Goal: Task Accomplishment & Management: Manage account settings

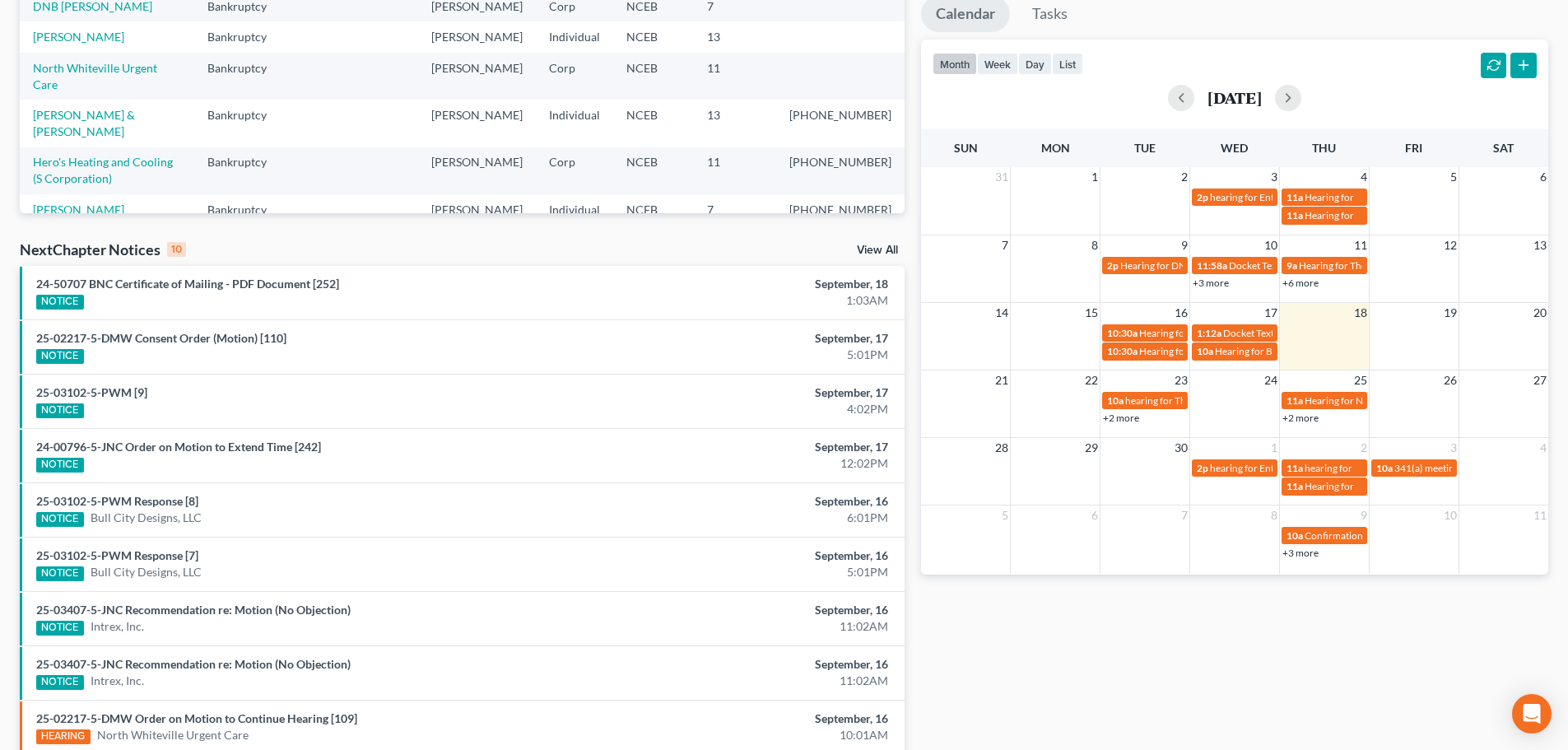
scroll to position [329, 0]
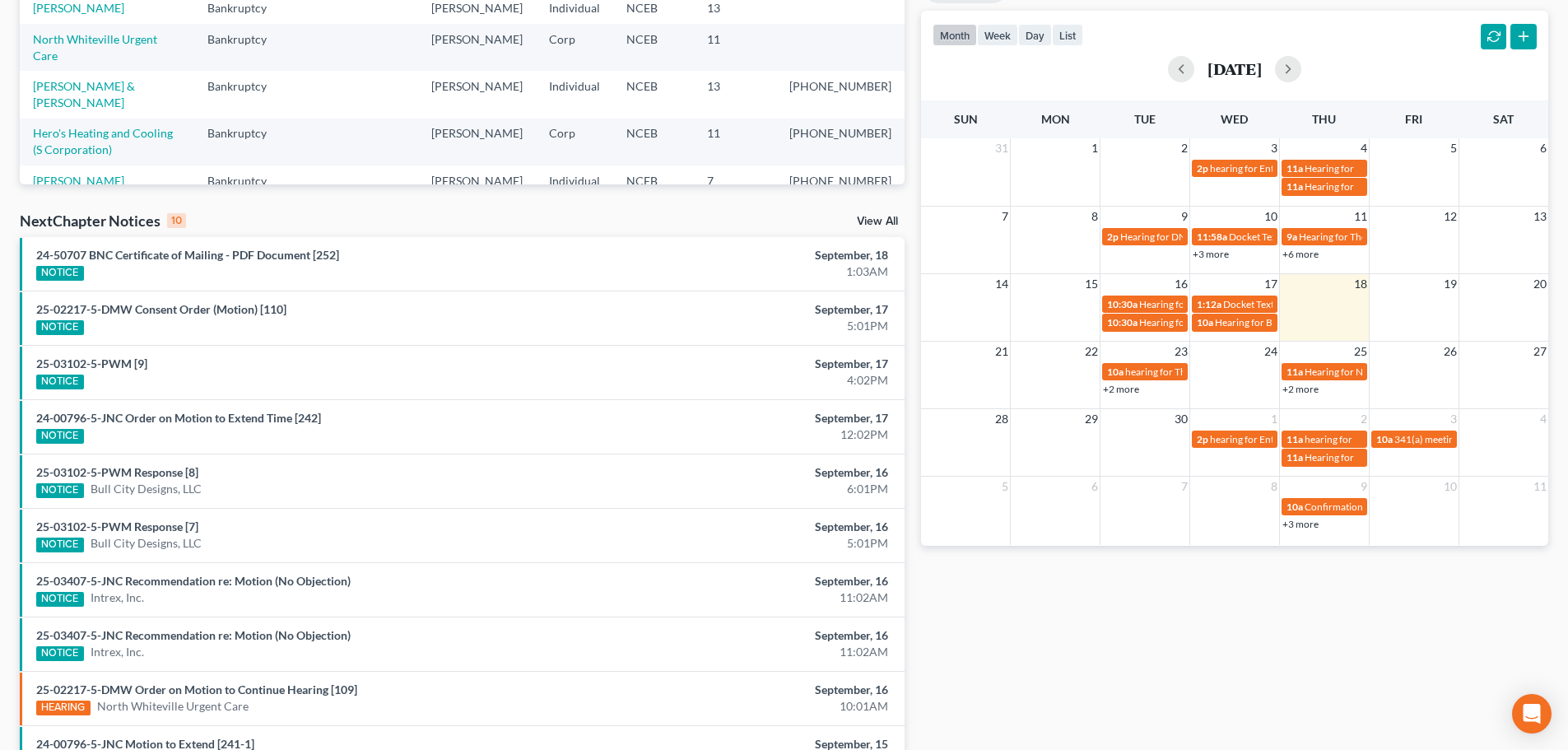
click at [886, 223] on link "View All" at bounding box center [877, 222] width 41 height 12
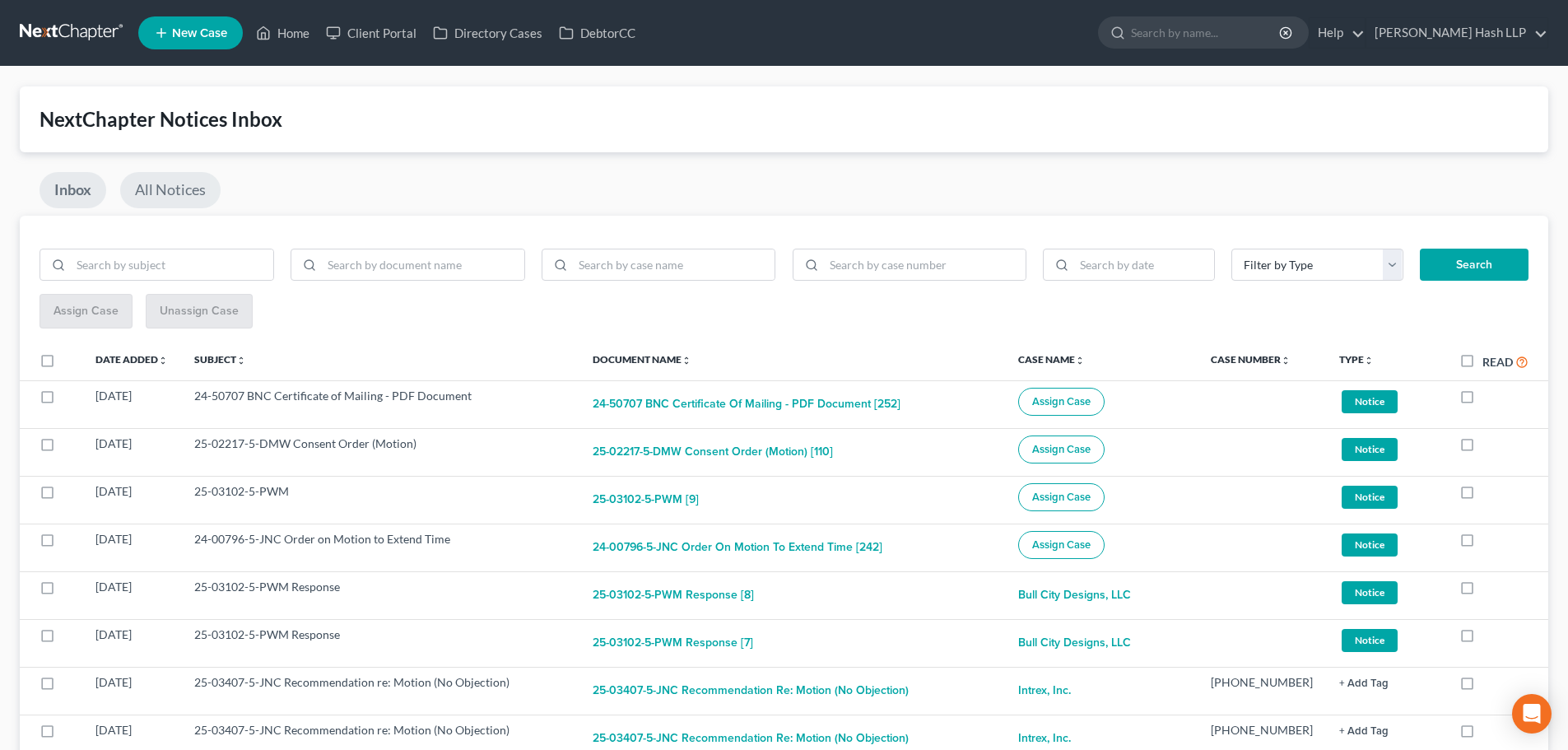
click at [194, 176] on link "All Notices" at bounding box center [170, 189] width 101 height 36
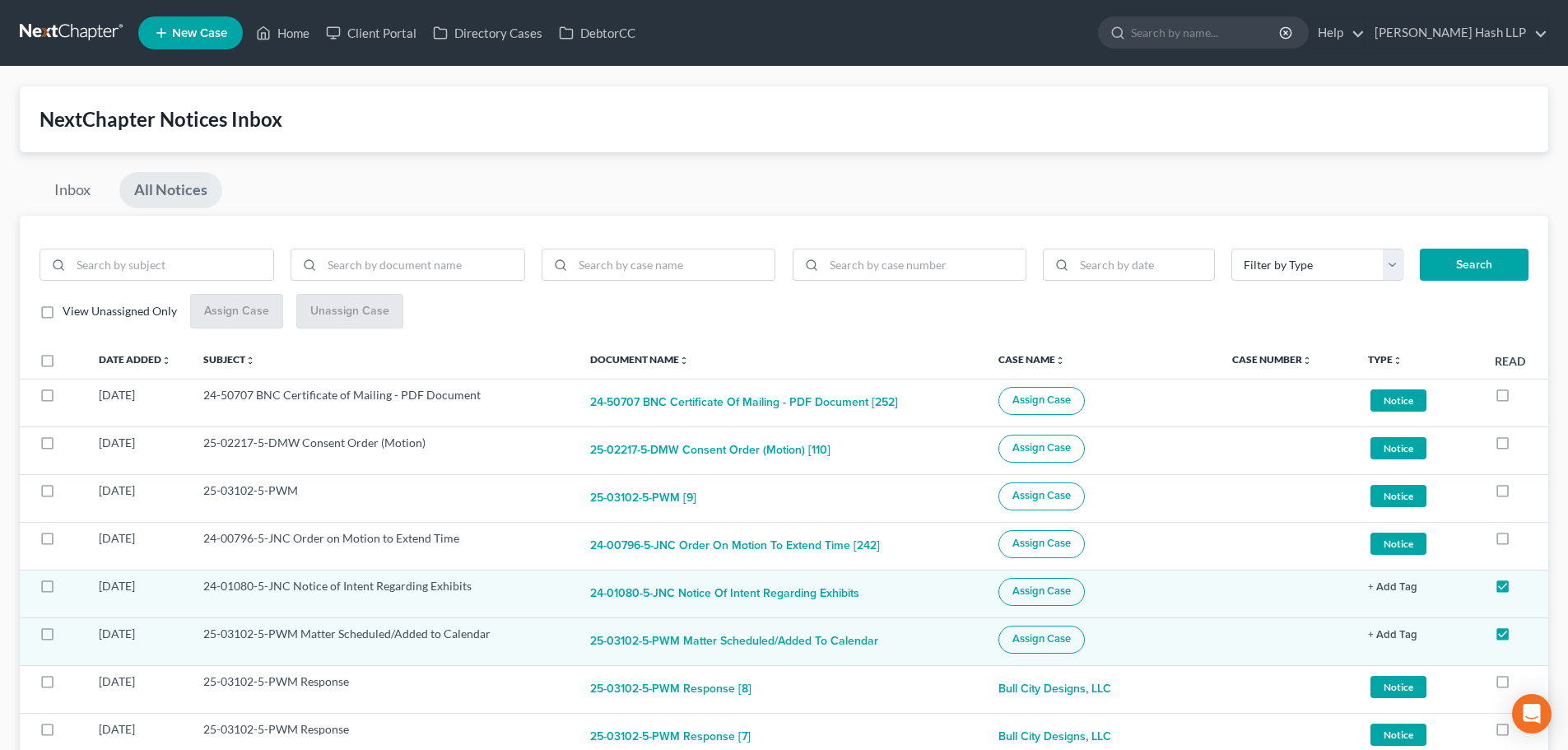
click at [62, 313] on label "View Unassigned Only" at bounding box center [119, 311] width 114 height 17
click at [69, 313] on input "View Unassigned Only" at bounding box center [74, 308] width 11 height 11
checkbox input "true"
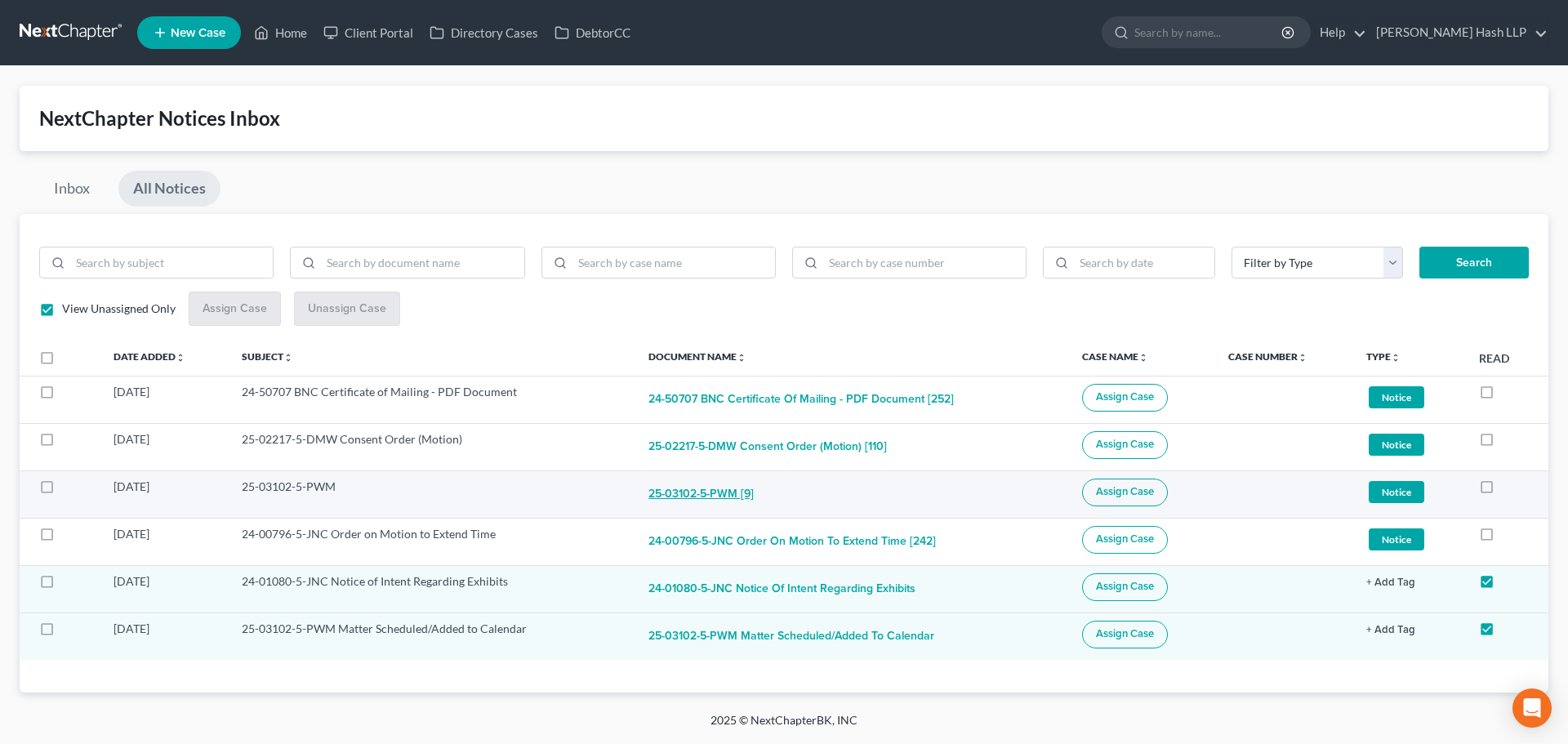
click at [674, 494] on button "25-03102-5-PWM [9]" at bounding box center [701, 495] width 106 height 33
checkbox input "true"
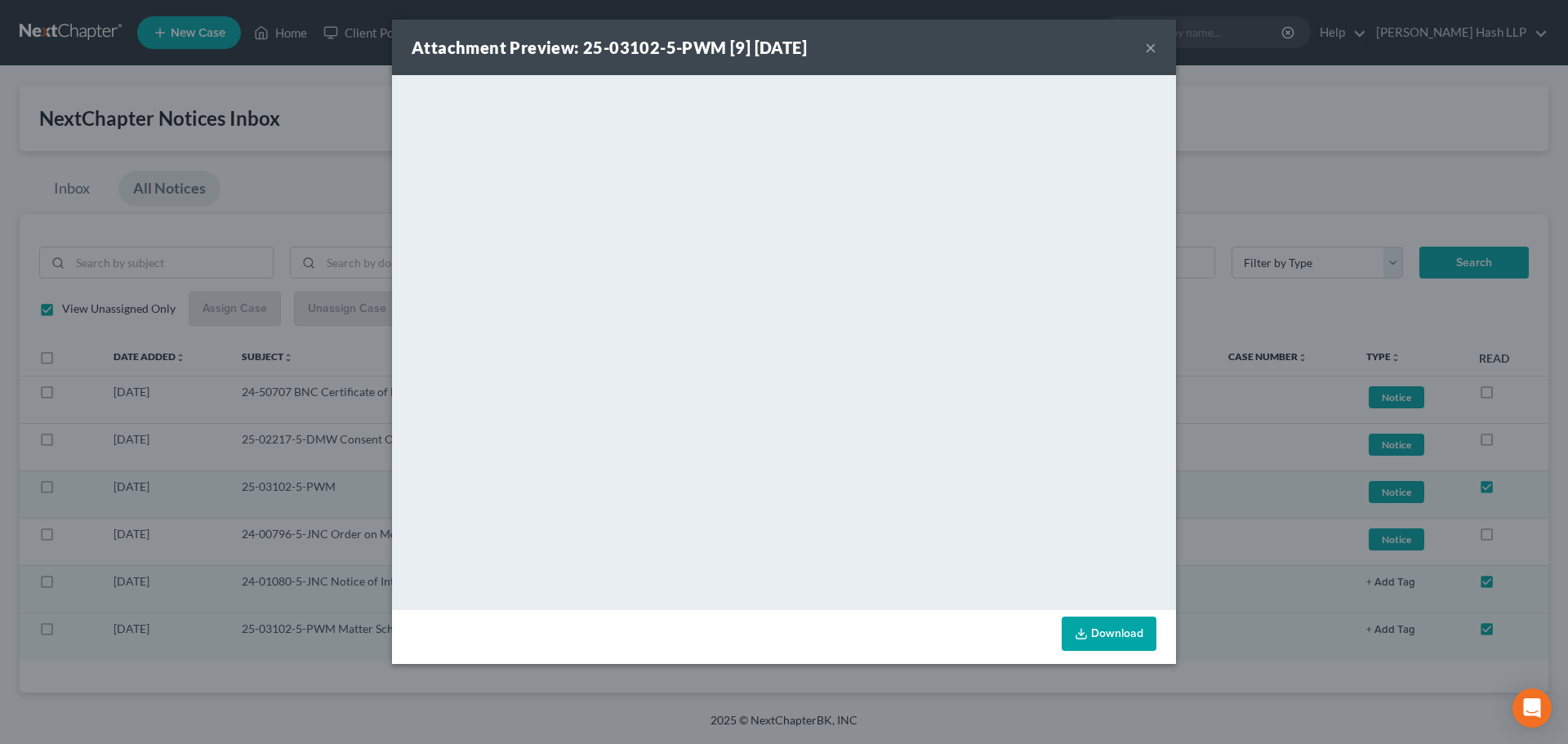
click at [1147, 46] on button "×" at bounding box center [1151, 47] width 12 height 19
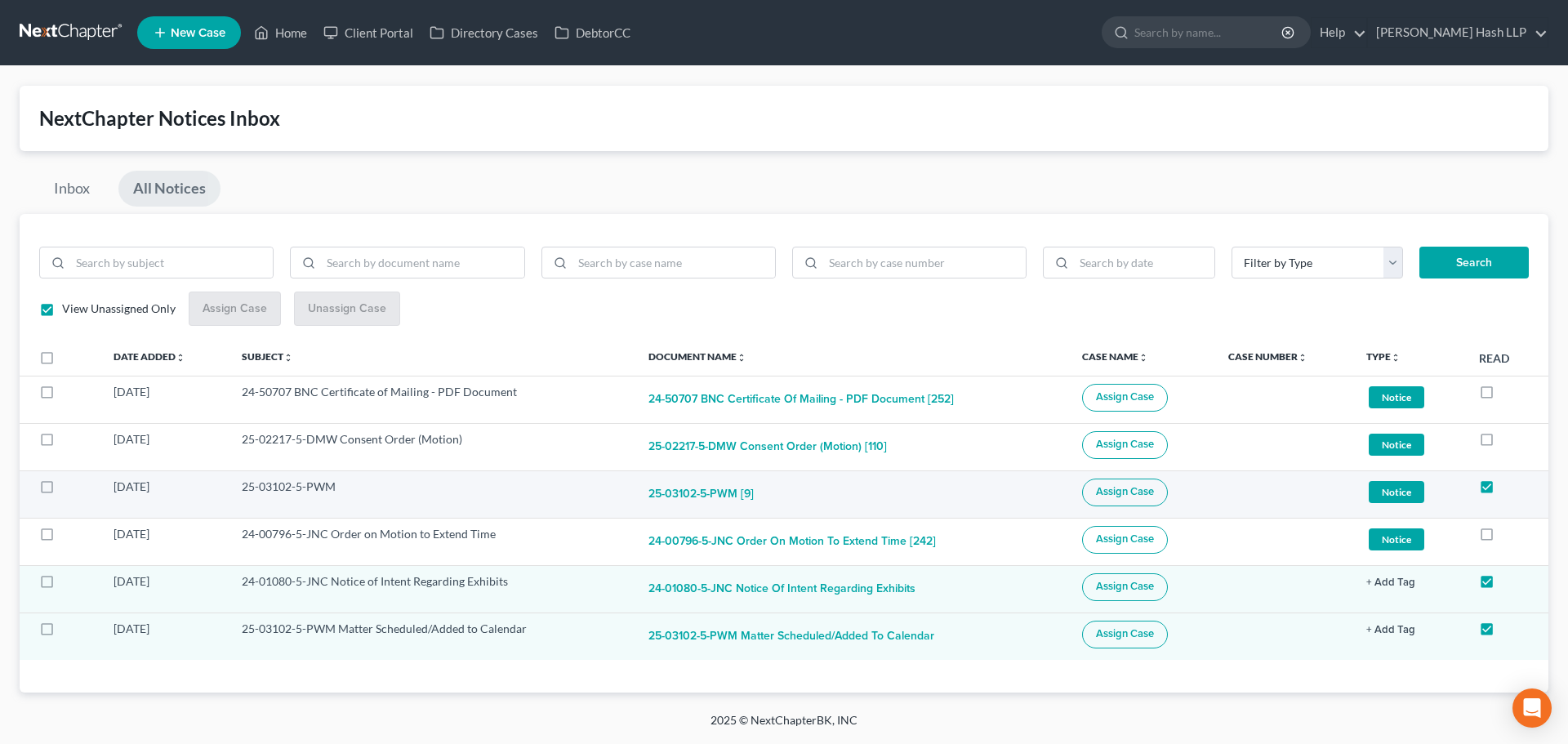
click at [1097, 491] on span "Assign Case" at bounding box center [1125, 491] width 58 height 13
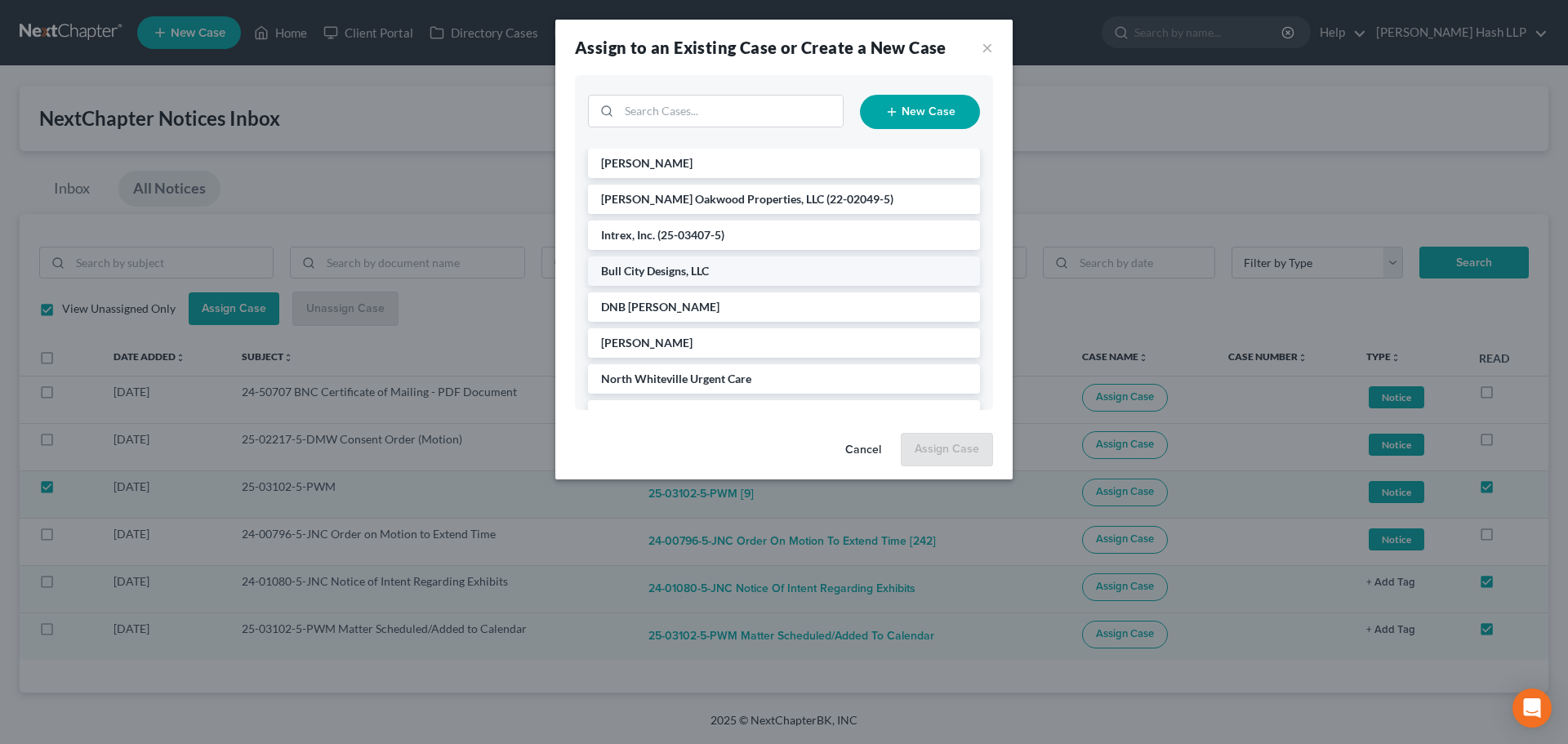
click at [648, 278] on li "Bull City Designs, LLC" at bounding box center [784, 271] width 392 height 29
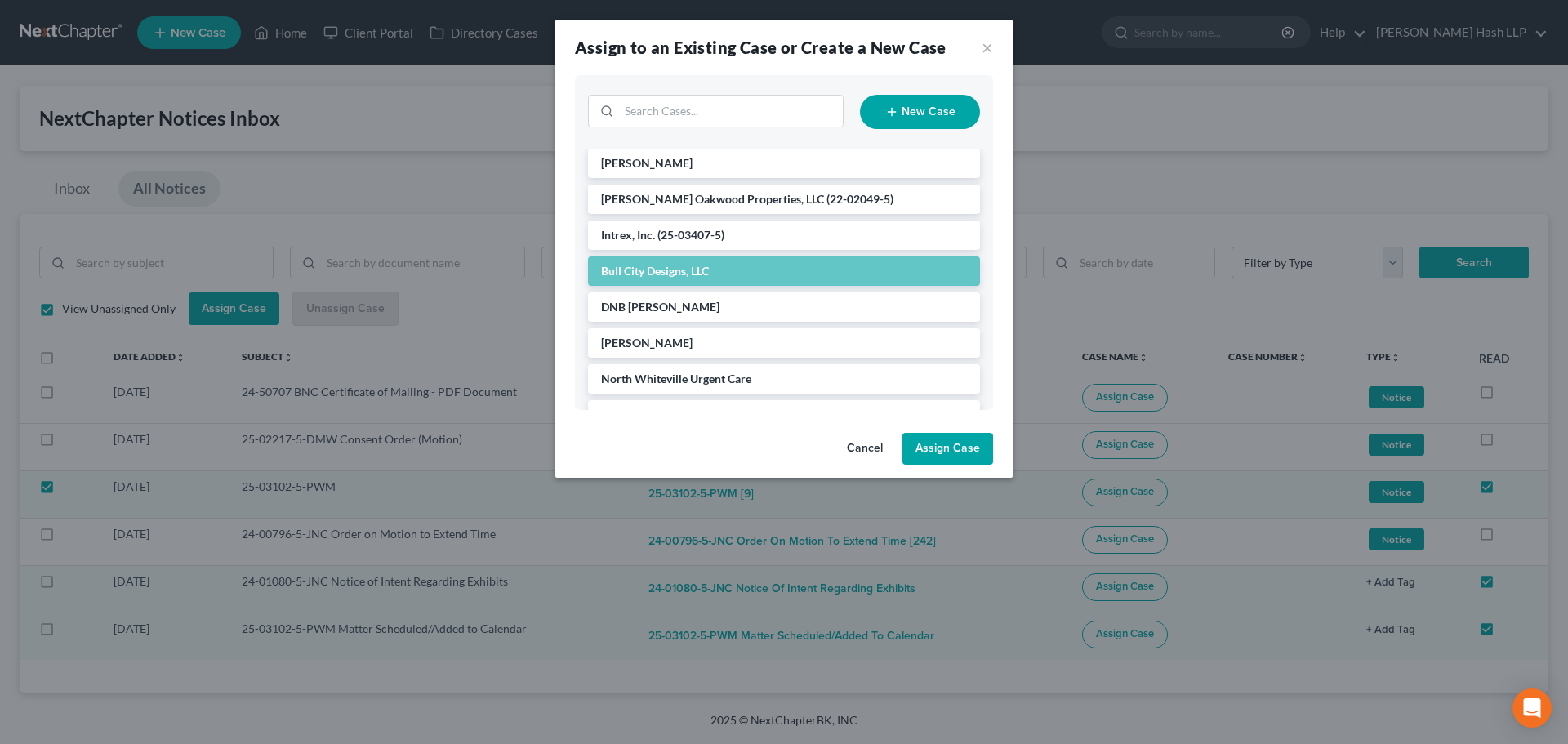
click at [960, 444] on button "Assign Case" at bounding box center [948, 450] width 91 height 33
checkbox input "false"
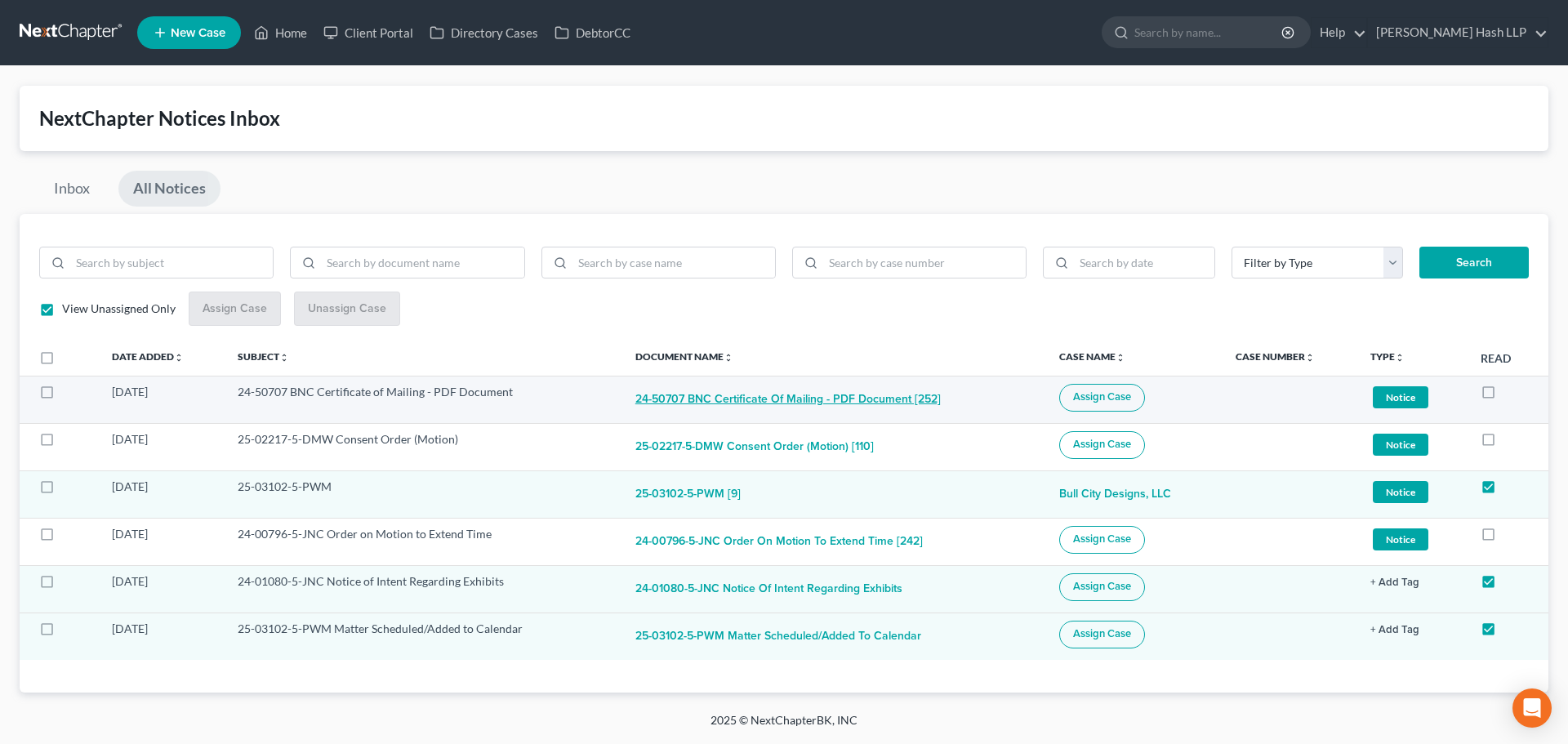
click at [694, 395] on button "24-50707 BNC Certificate of Mailing - PDF Document [252]" at bounding box center [788, 400] width 305 height 33
checkbox input "true"
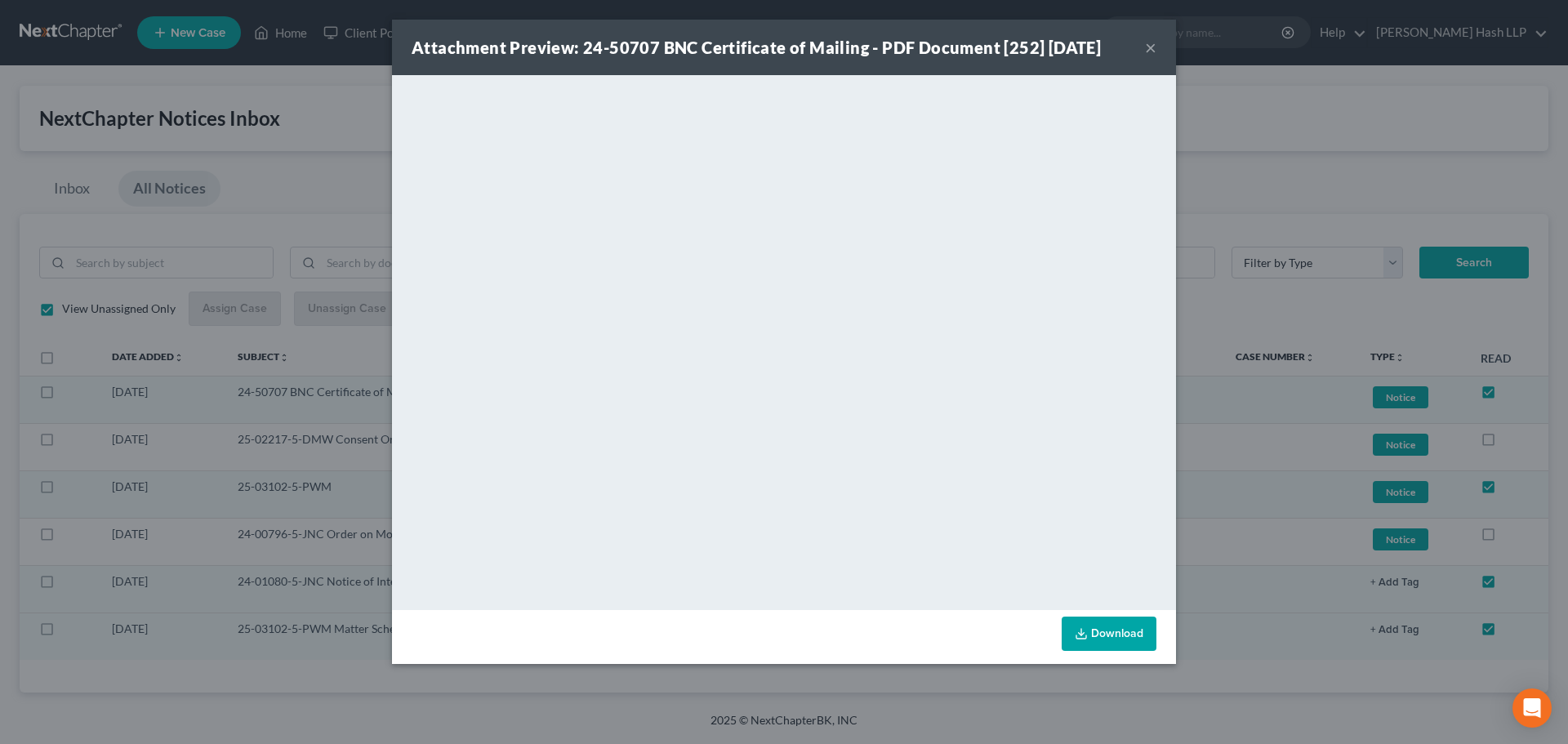
click at [1151, 46] on button "×" at bounding box center [1151, 47] width 12 height 19
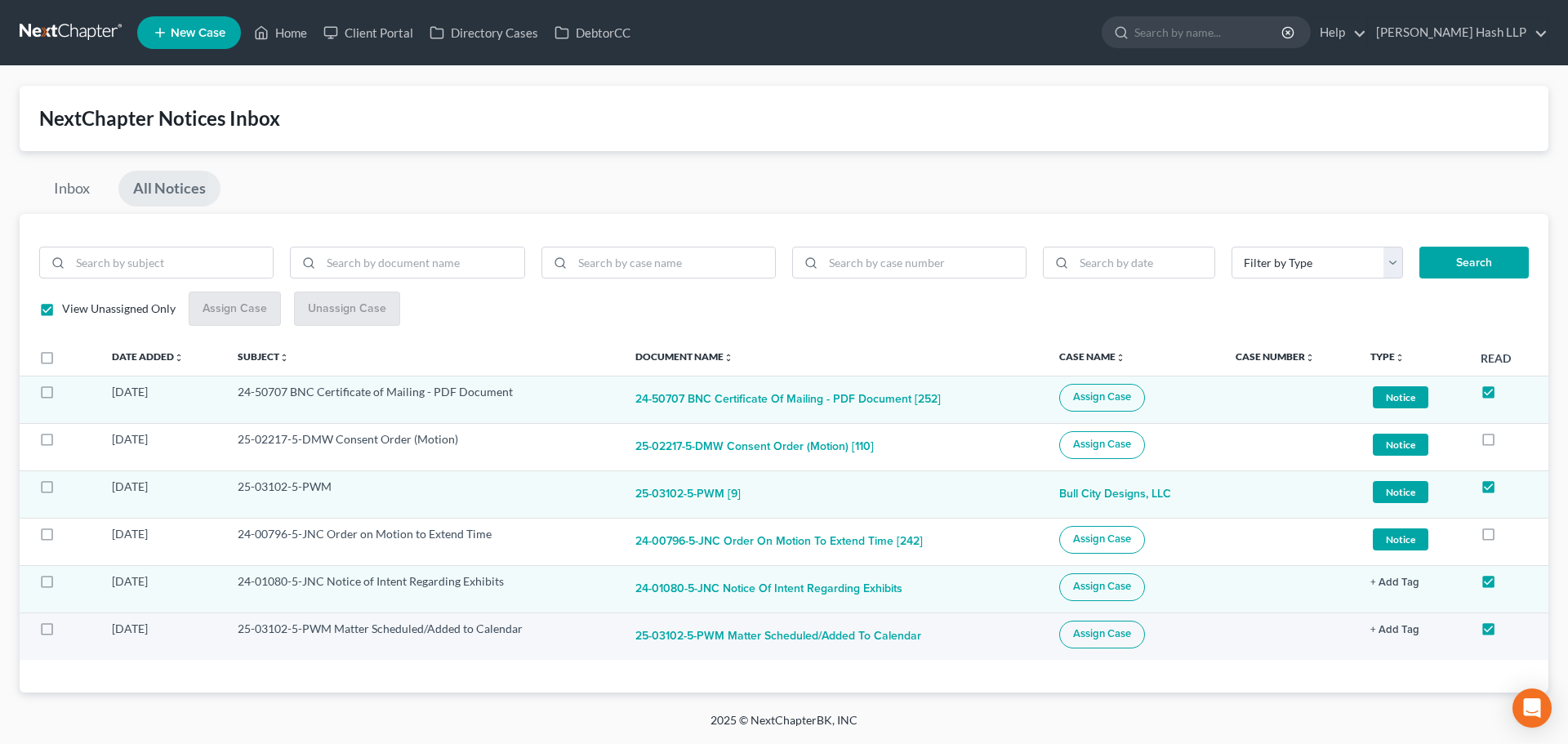
click at [1108, 636] on span "Assign Case" at bounding box center [1102, 633] width 58 height 13
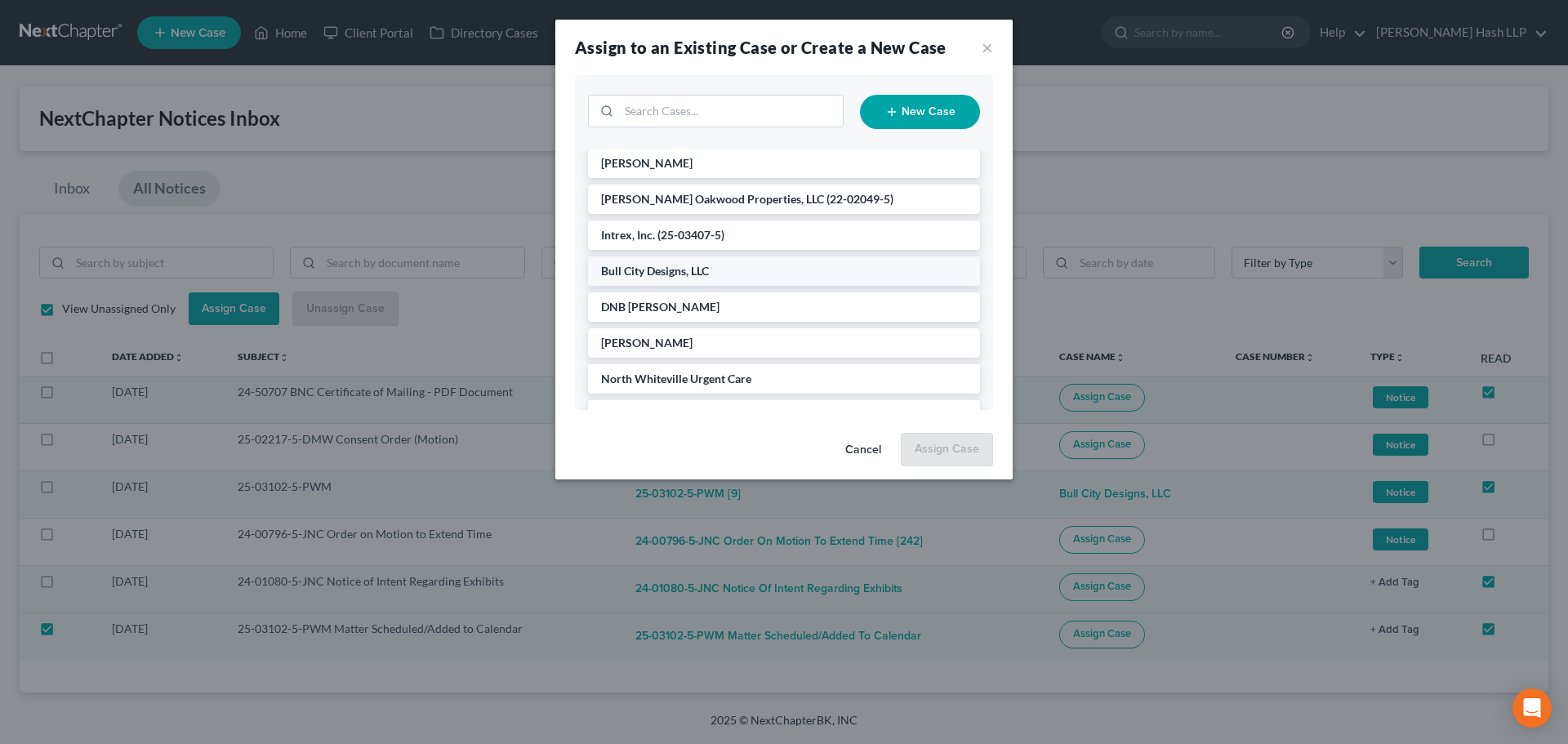
click at [706, 276] on span "Bull City Designs, LLC" at bounding box center [654, 270] width 108 height 14
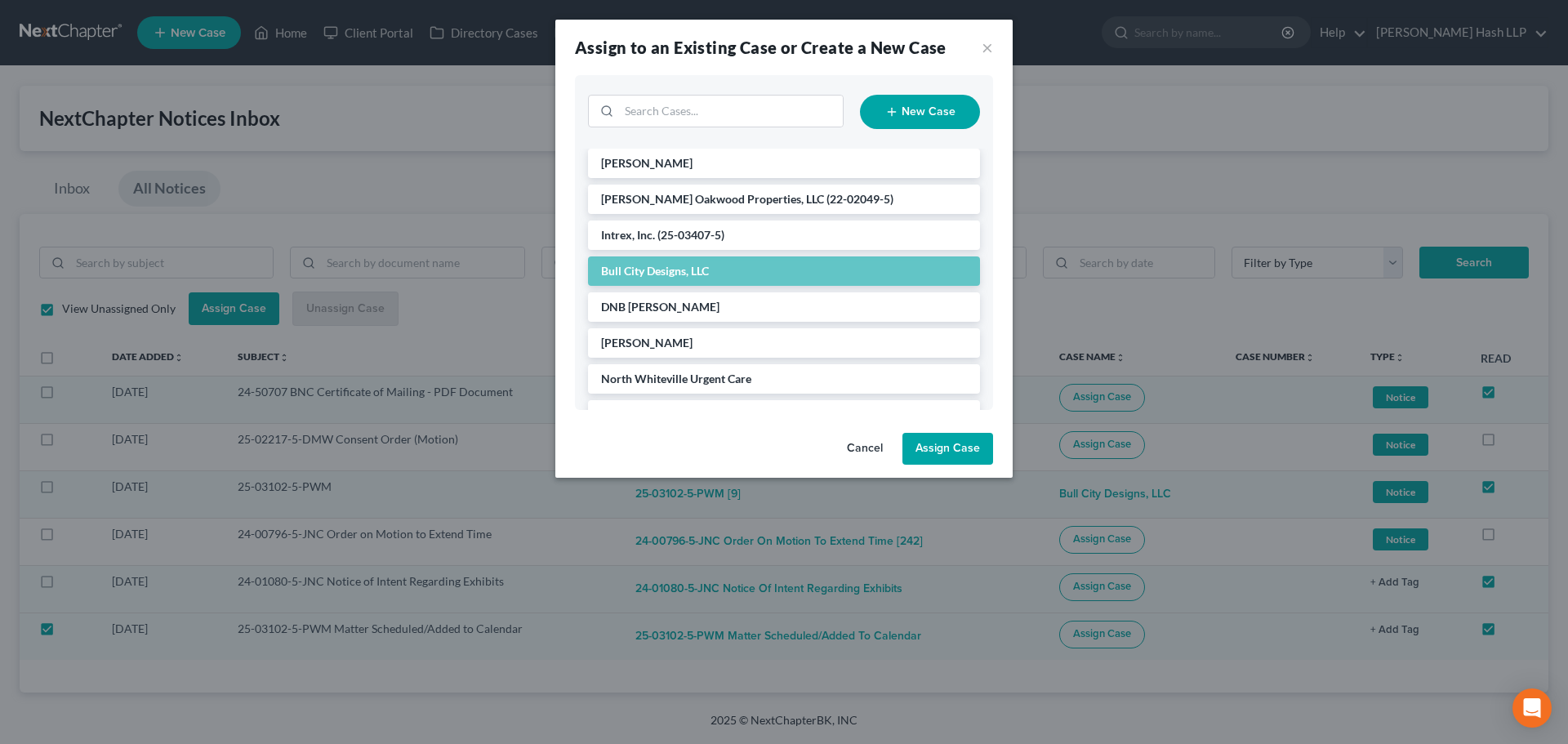
click at [937, 444] on button "Assign Case" at bounding box center [948, 450] width 91 height 33
checkbox input "false"
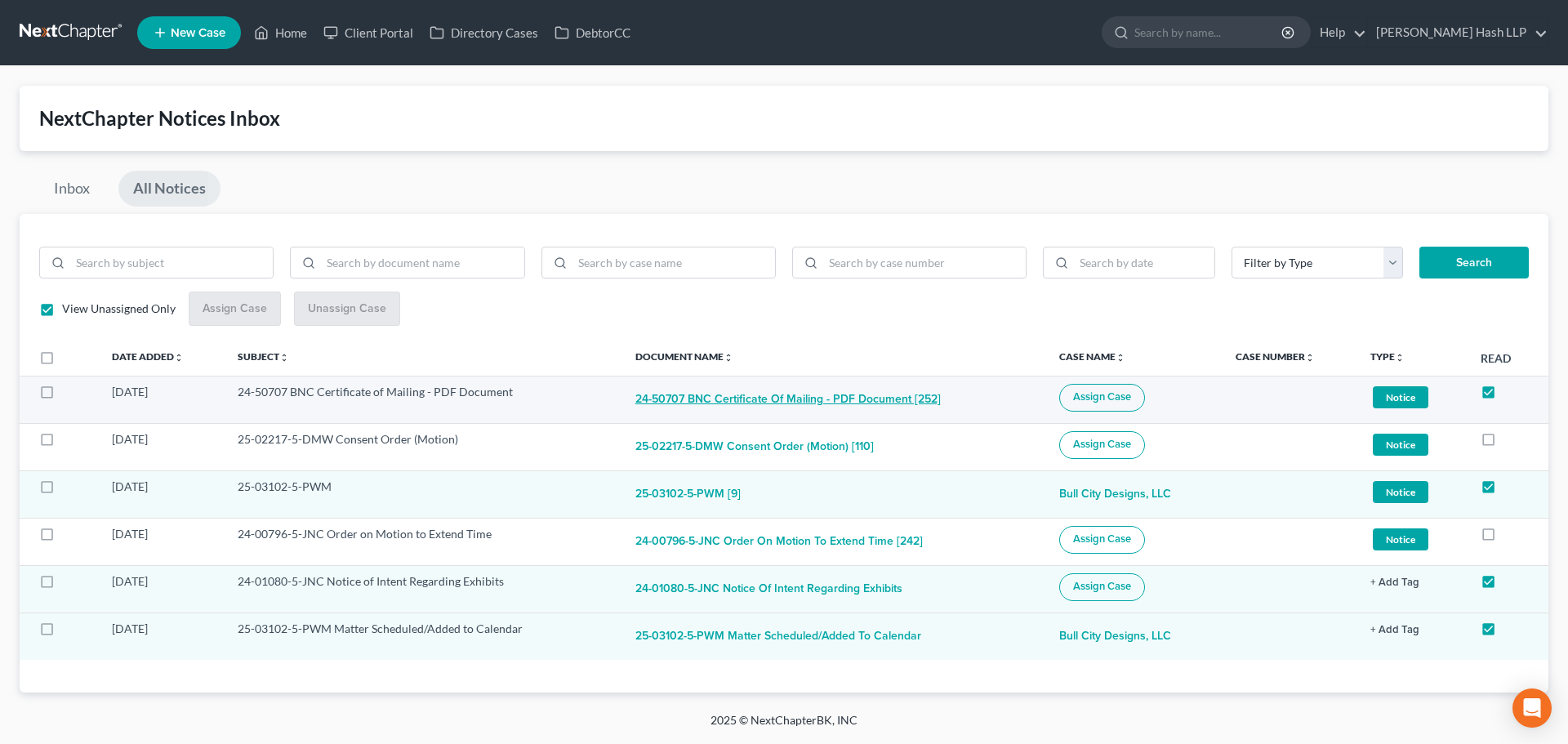
click at [810, 392] on button "24-50707 BNC Certificate of Mailing - PDF Document [252]" at bounding box center [788, 400] width 305 height 33
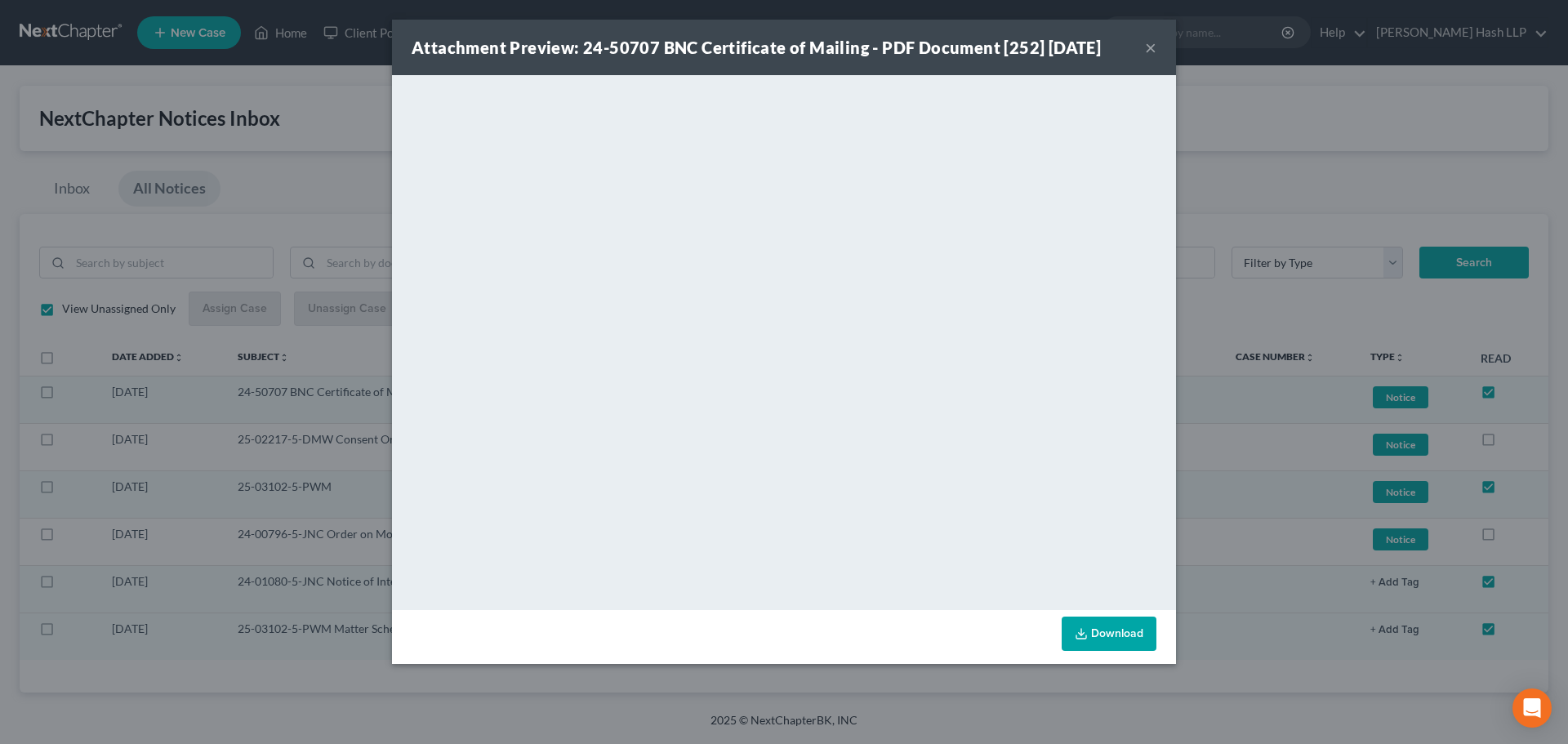
click at [1151, 45] on button "×" at bounding box center [1151, 47] width 12 height 19
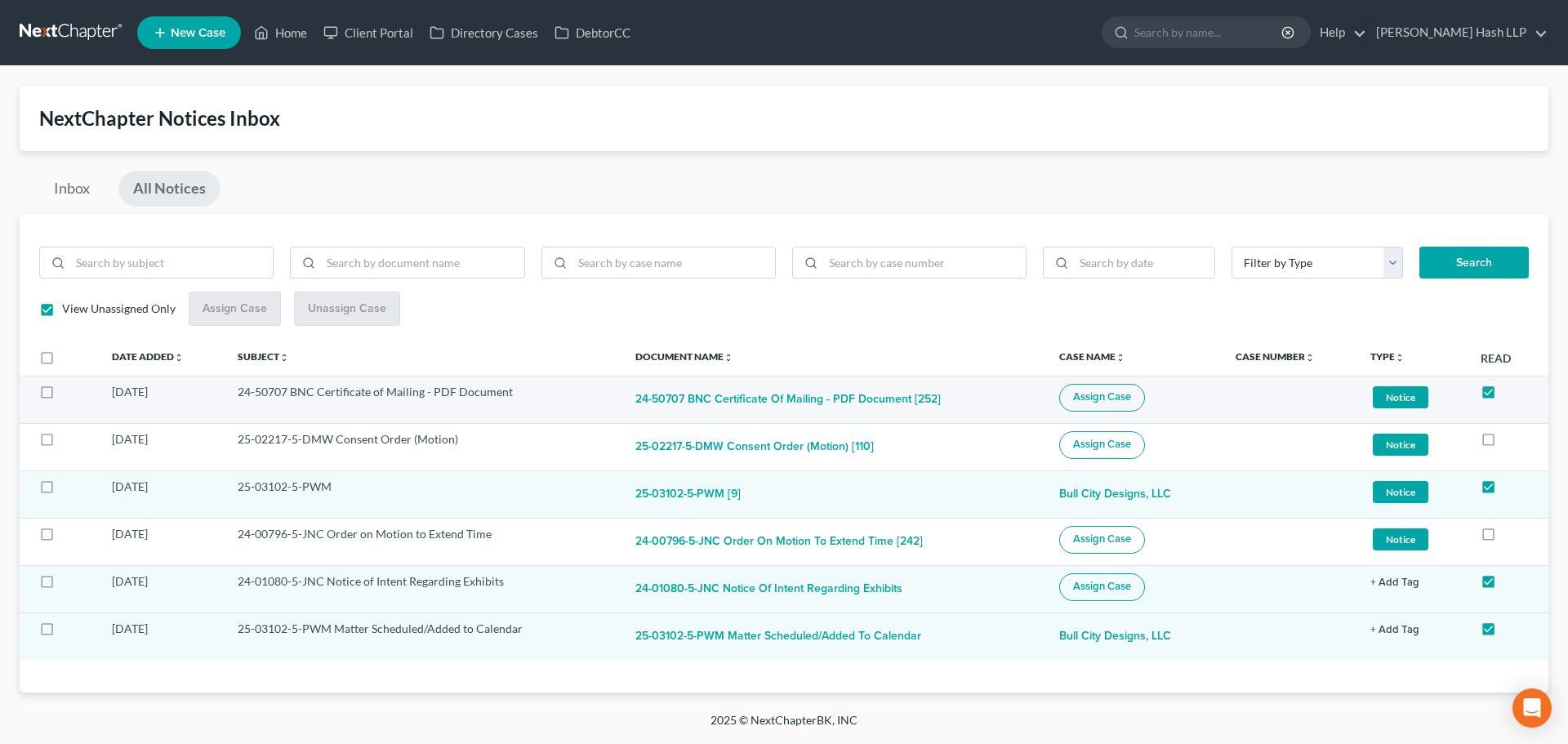
click at [1109, 400] on span "Assign Case" at bounding box center [1102, 396] width 58 height 13
checkbox input "true"
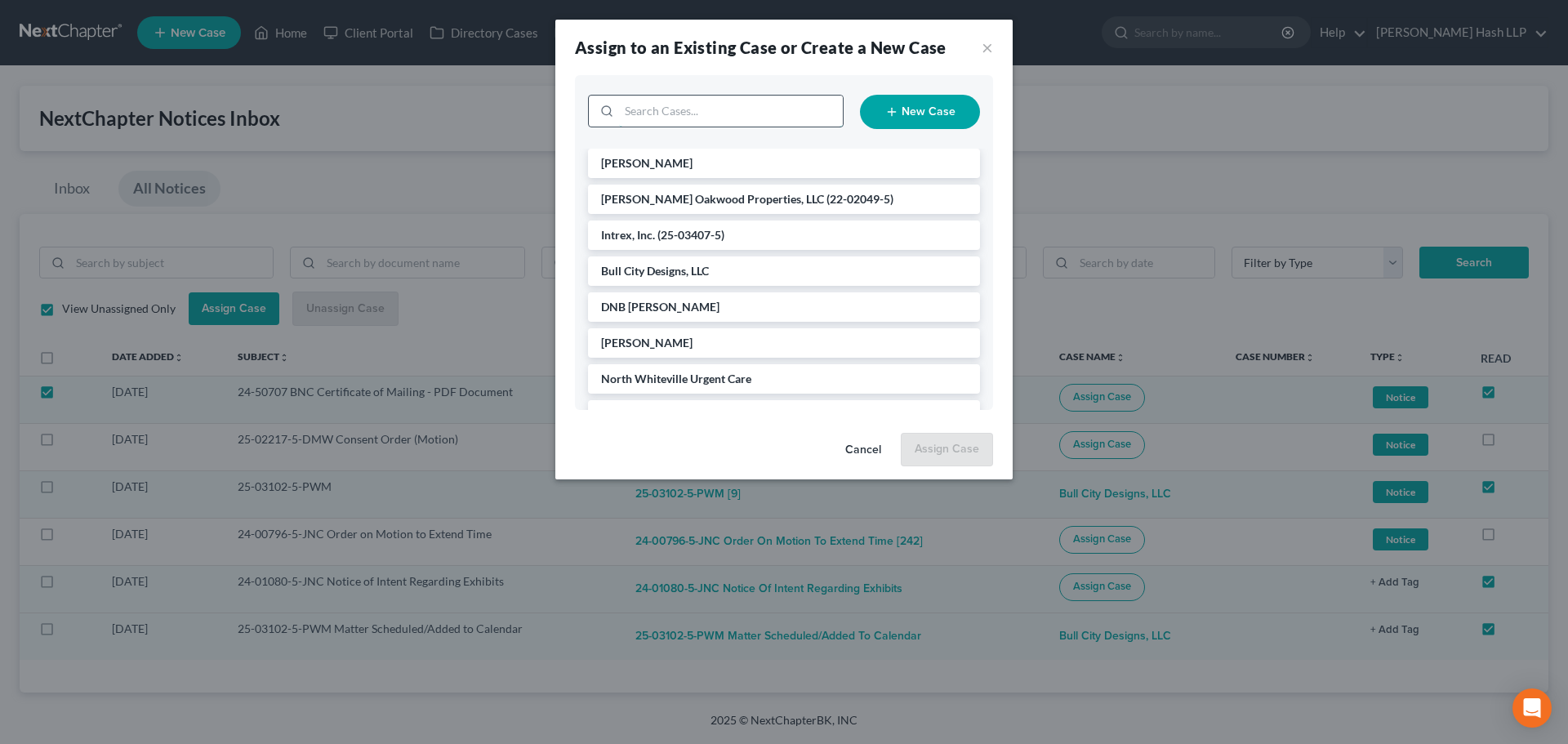
click at [741, 106] on input "search" at bounding box center [731, 111] width 224 height 31
type input "ente"
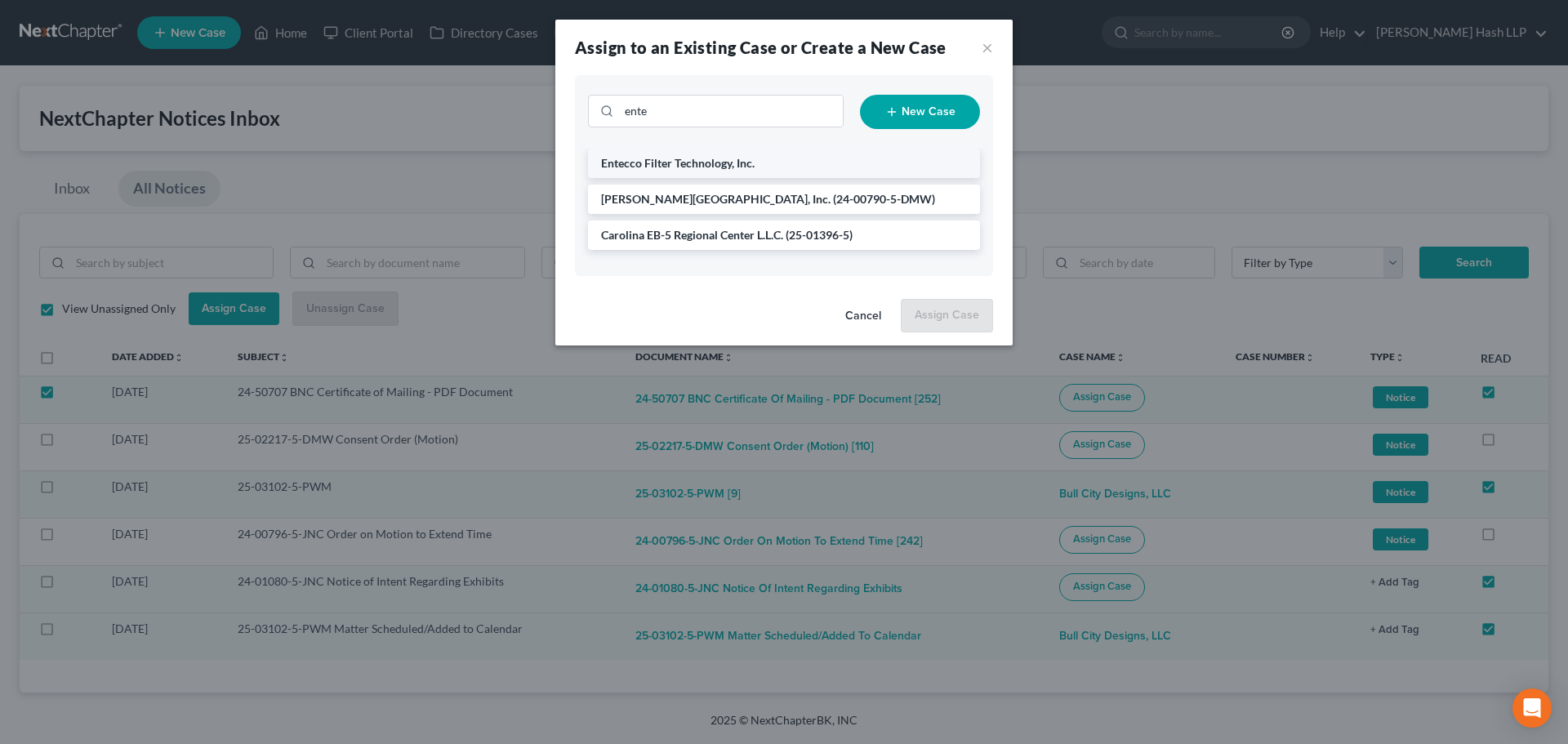
click at [699, 160] on span "Entecco Filter Technology, Inc." at bounding box center [677, 163] width 153 height 14
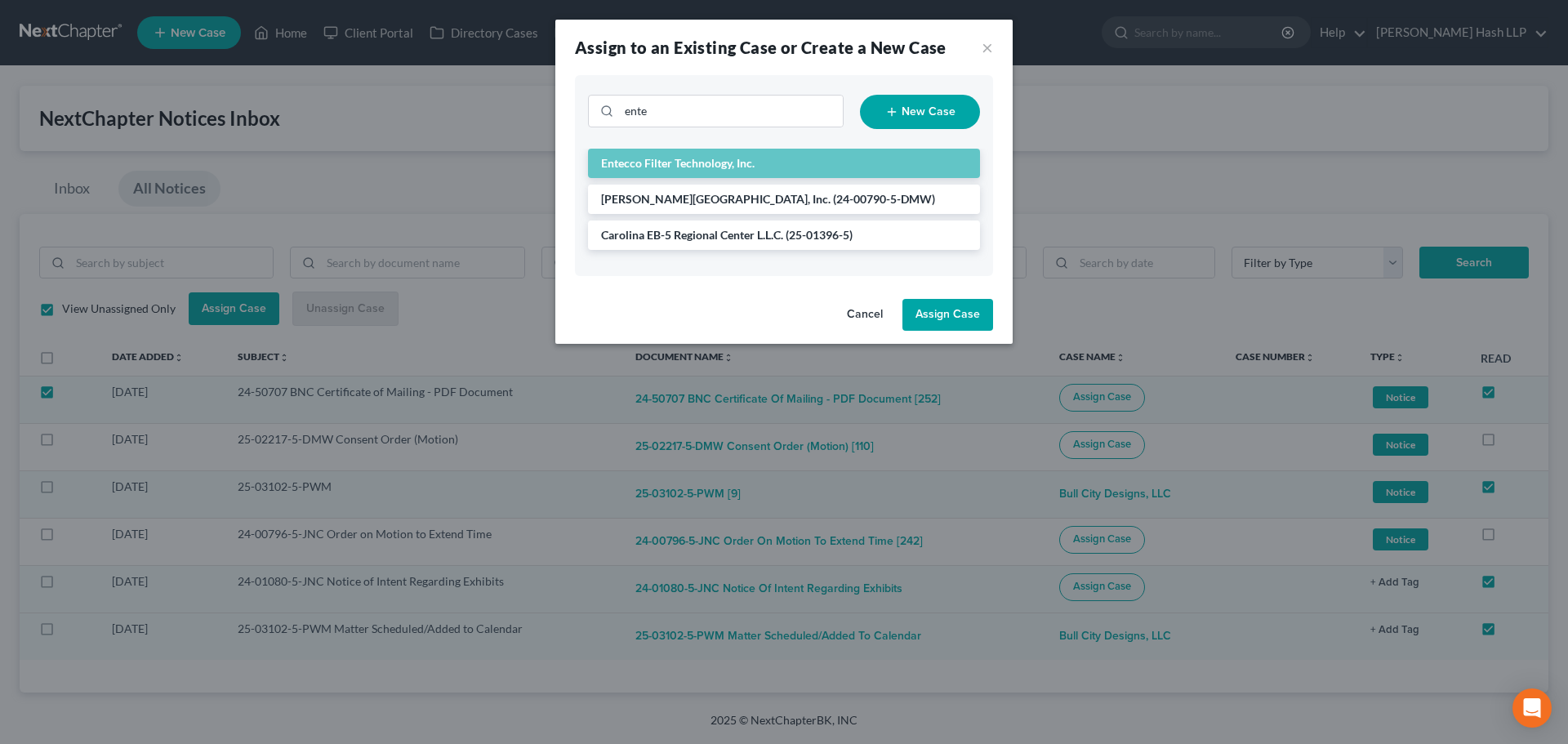
click at [949, 315] on button "Assign Case" at bounding box center [948, 315] width 91 height 33
checkbox input "false"
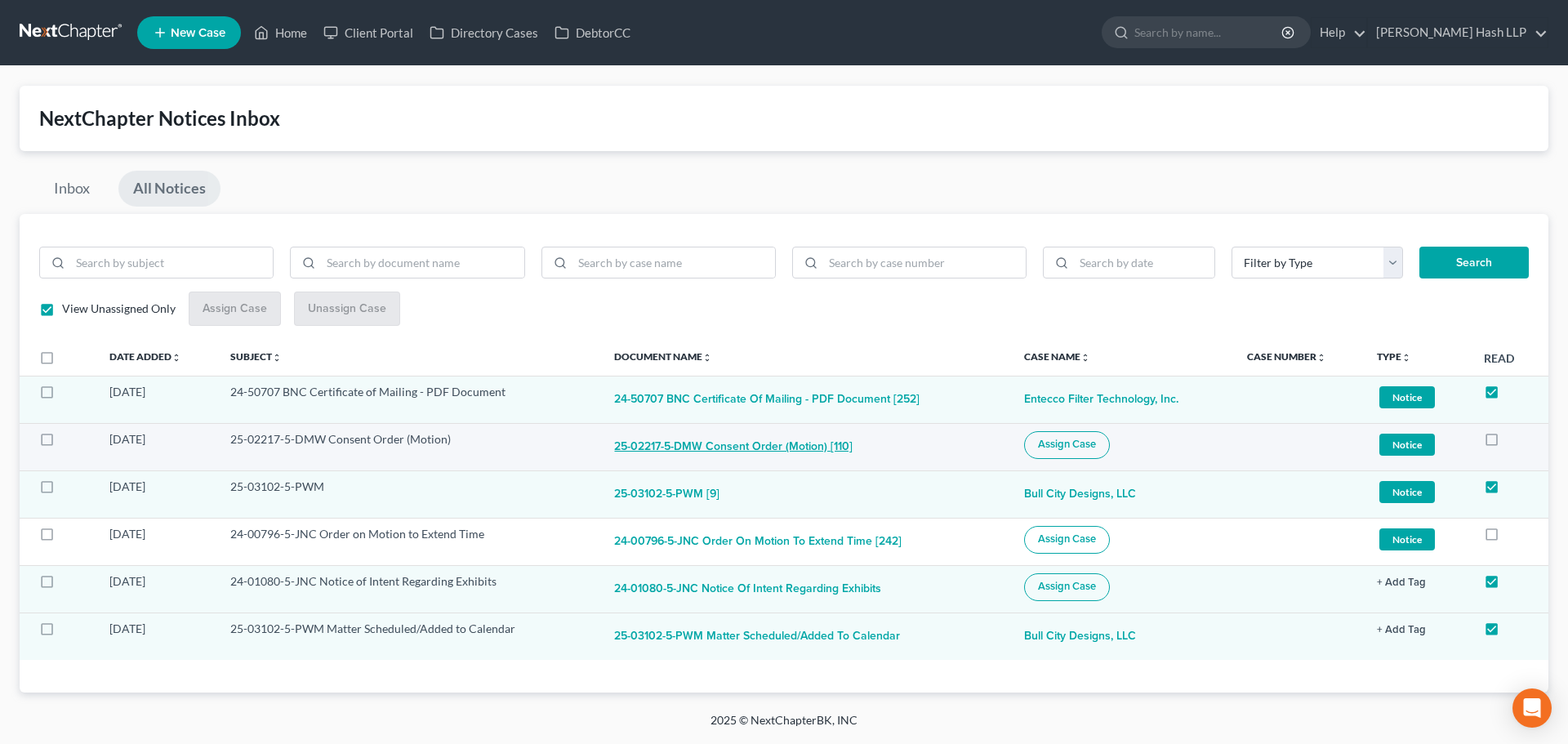
click at [760, 448] on button "25-02217-5-DMW Consent Order (Motion) [110]" at bounding box center [734, 448] width 238 height 33
checkbox input "true"
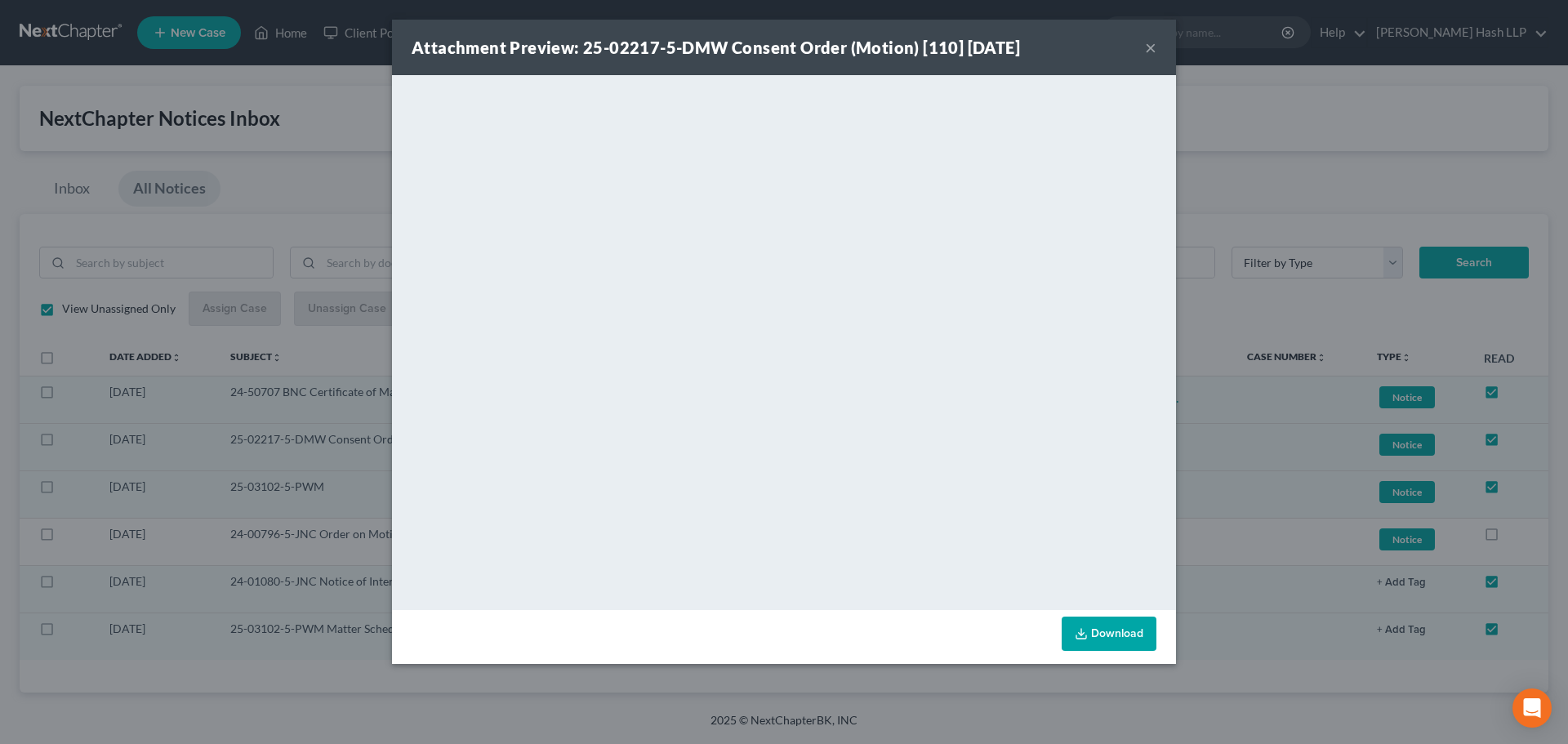
click at [1147, 45] on button "×" at bounding box center [1151, 47] width 12 height 19
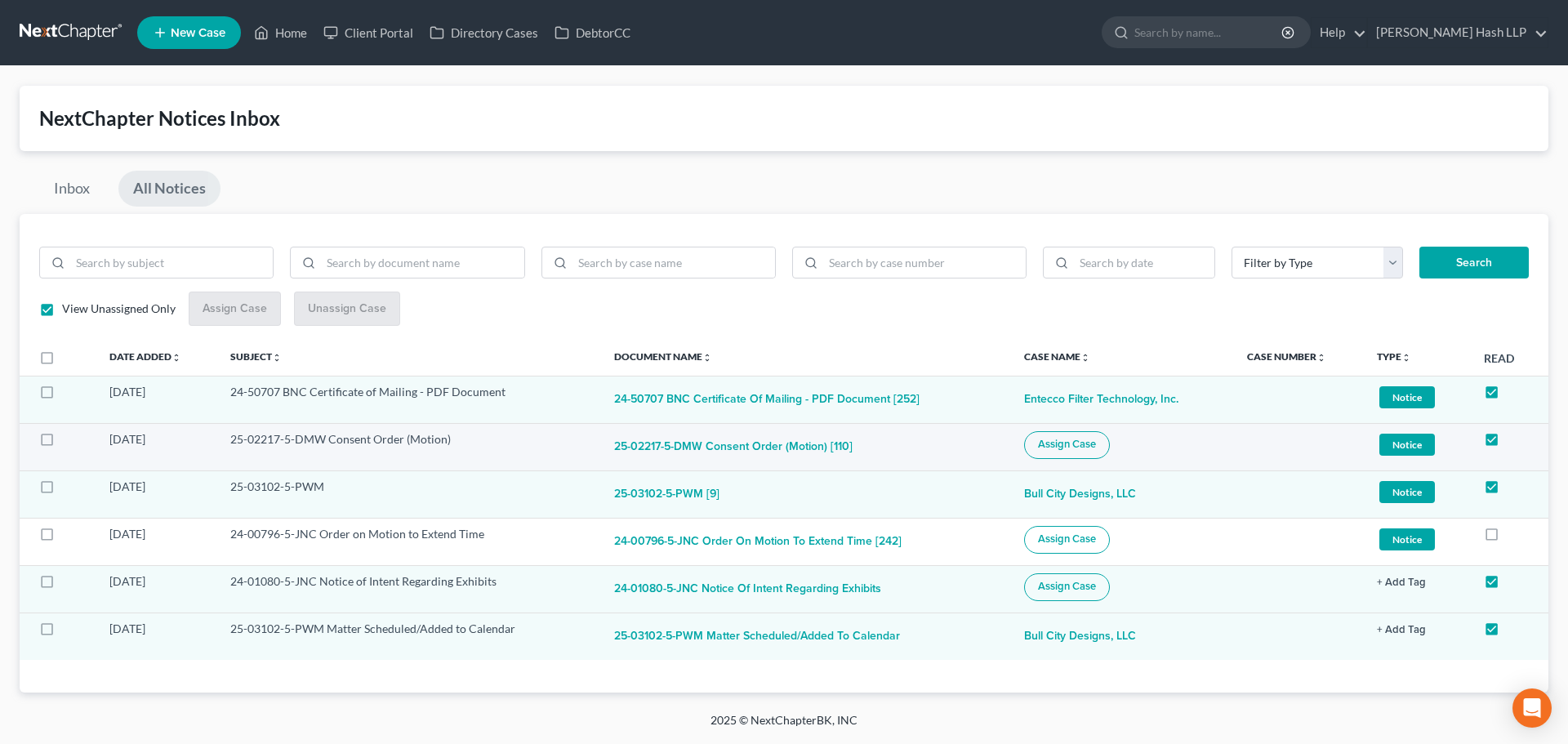
click at [1041, 449] on span "Assign Case" at bounding box center [1067, 444] width 58 height 13
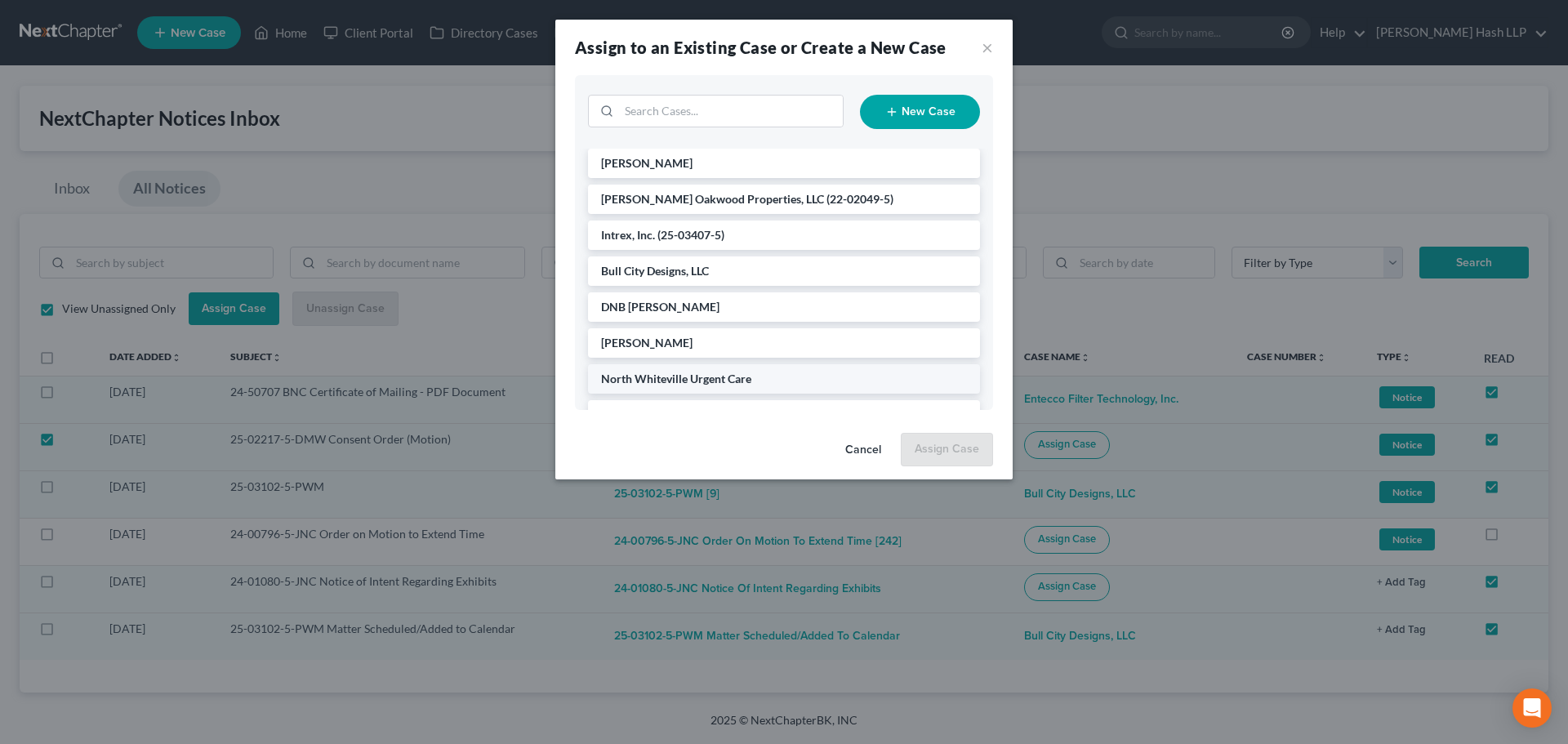
click at [711, 379] on span "North Whiteville Urgent Care" at bounding box center [675, 378] width 150 height 14
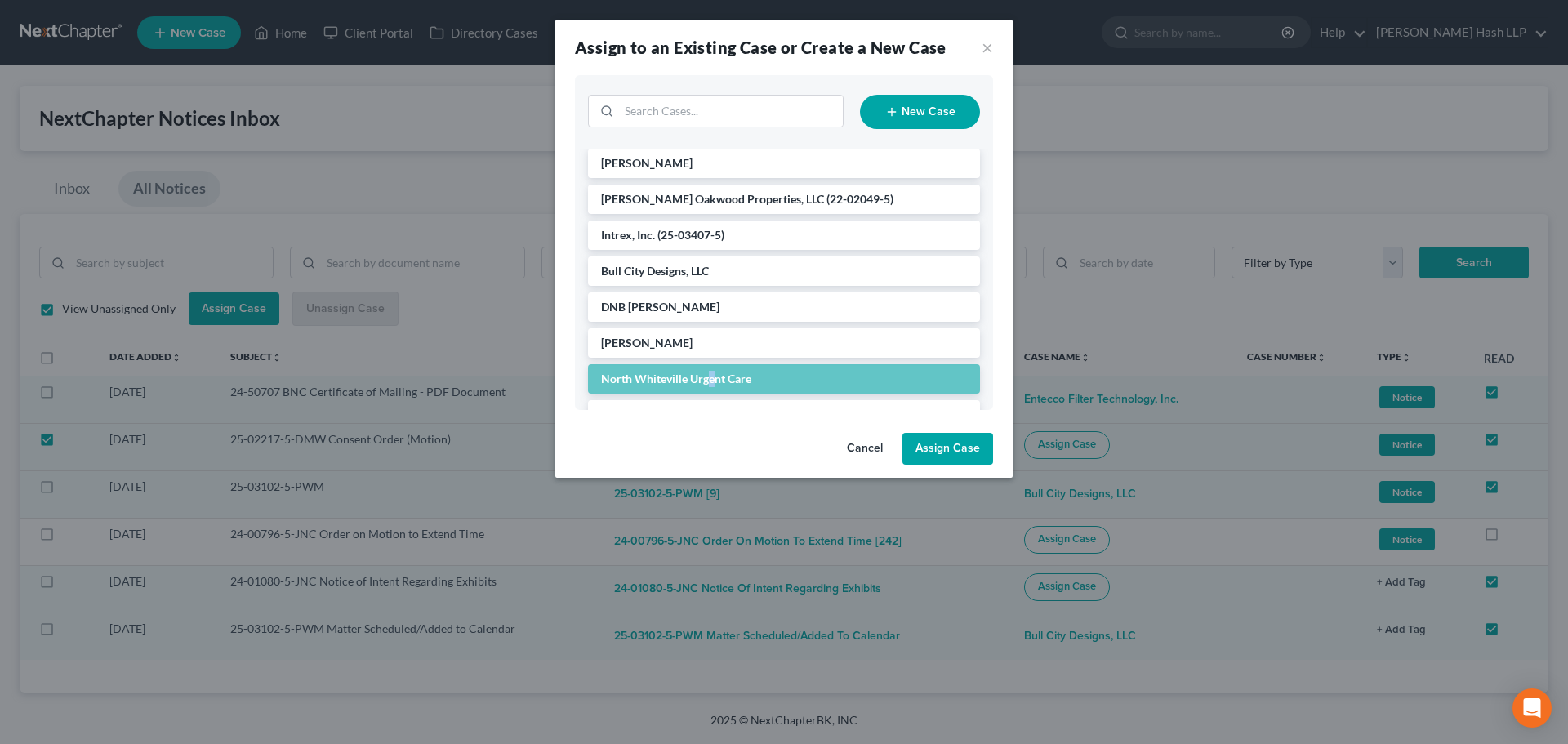
click at [938, 447] on button "Assign Case" at bounding box center [948, 450] width 91 height 33
checkbox input "false"
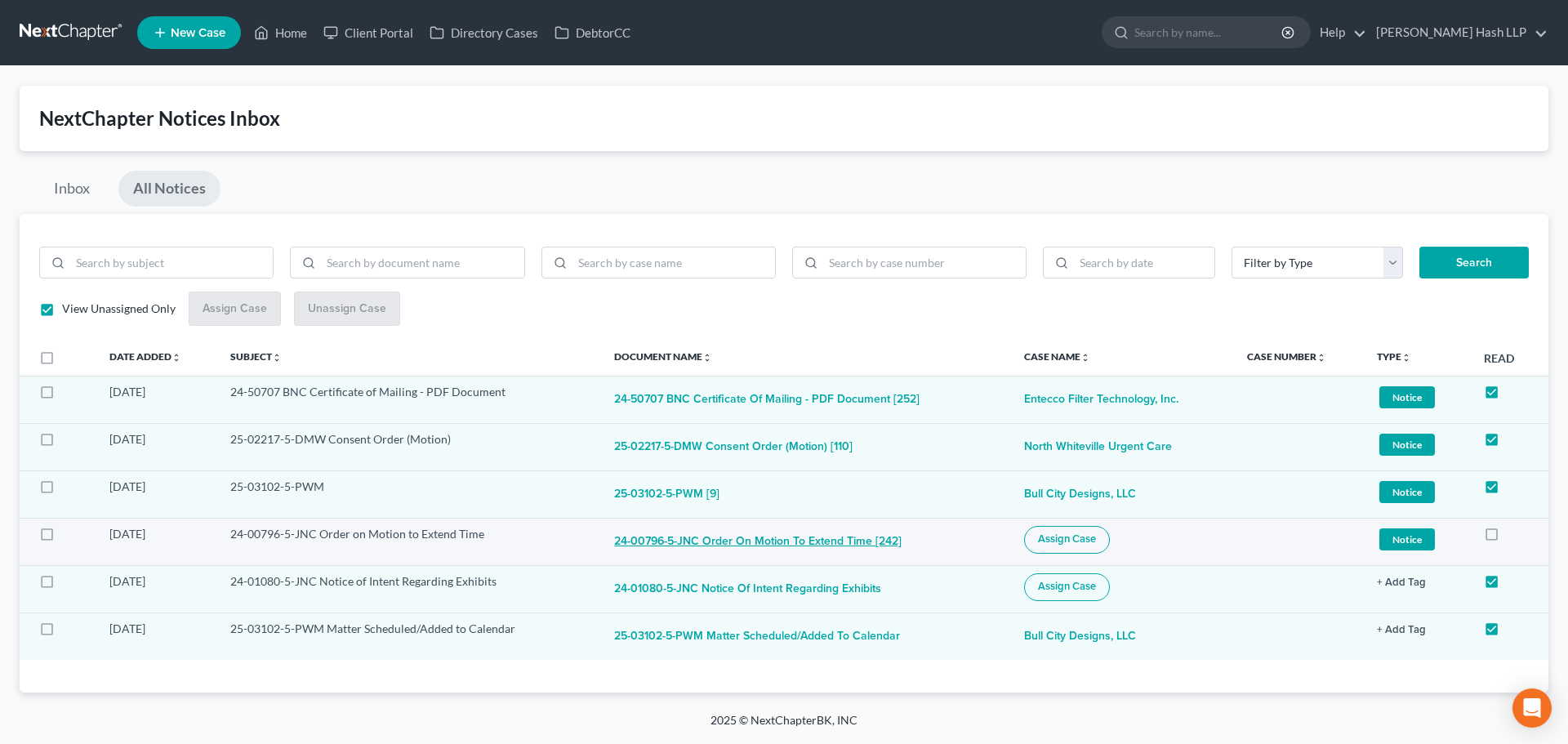
click at [783, 544] on button "24-00796-5-JNC Order on Motion to Extend Time [242]" at bounding box center [758, 542] width 288 height 33
checkbox input "true"
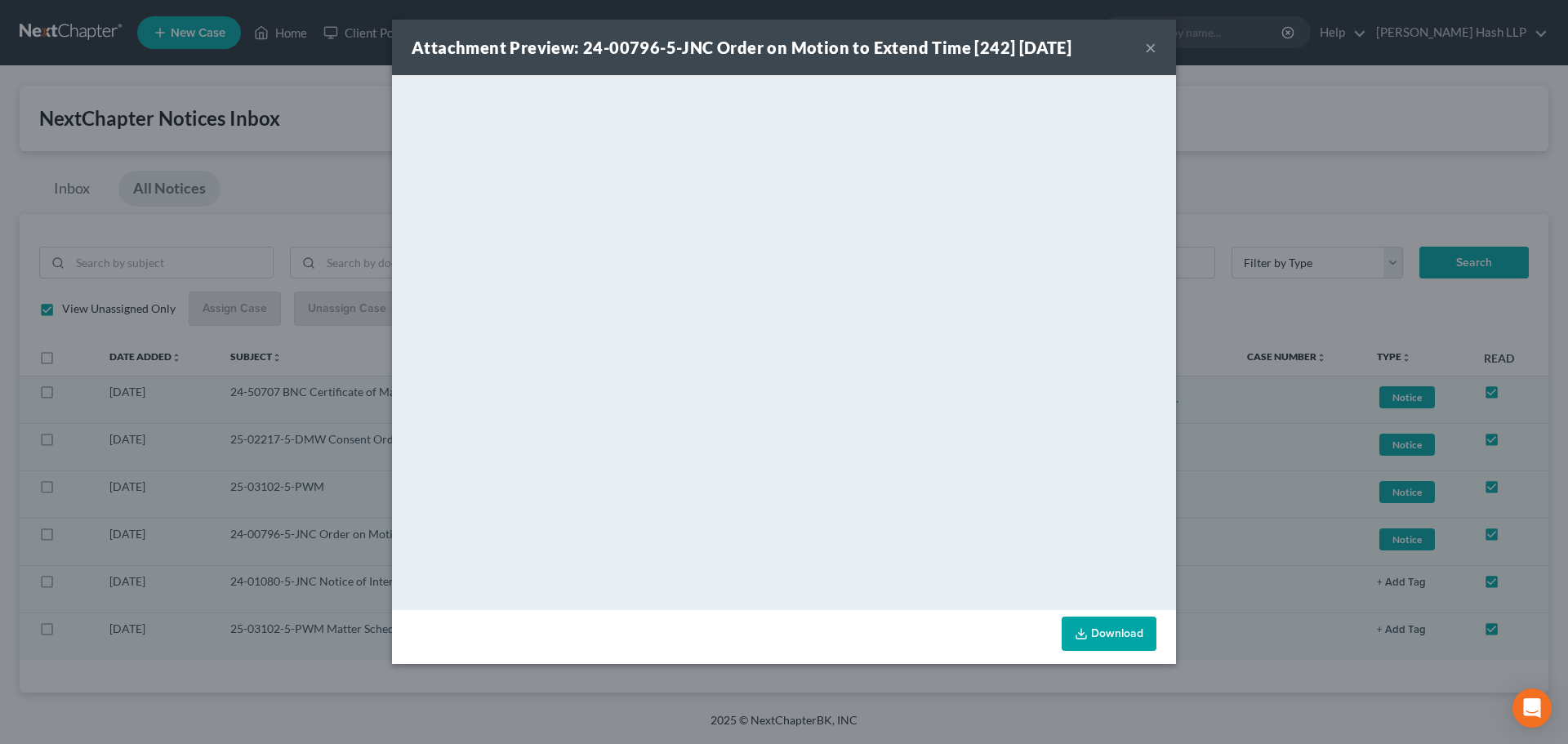
click at [1147, 48] on button "×" at bounding box center [1151, 47] width 12 height 19
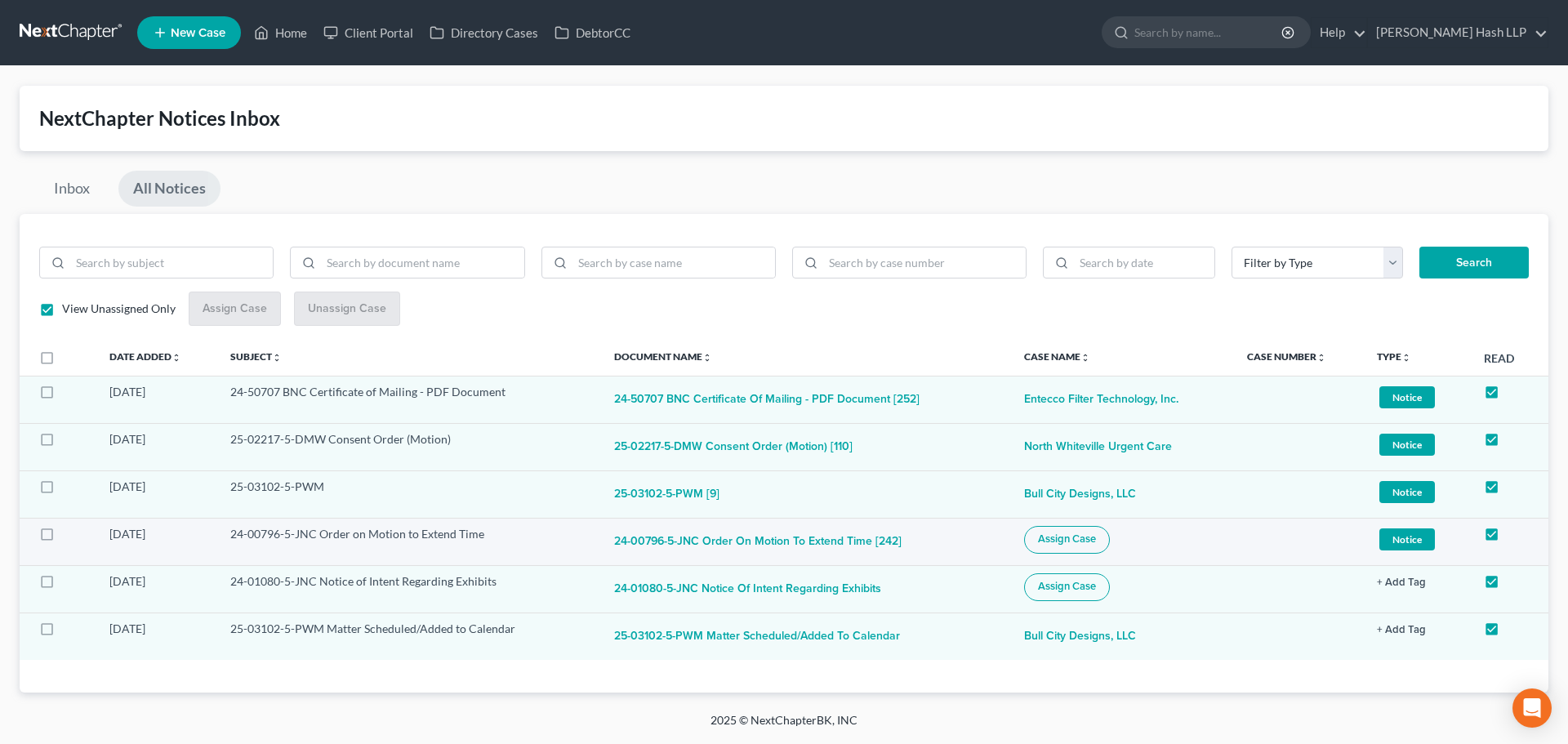
click at [1048, 541] on span "Assign Case" at bounding box center [1067, 539] width 58 height 13
checkbox input "true"
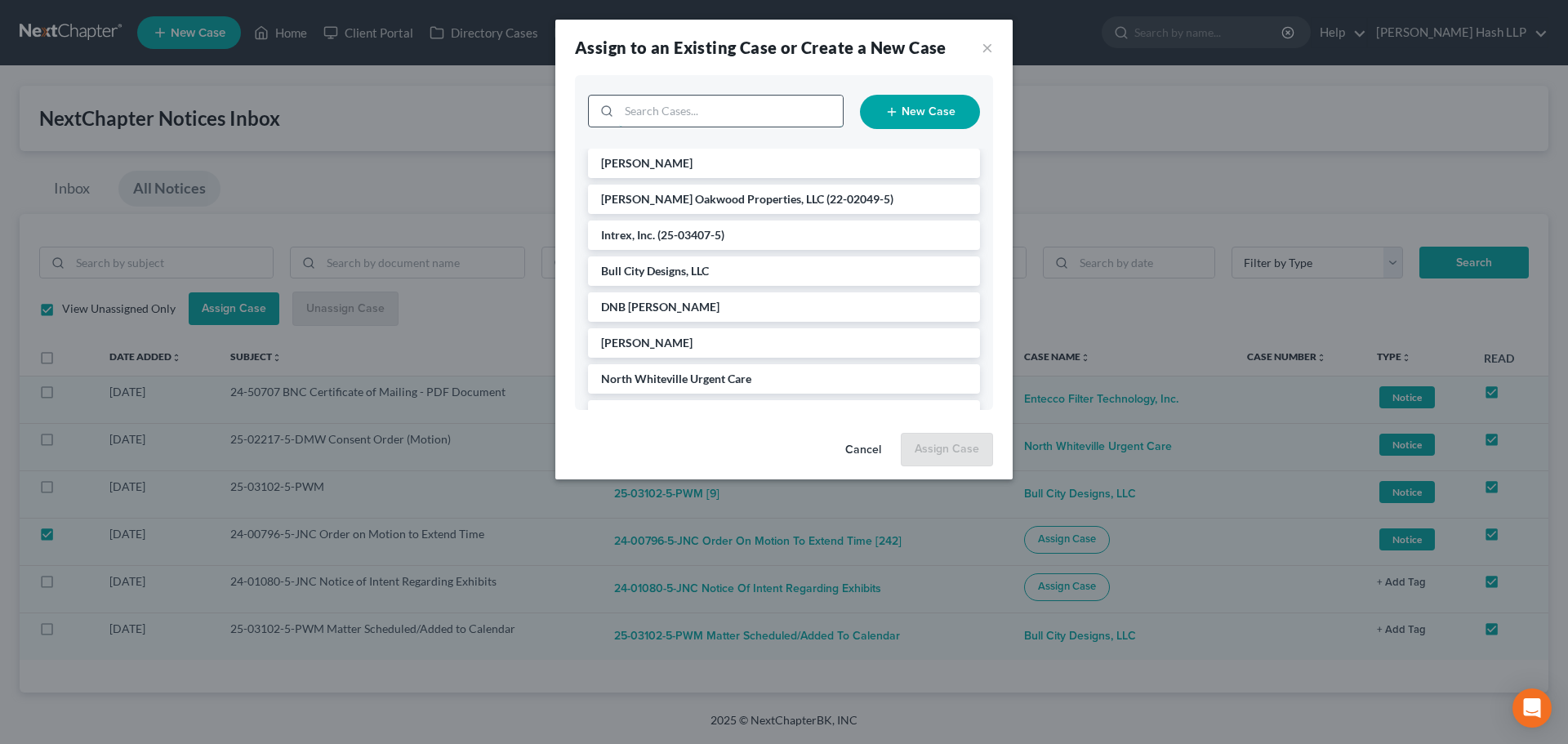
click at [736, 108] on input "search" at bounding box center [731, 111] width 224 height 31
type input "gizm"
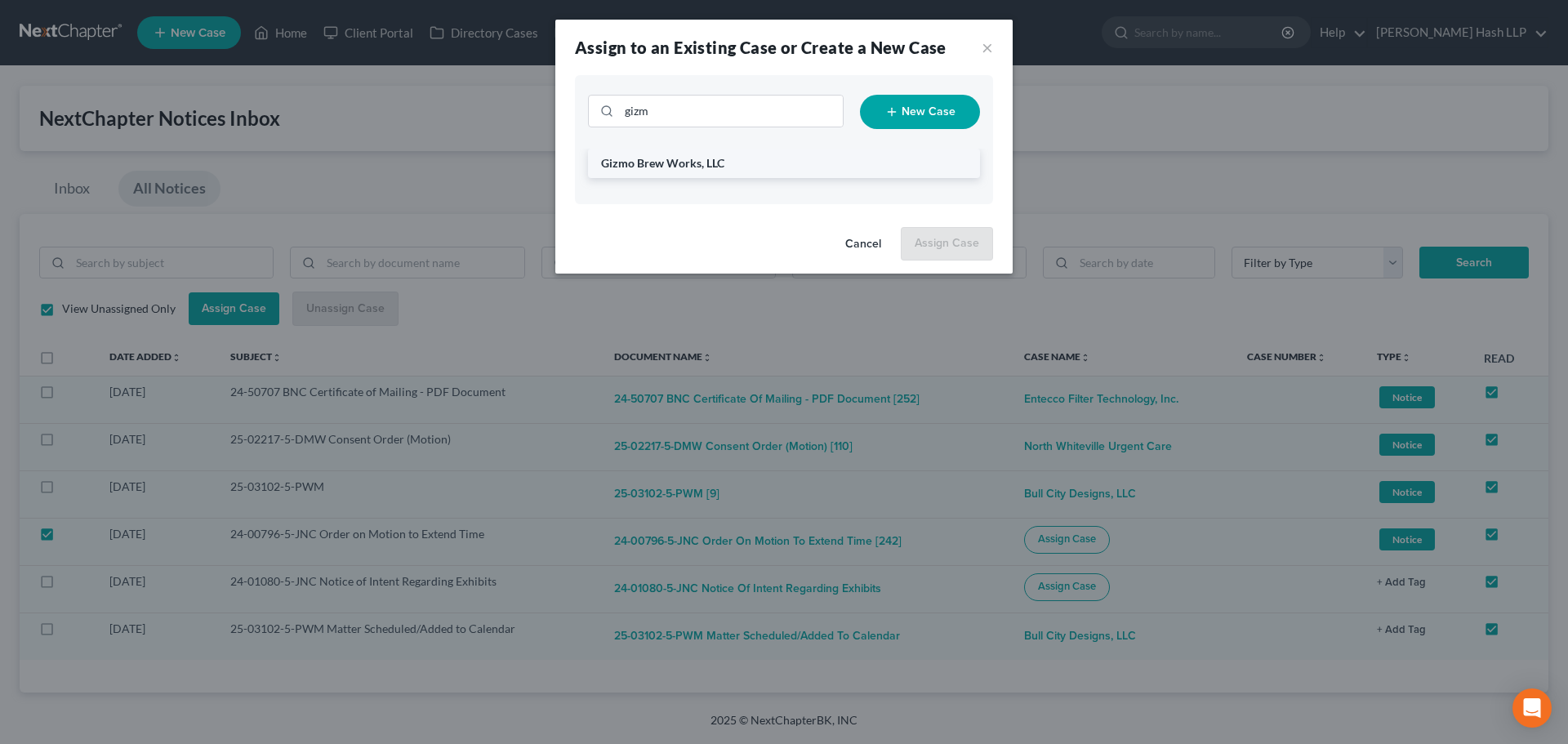
click at [663, 153] on li "Gizmo Brew Works, LLC" at bounding box center [784, 163] width 392 height 29
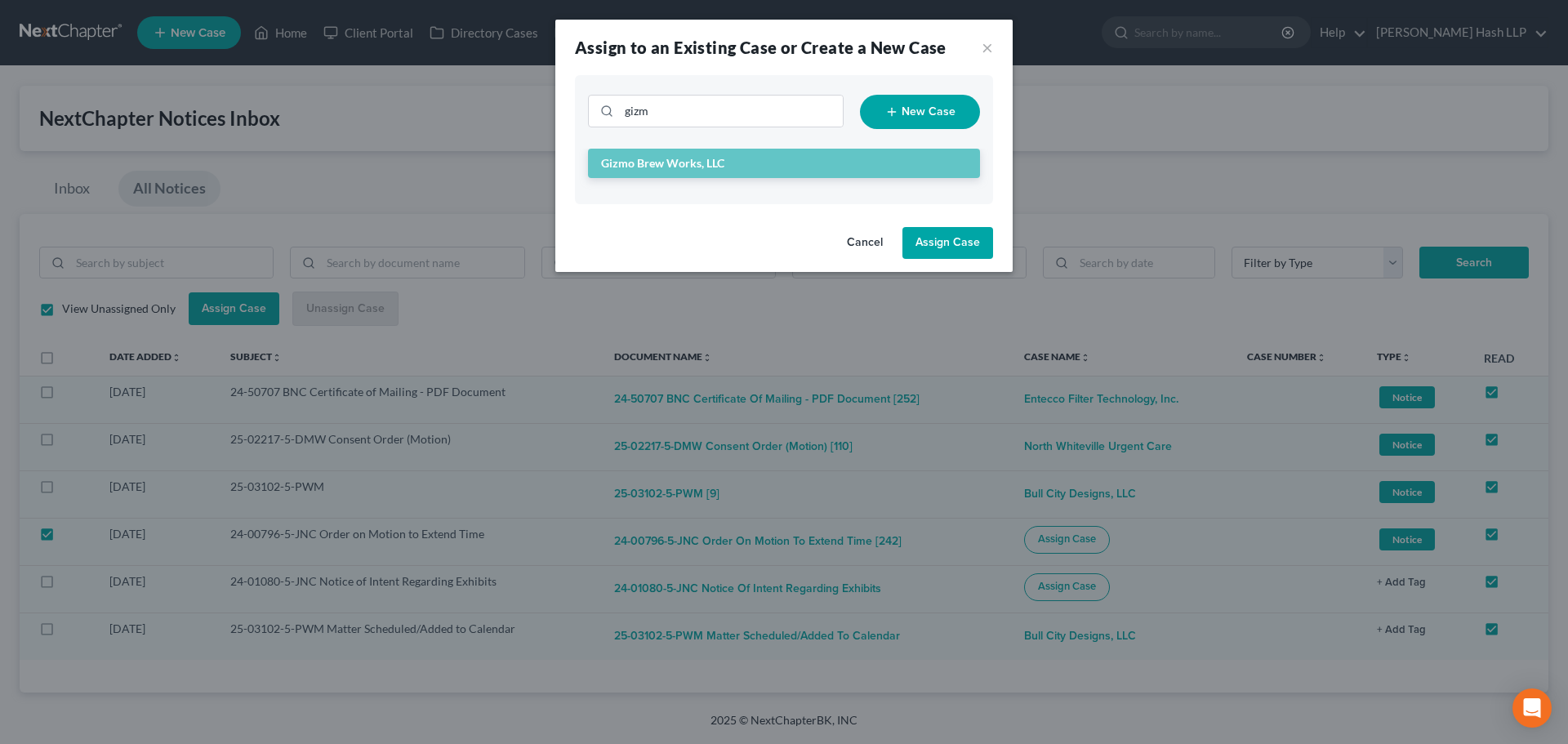
click at [920, 241] on button "Assign Case" at bounding box center [948, 243] width 91 height 33
checkbox input "false"
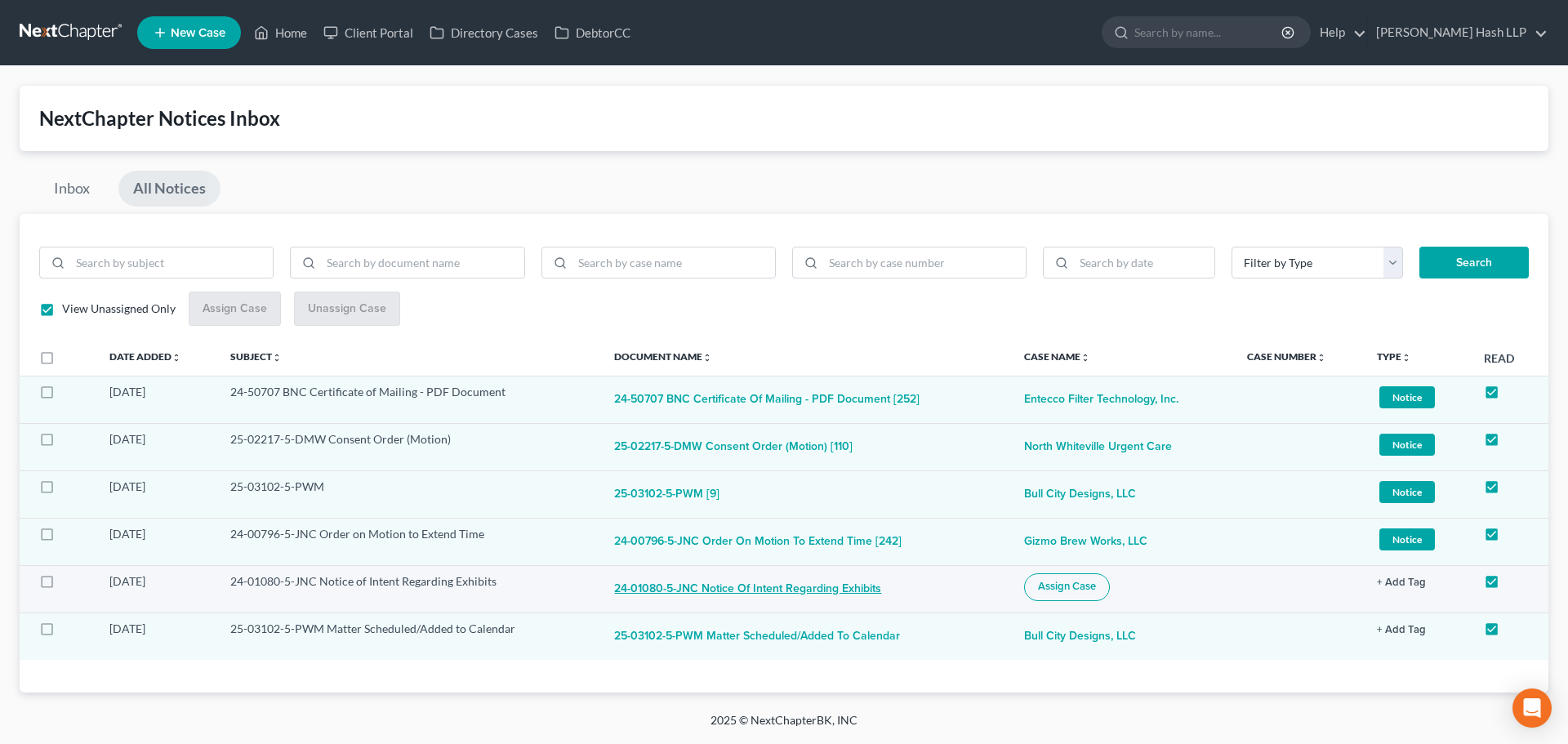
click at [767, 588] on button "24-01080-5-JNC Notice of Intent Regarding Exhibits" at bounding box center [748, 590] width 267 height 33
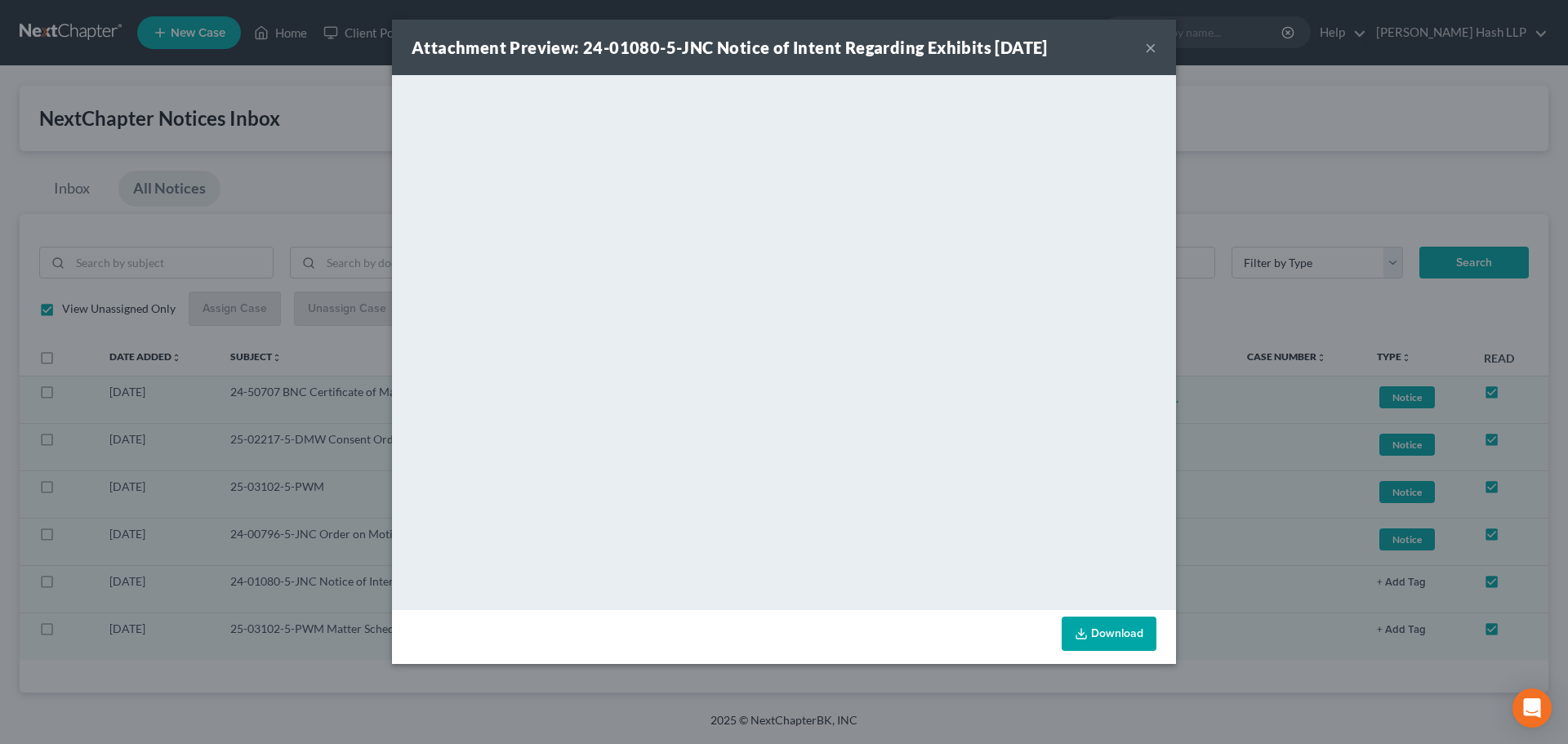
click at [1149, 47] on button "×" at bounding box center [1151, 47] width 12 height 19
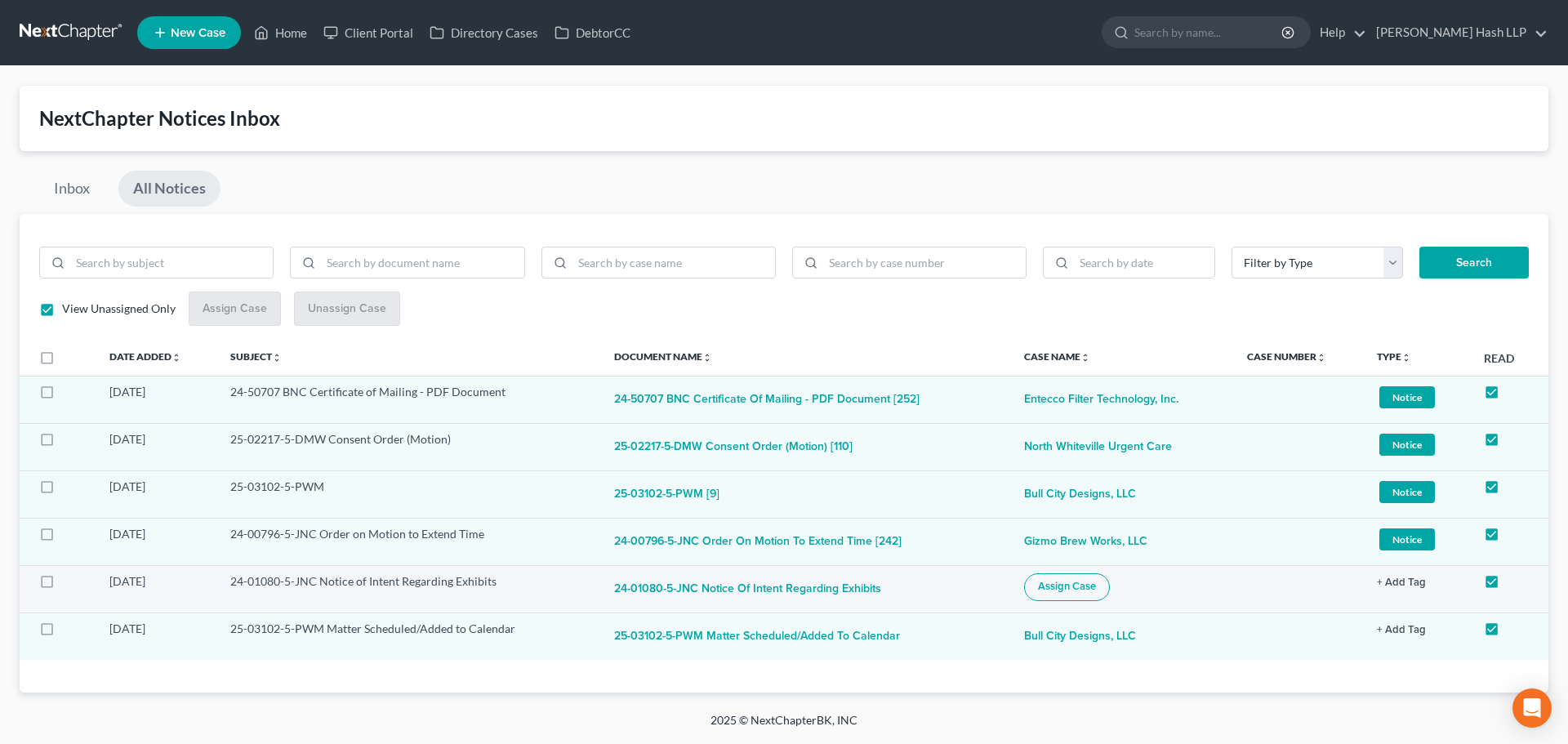
click at [1040, 594] on button "Assign Case" at bounding box center [1067, 587] width 85 height 28
checkbox input "true"
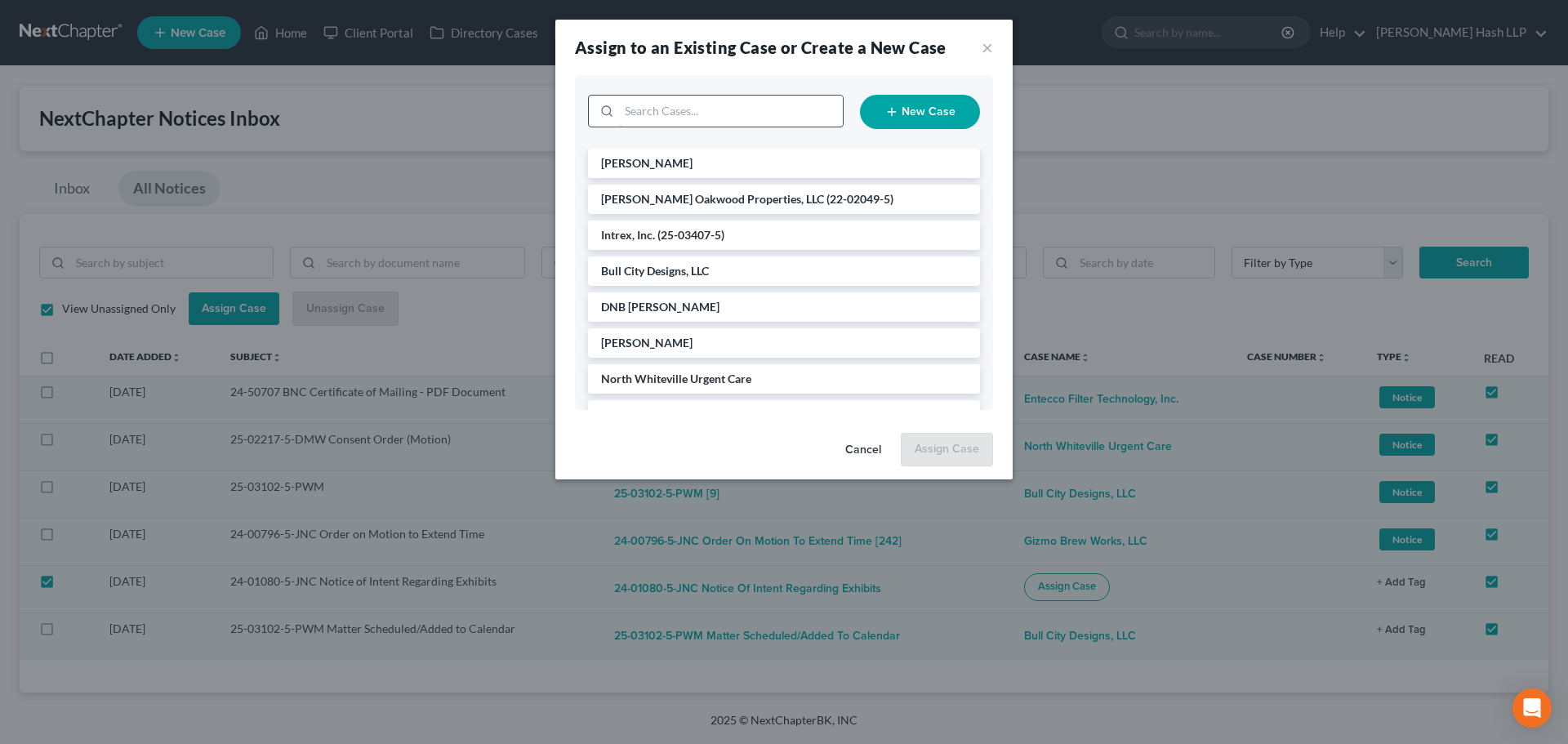
click at [713, 122] on input "search" at bounding box center [731, 111] width 224 height 31
type input "dunl"
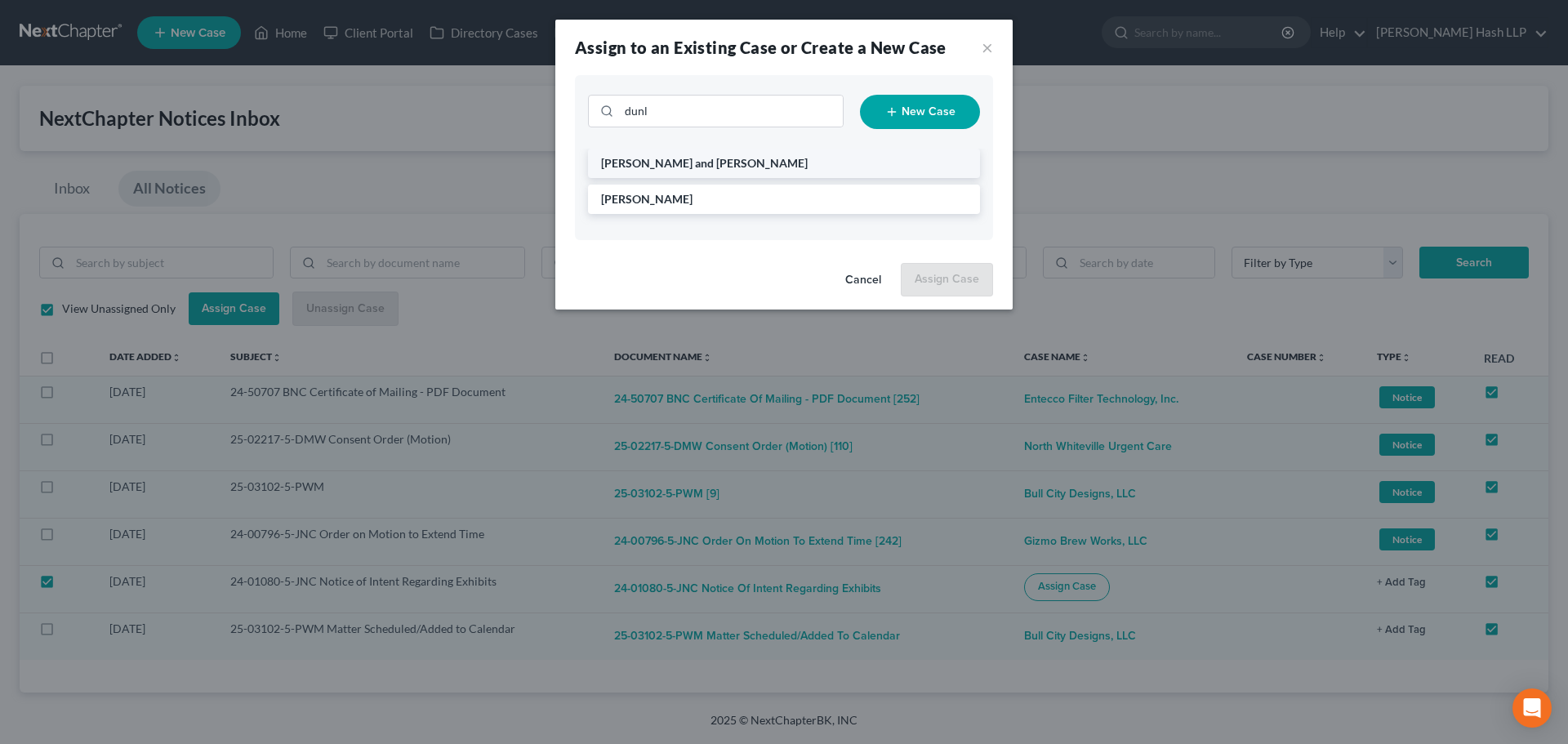
click at [706, 164] on li "[PERSON_NAME] and [PERSON_NAME]" at bounding box center [784, 163] width 392 height 29
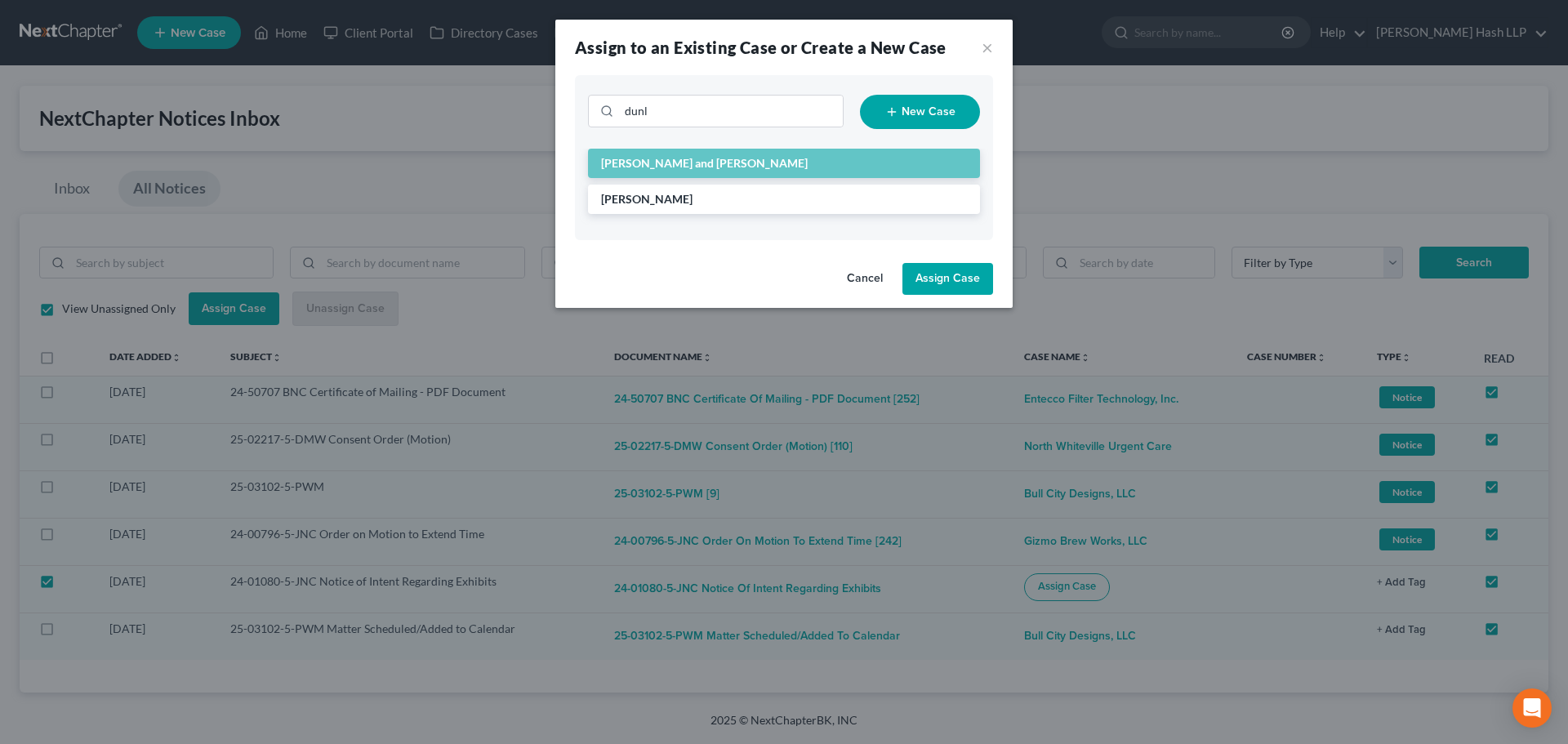
click at [948, 279] on button "Assign Case" at bounding box center [948, 279] width 91 height 33
checkbox input "false"
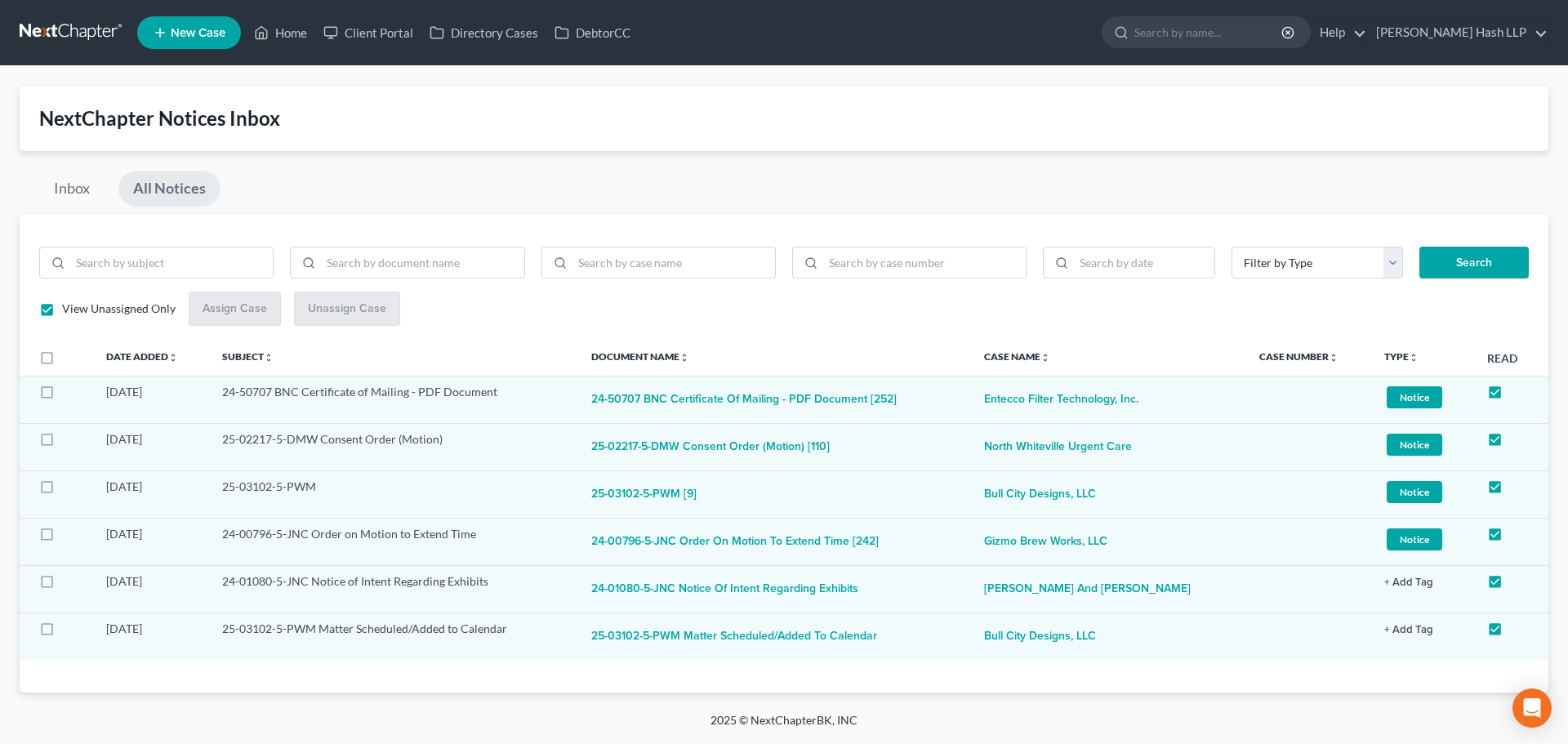
click at [179, 183] on link "All Notices" at bounding box center [169, 188] width 102 height 36
checkbox input "false"
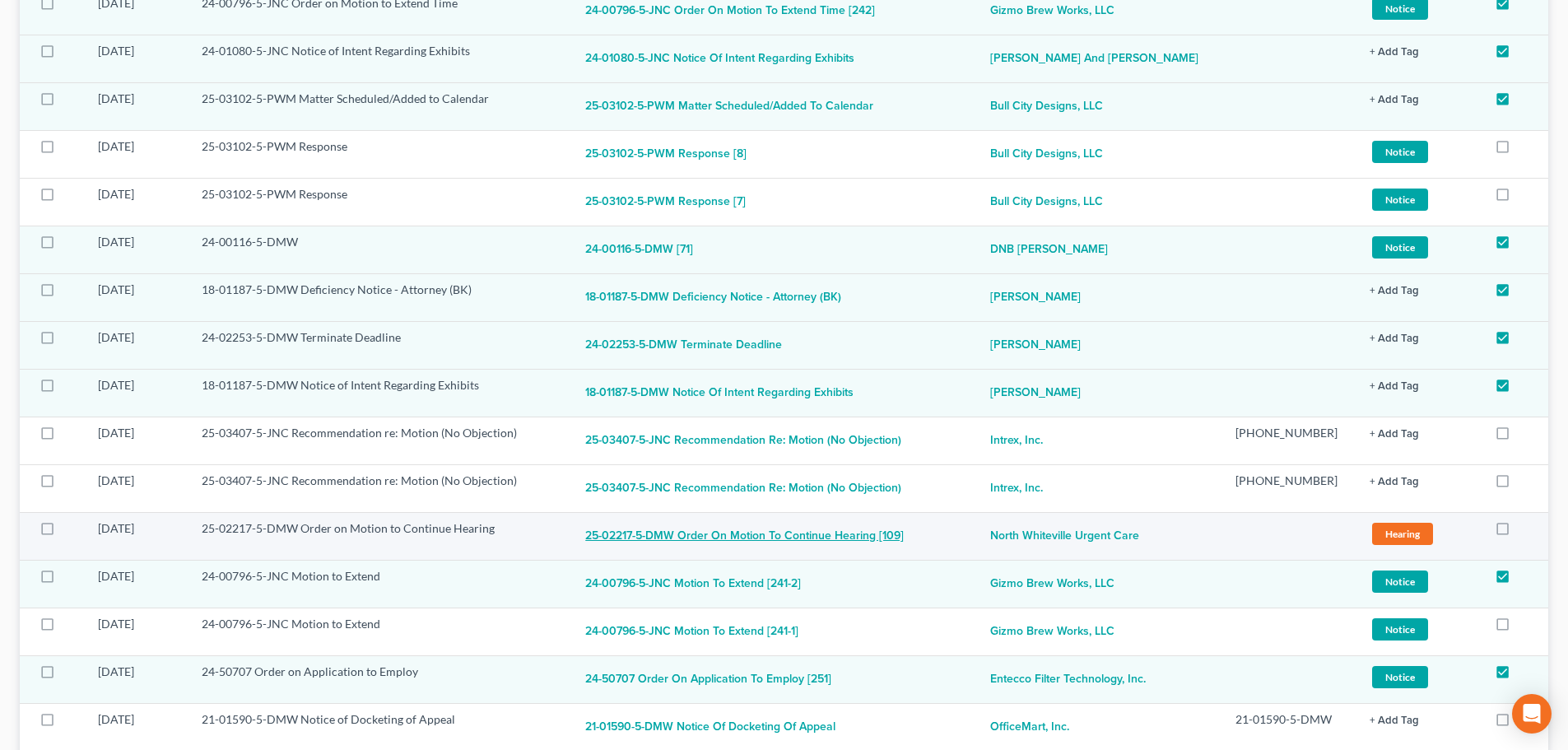
scroll to position [576, 0]
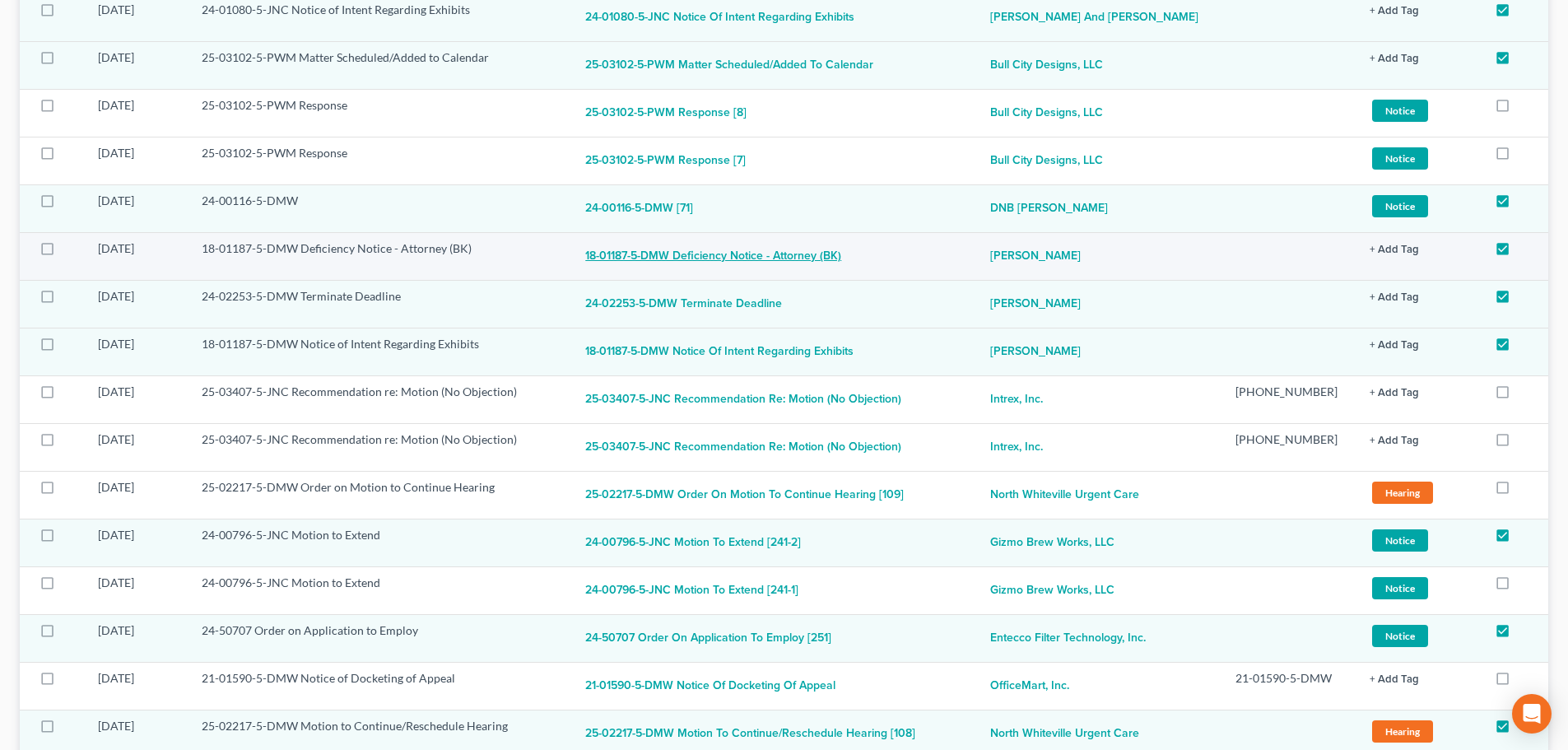
click at [727, 260] on button "18-01187-5-DMW Deficiency Notice - Attorney (BK)" at bounding box center [713, 257] width 256 height 33
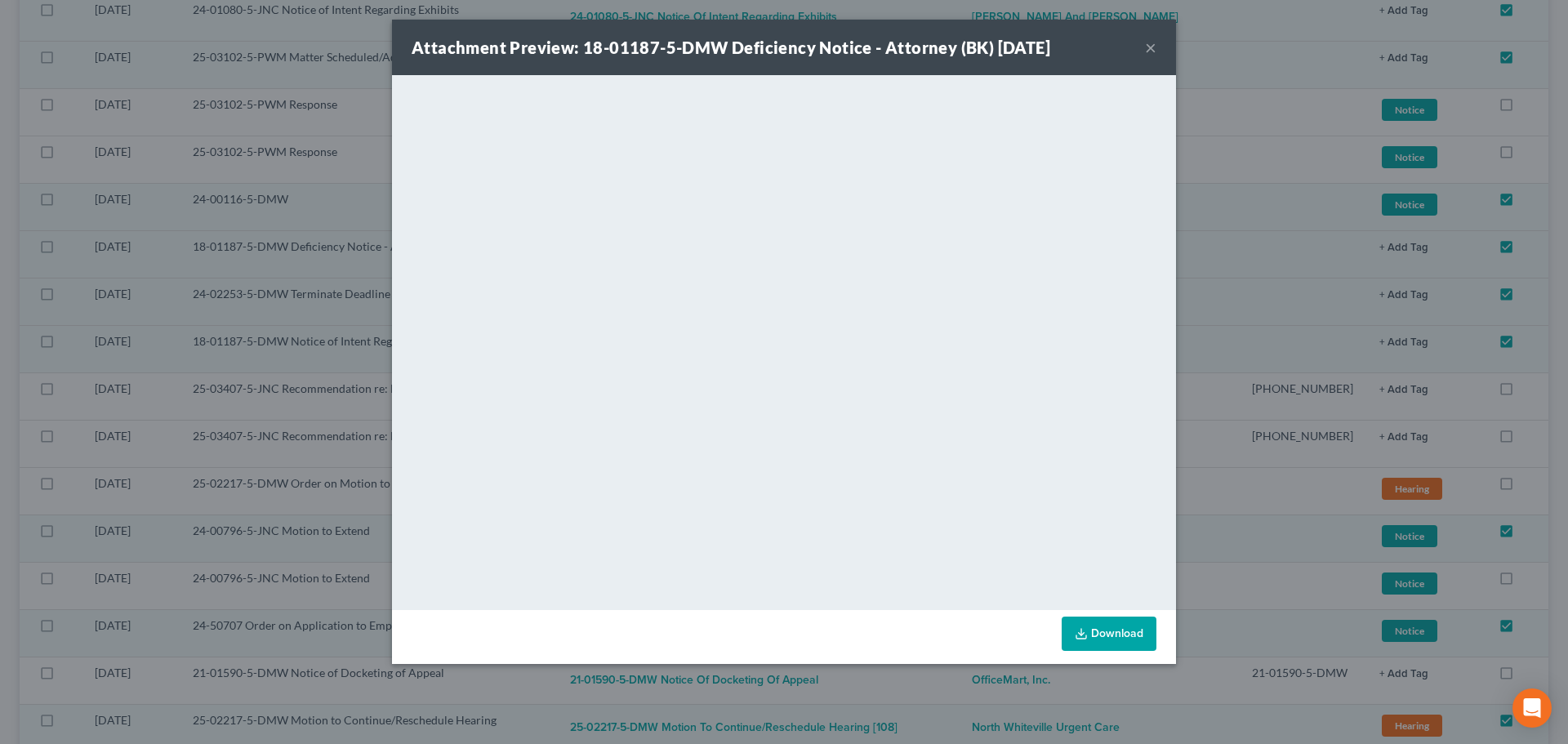
click at [1147, 50] on button "×" at bounding box center [1151, 47] width 12 height 19
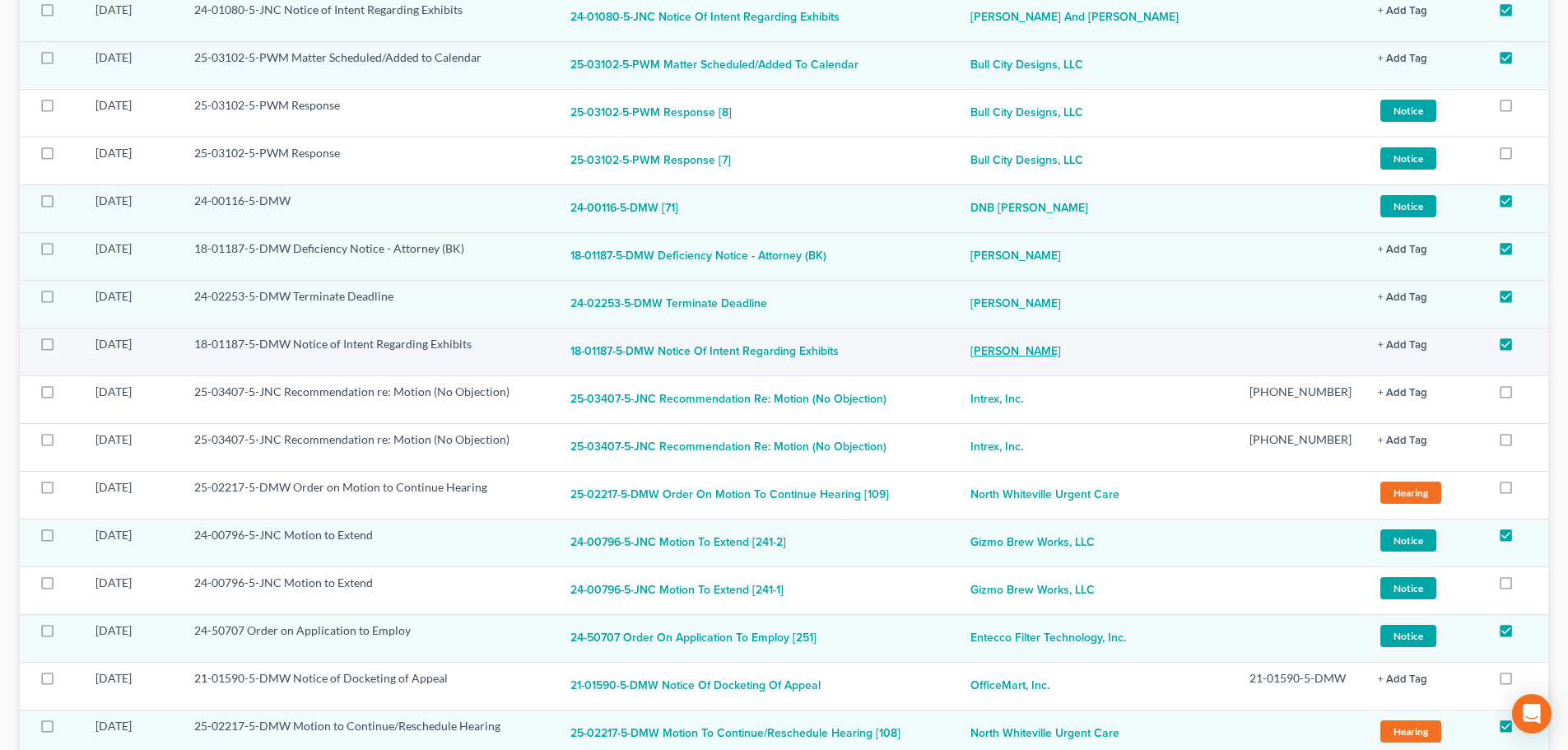
click at [1040, 355] on link "[PERSON_NAME]" at bounding box center [1015, 353] width 91 height 33
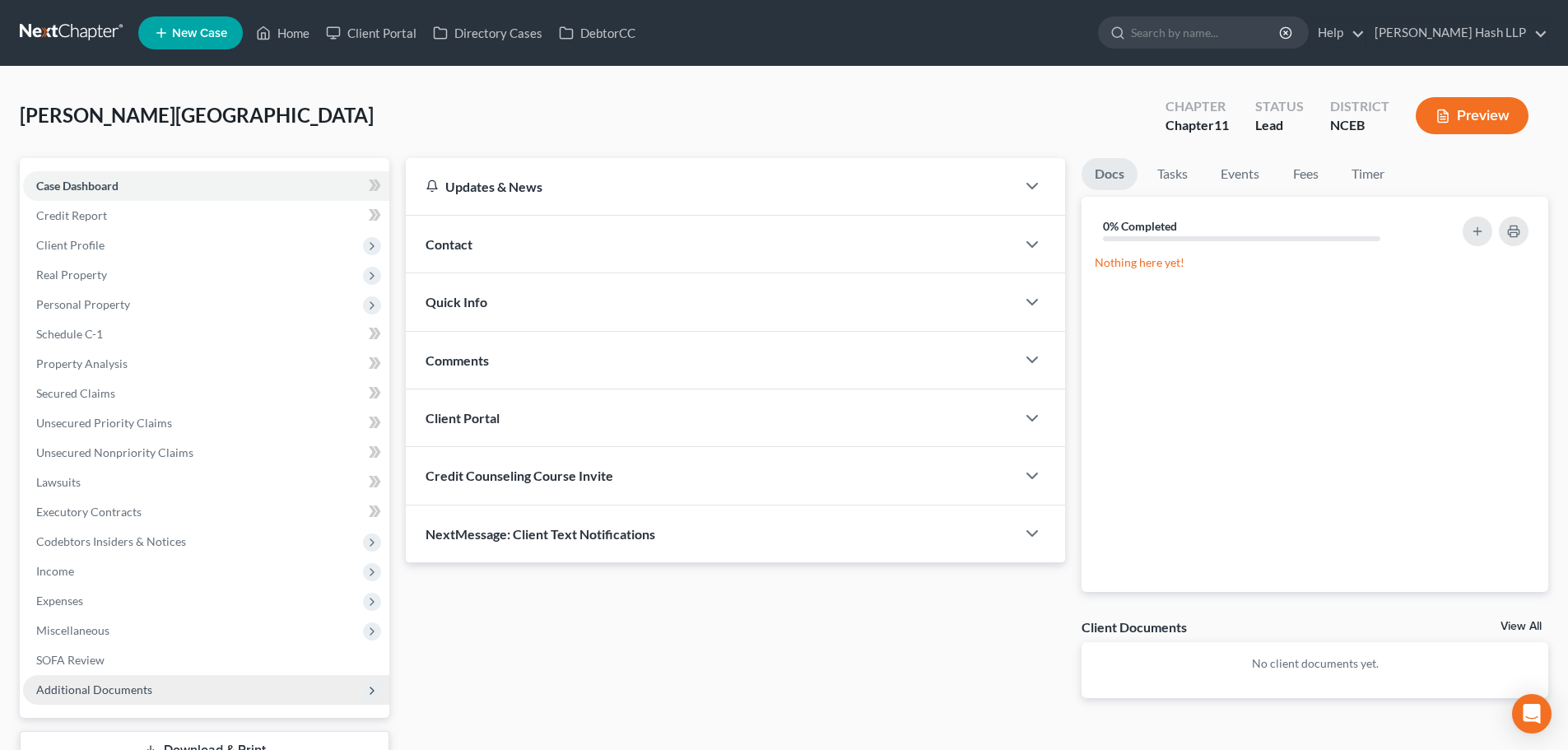
click at [116, 684] on span "Additional Documents" at bounding box center [94, 689] width 116 height 14
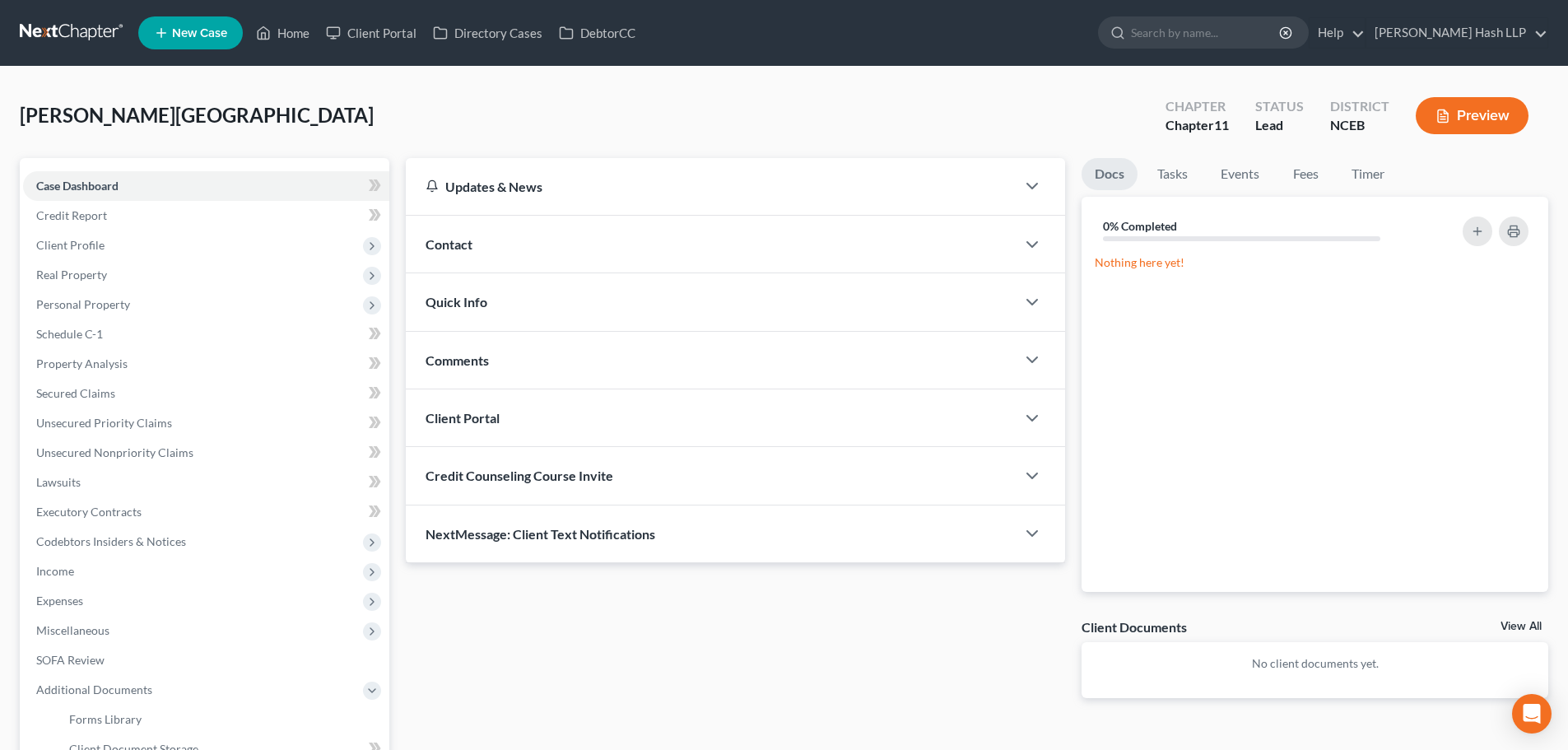
scroll to position [165, 0]
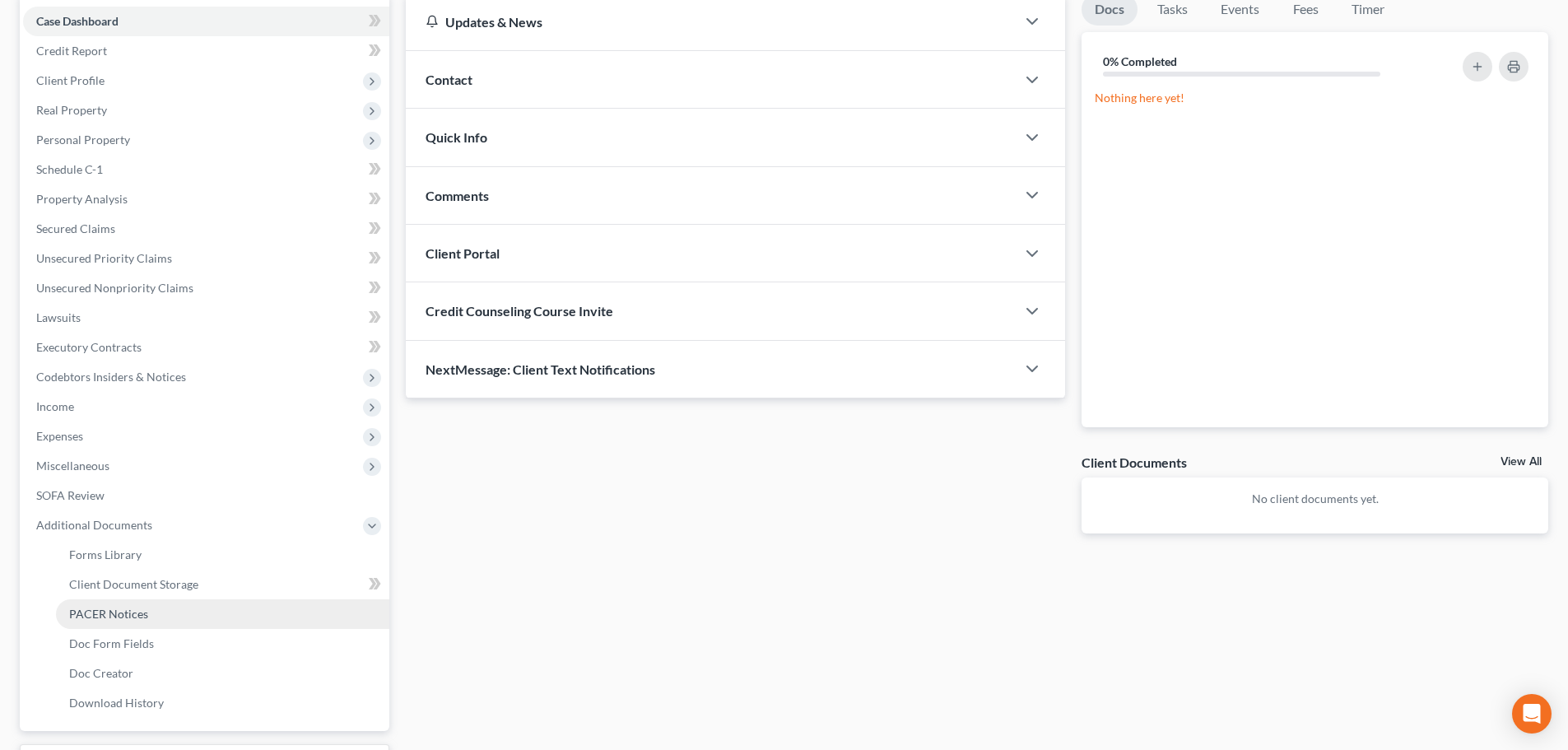
click at [146, 616] on link "PACER Notices" at bounding box center [222, 614] width 333 height 29
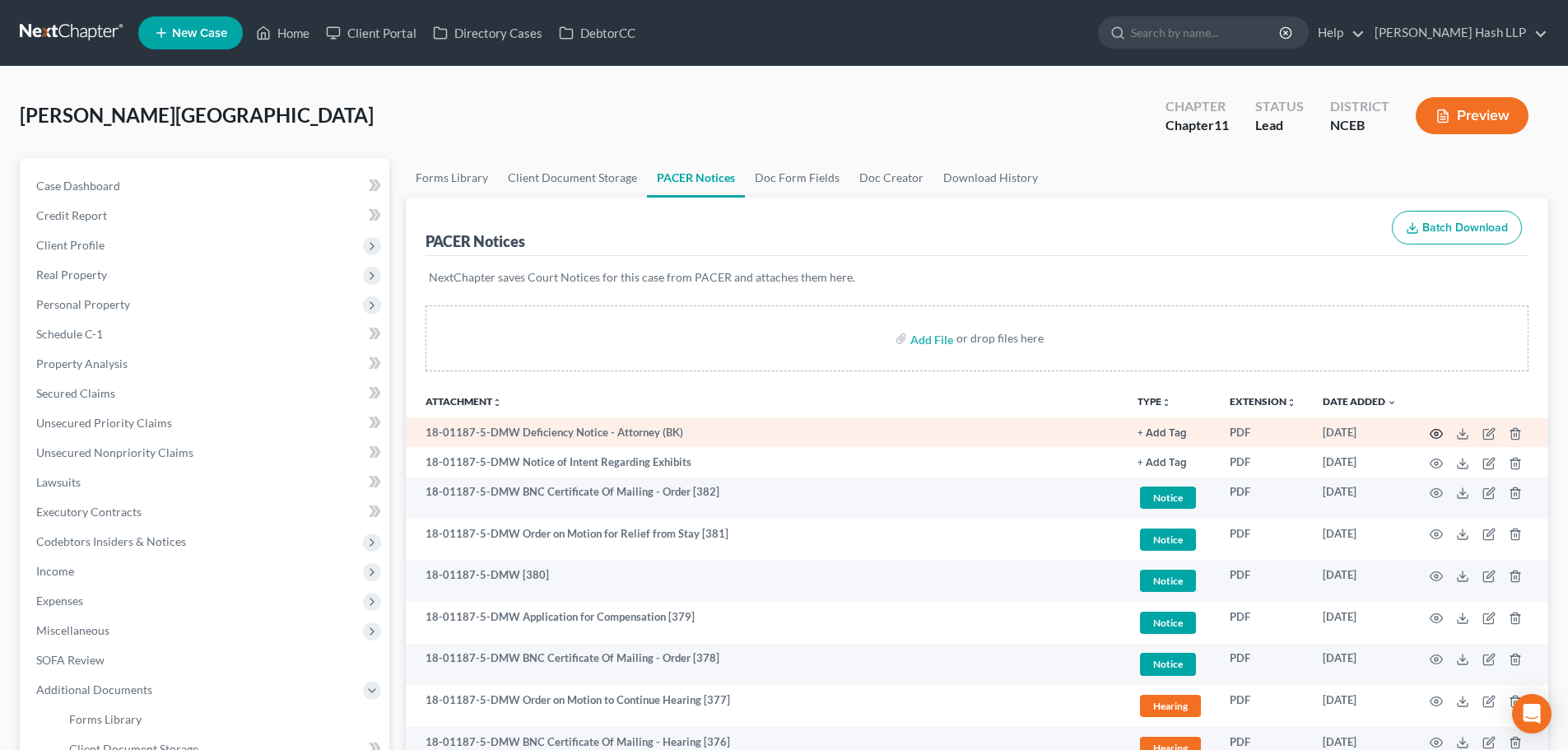
click at [1432, 433] on icon "button" at bounding box center [1435, 433] width 13 height 13
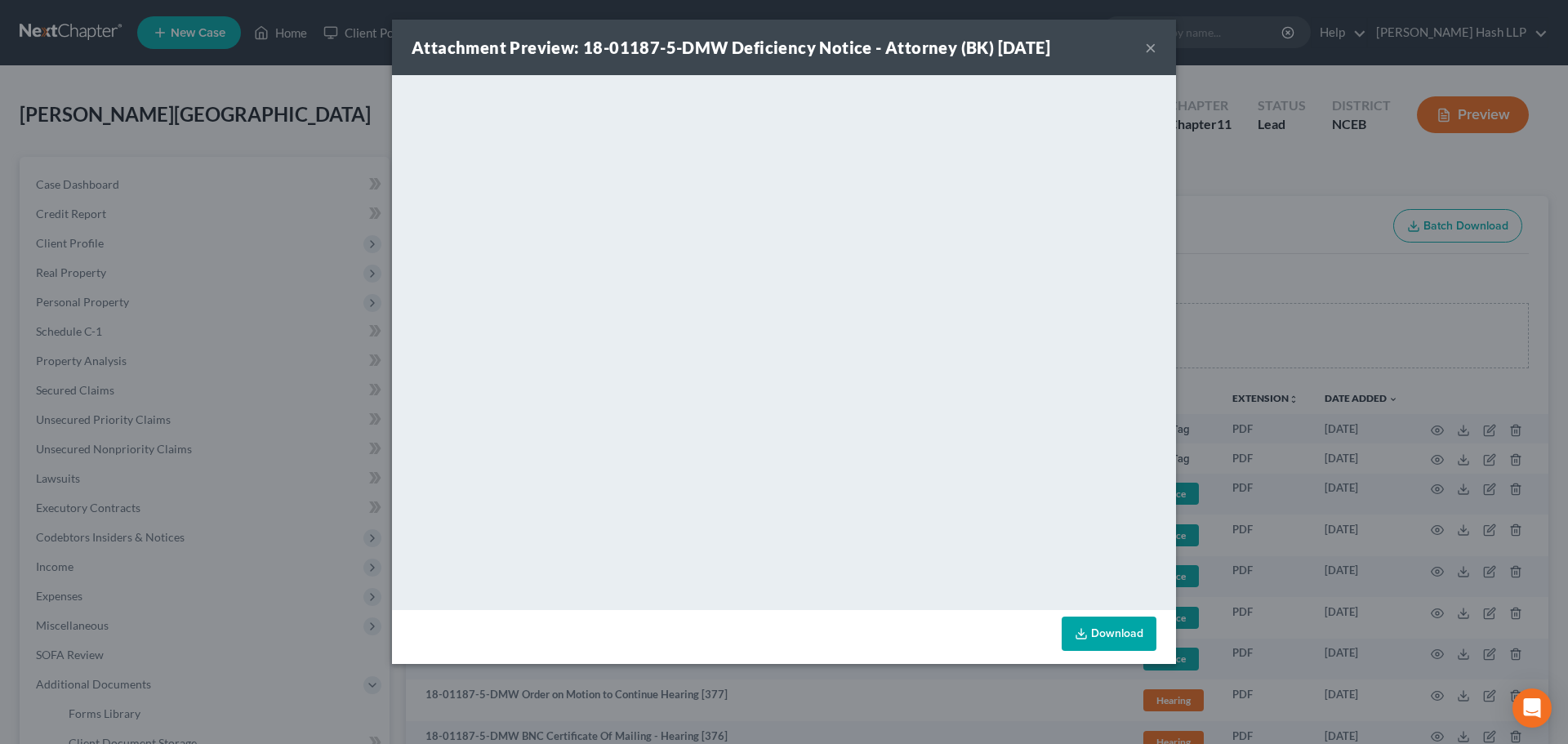
click at [1149, 45] on button "×" at bounding box center [1151, 47] width 12 height 19
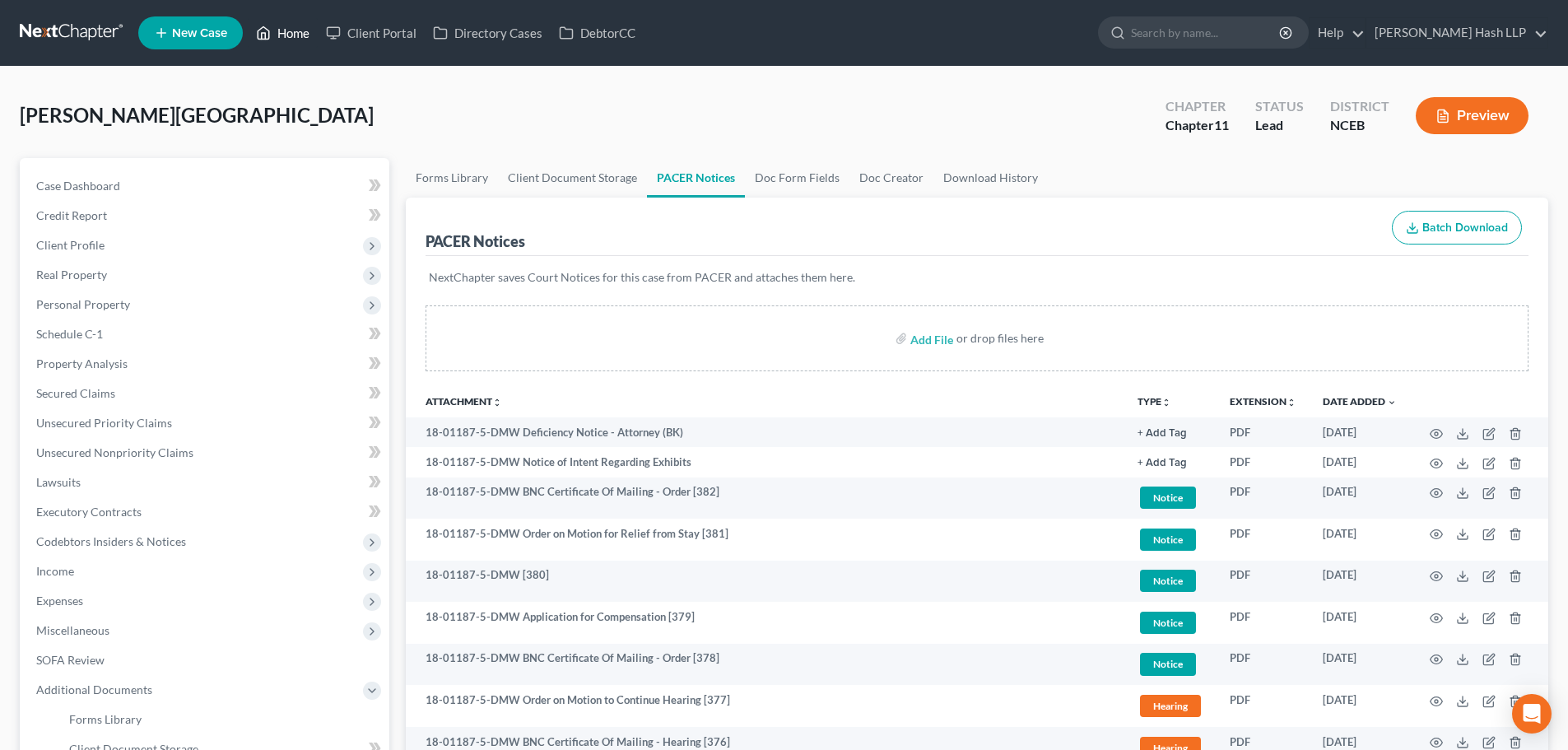
click at [295, 37] on link "Home" at bounding box center [283, 33] width 70 height 29
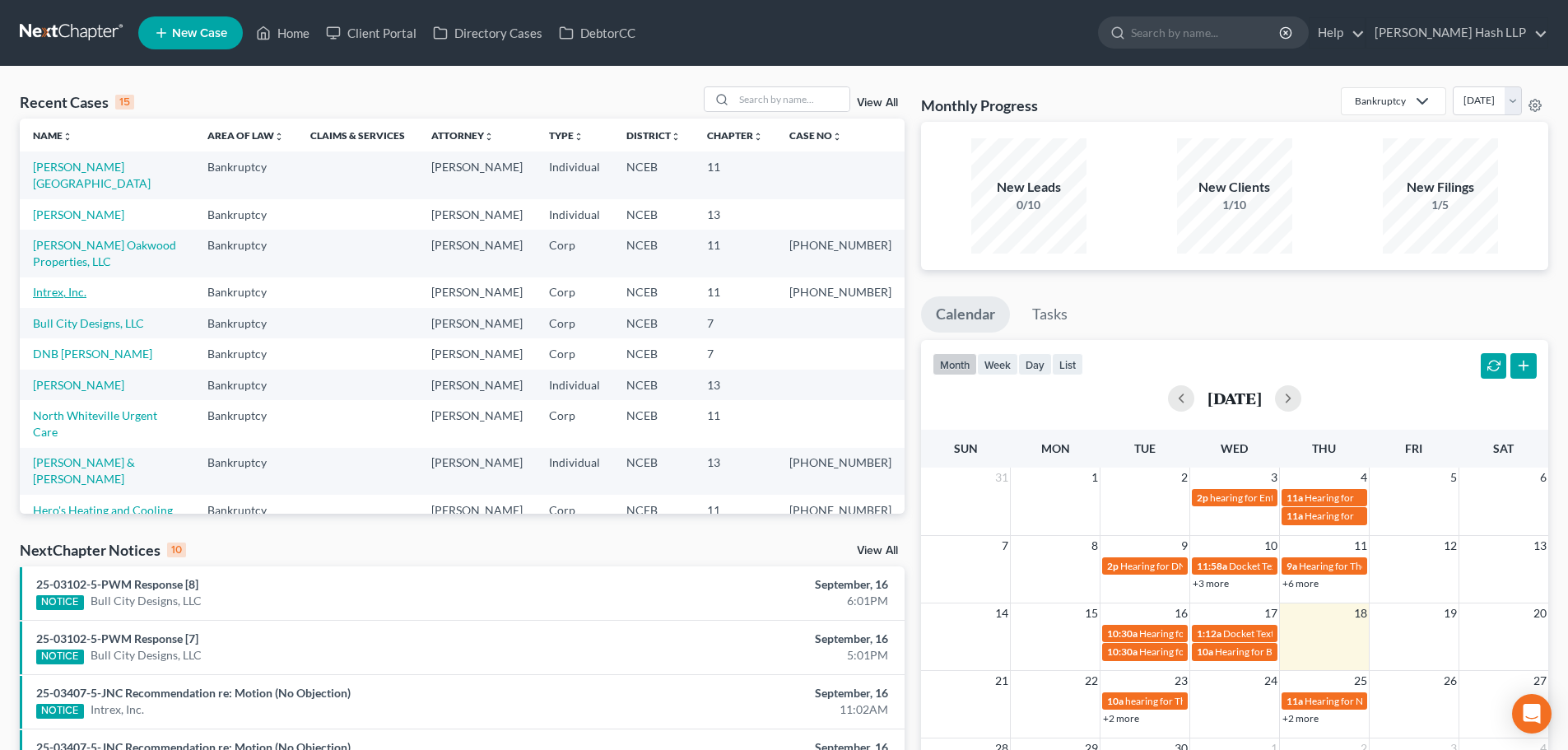
click at [76, 299] on link "Intrex, Inc." at bounding box center [60, 292] width 54 height 14
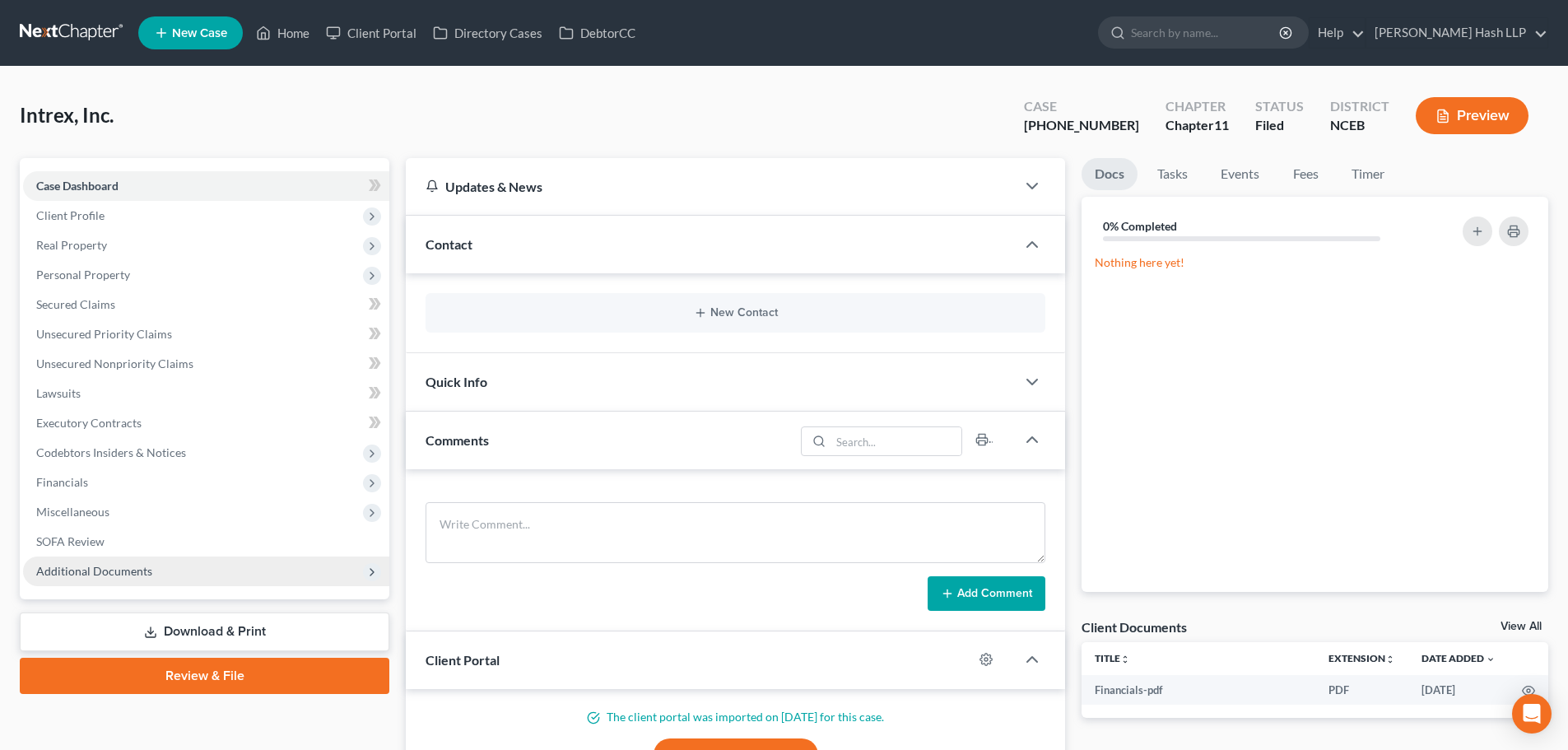
click at [144, 571] on span "Additional Documents" at bounding box center [94, 570] width 116 height 14
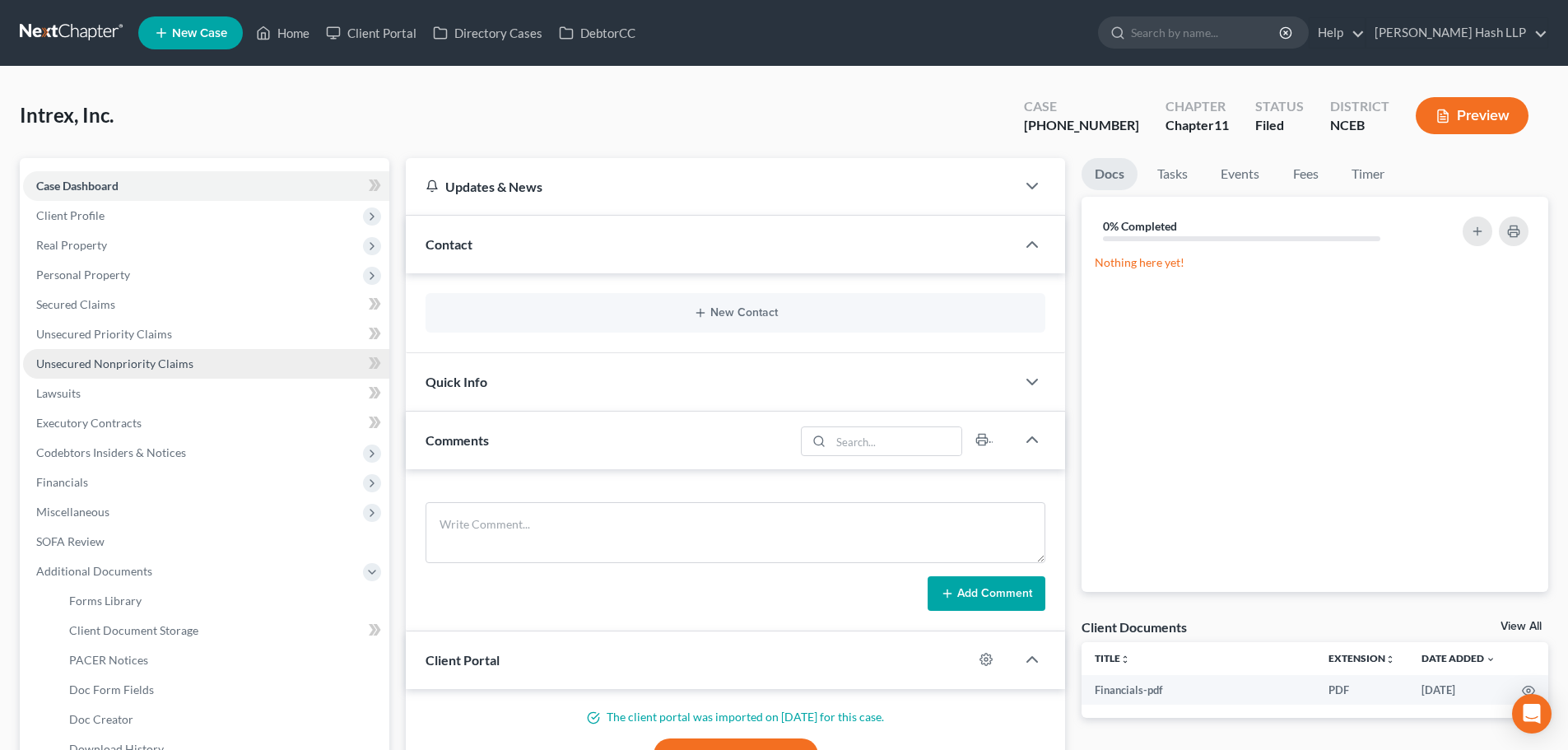
click at [131, 364] on span "Unsecured Nonpriority Claims" at bounding box center [114, 363] width 157 height 14
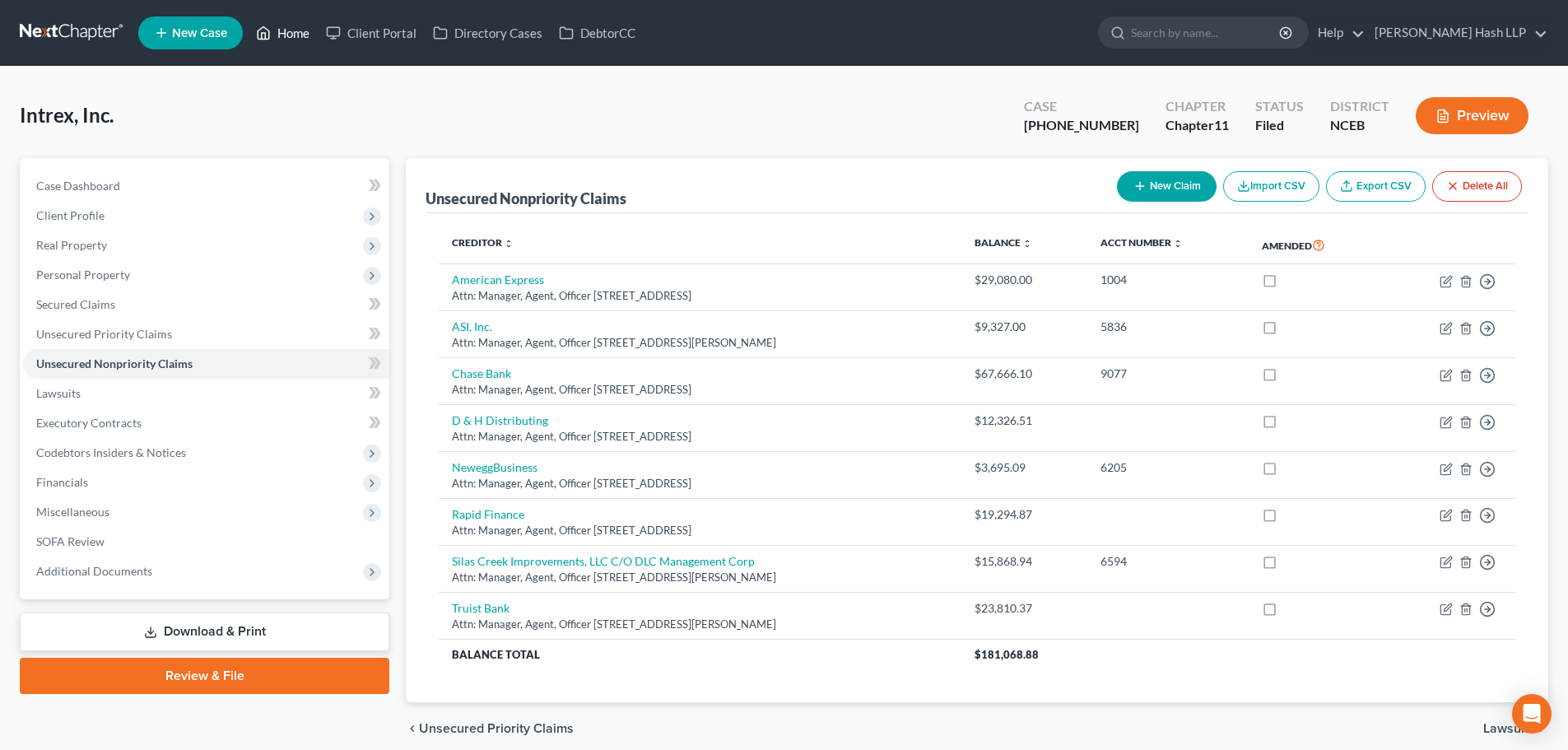
click at [288, 35] on link "Home" at bounding box center [283, 33] width 70 height 29
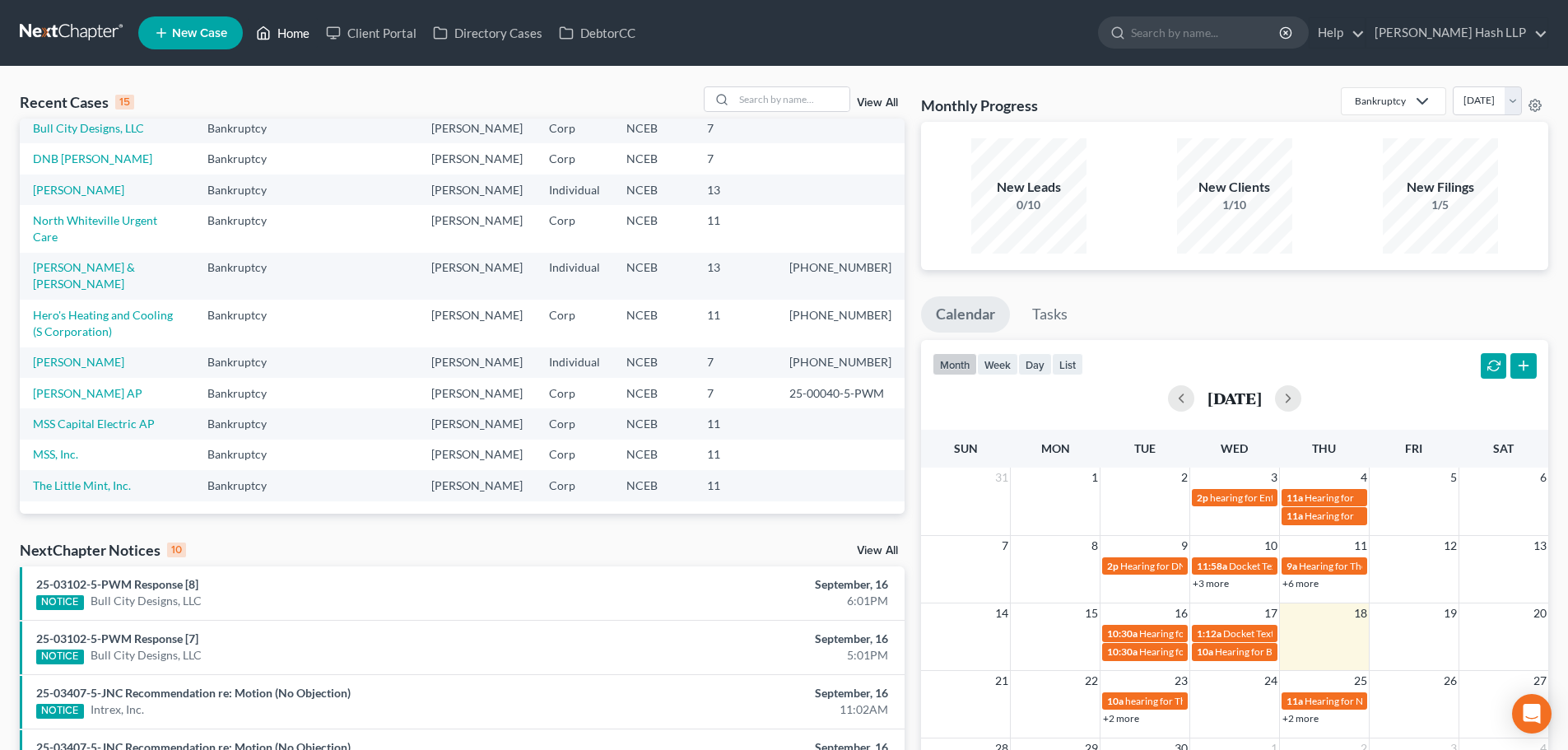
scroll to position [359, 0]
click at [108, 354] on link "[PERSON_NAME]" at bounding box center [79, 361] width 92 height 14
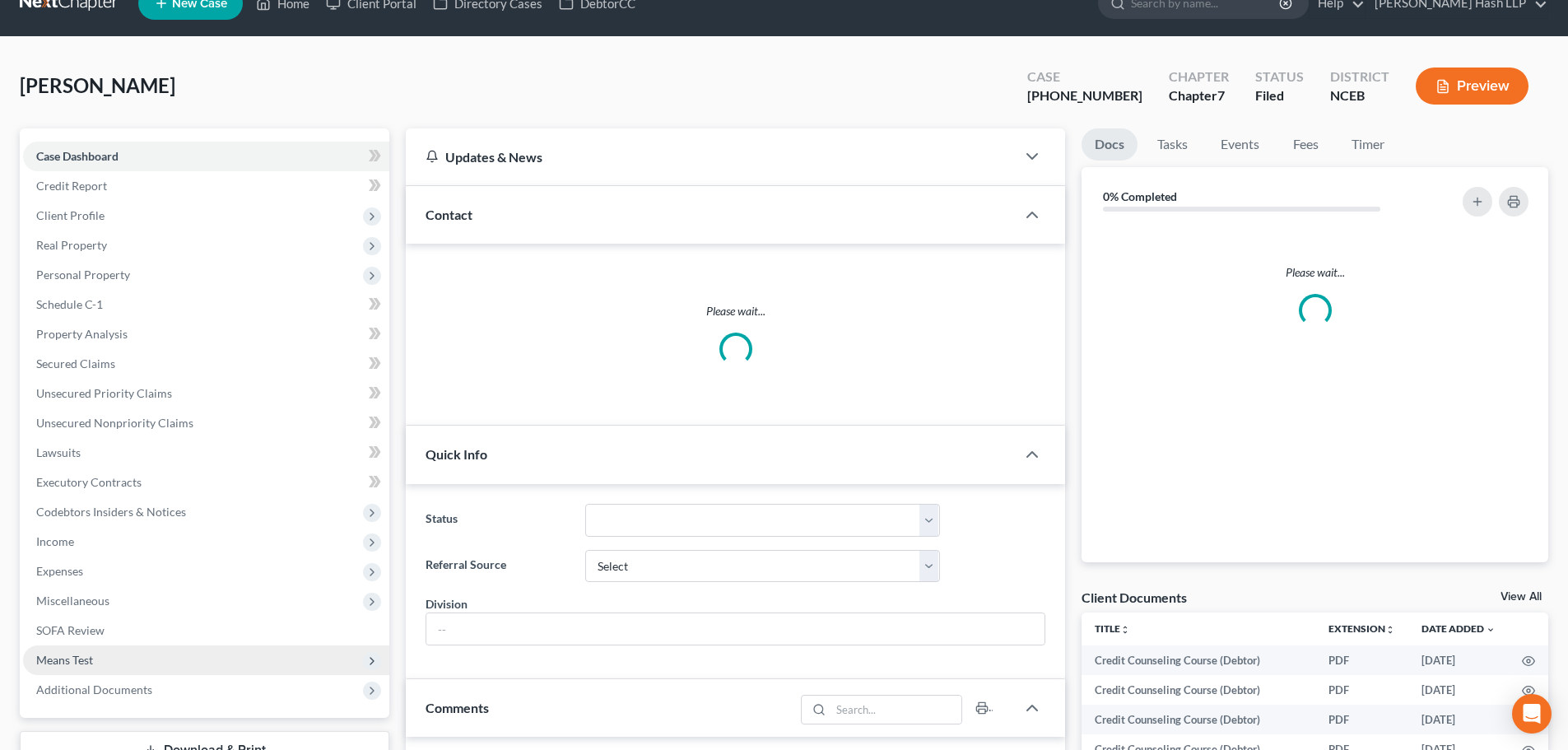
scroll to position [82, 0]
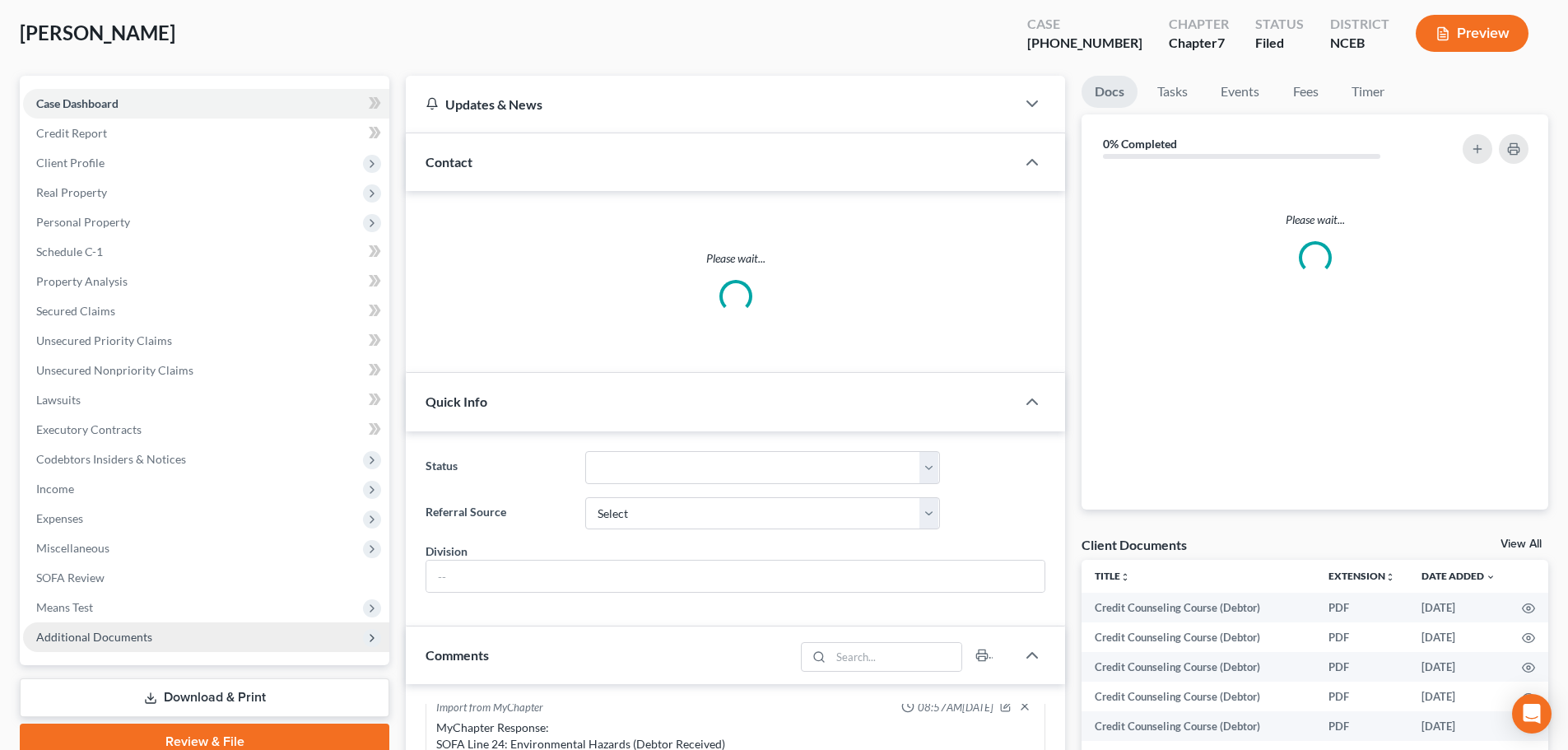
click at [100, 637] on span "Additional Documents" at bounding box center [94, 637] width 116 height 14
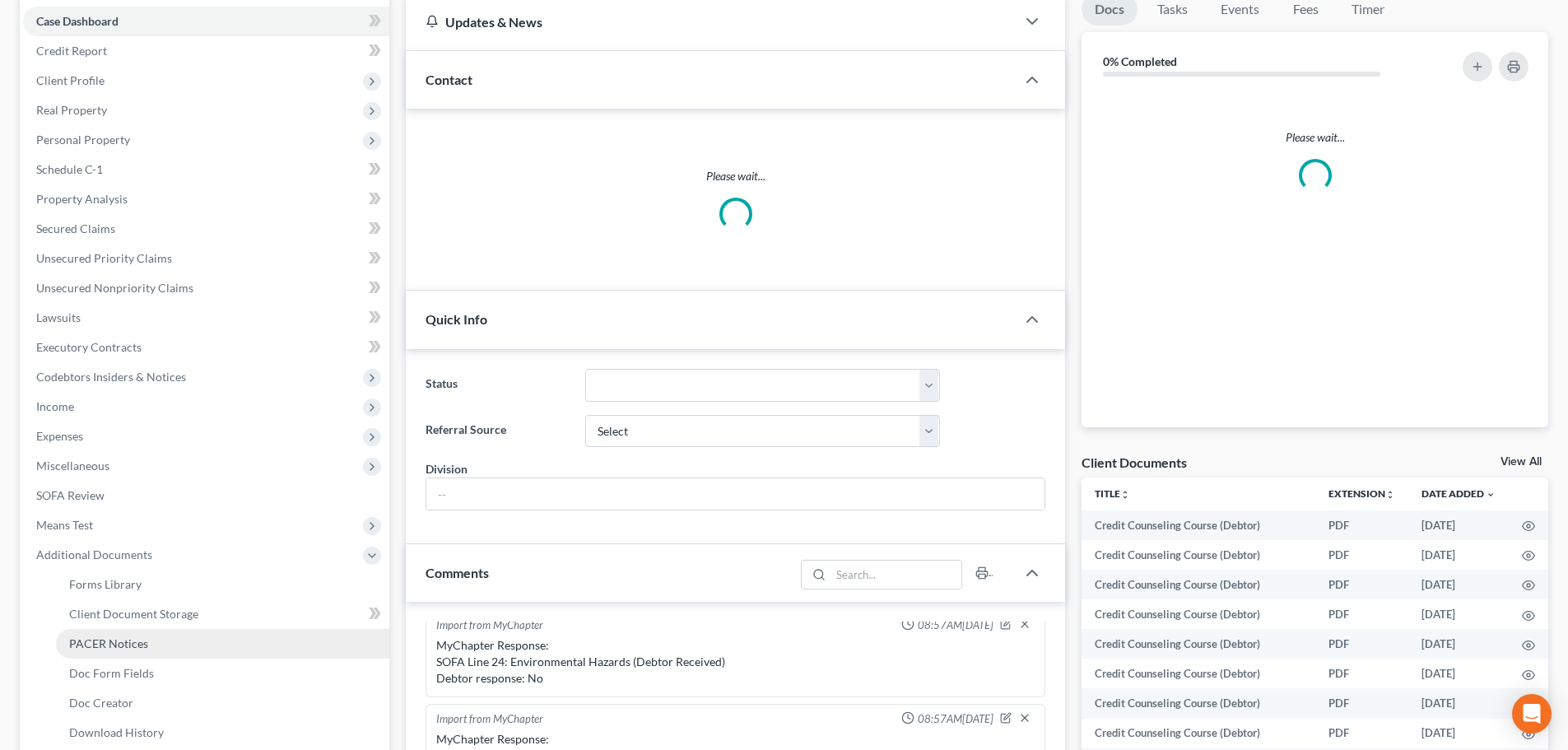
click at [133, 644] on span "PACER Notices" at bounding box center [108, 643] width 79 height 14
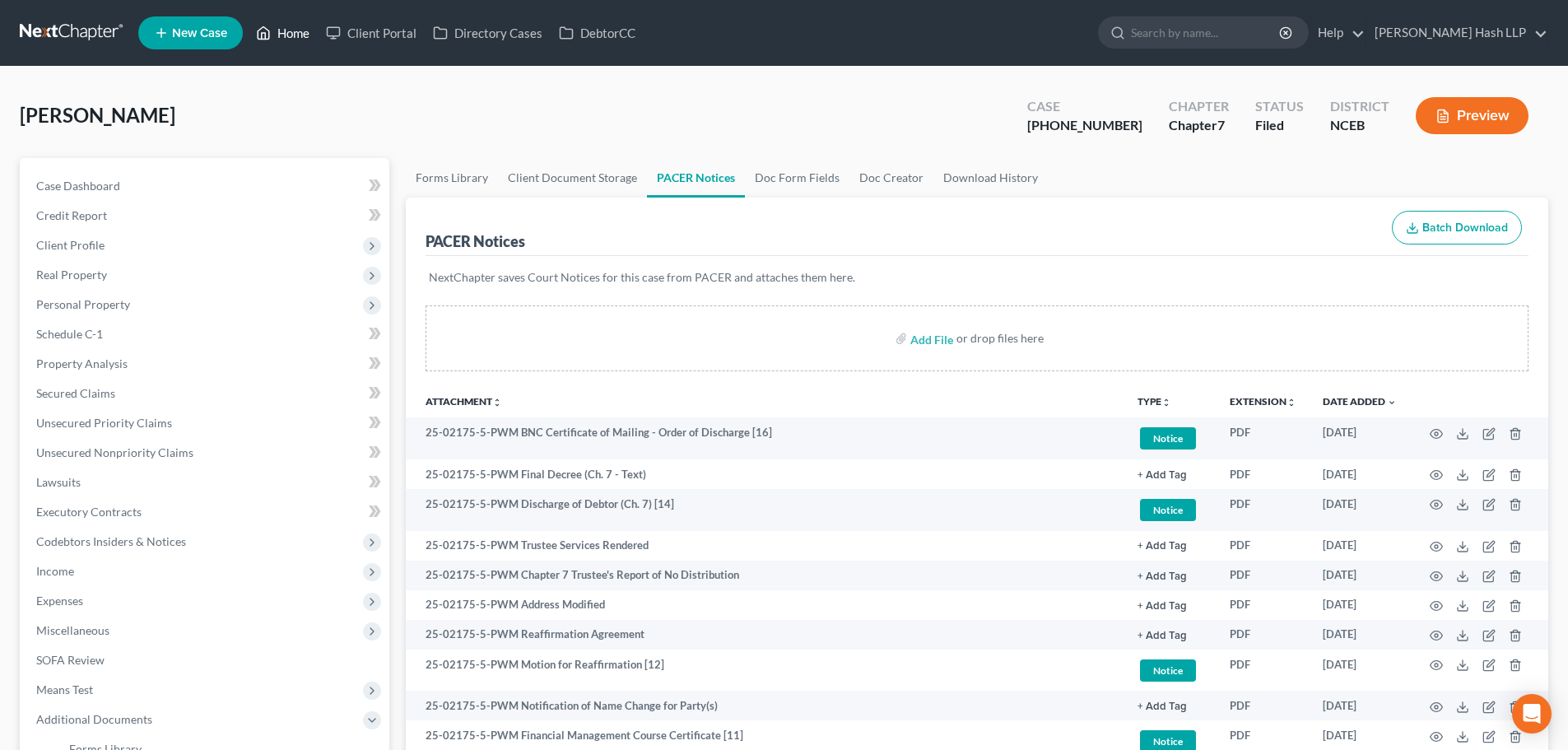
click at [288, 38] on link "Home" at bounding box center [283, 33] width 70 height 29
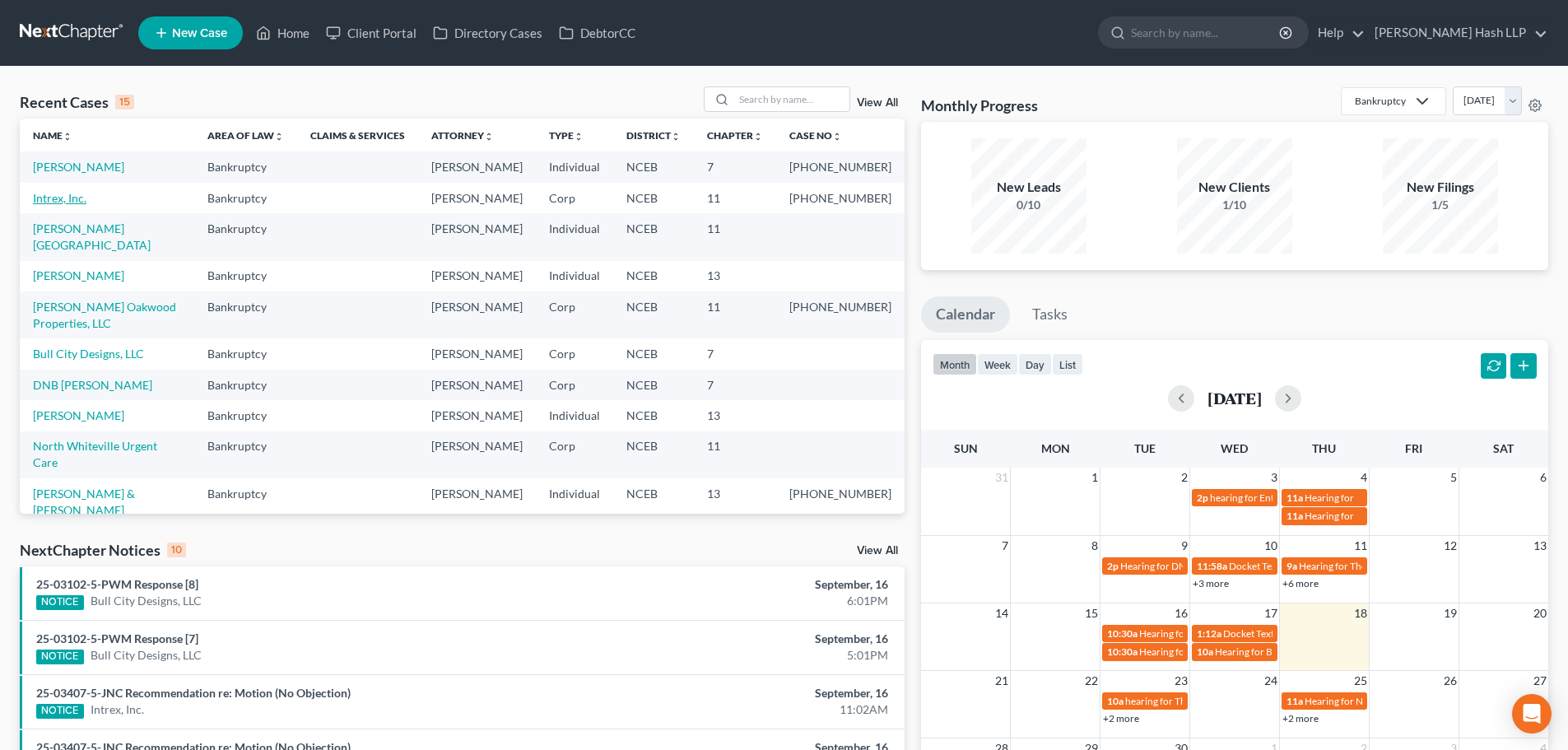
click at [79, 205] on link "Intrex, Inc." at bounding box center [60, 198] width 54 height 14
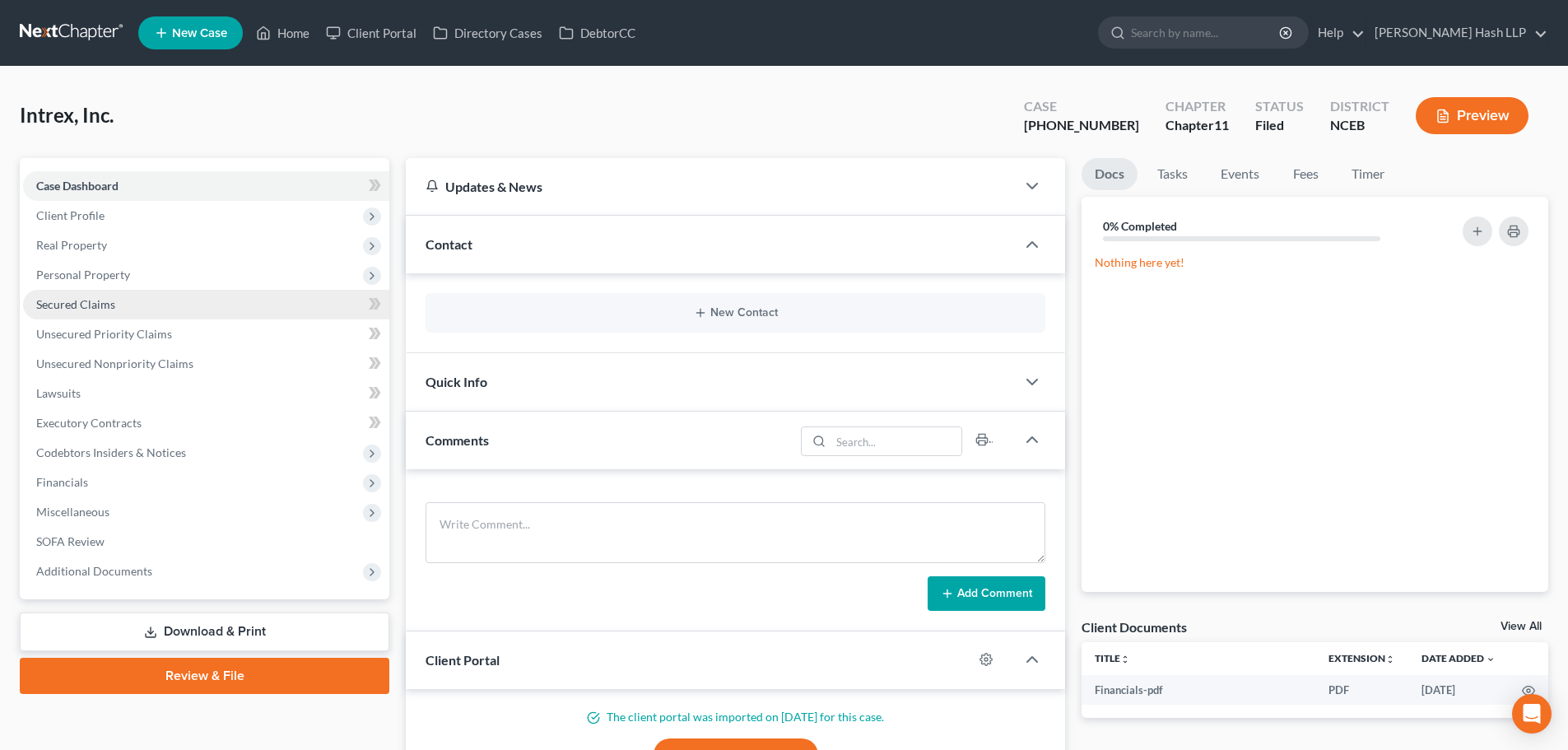
click at [101, 308] on span "Secured Claims" at bounding box center [75, 304] width 79 height 14
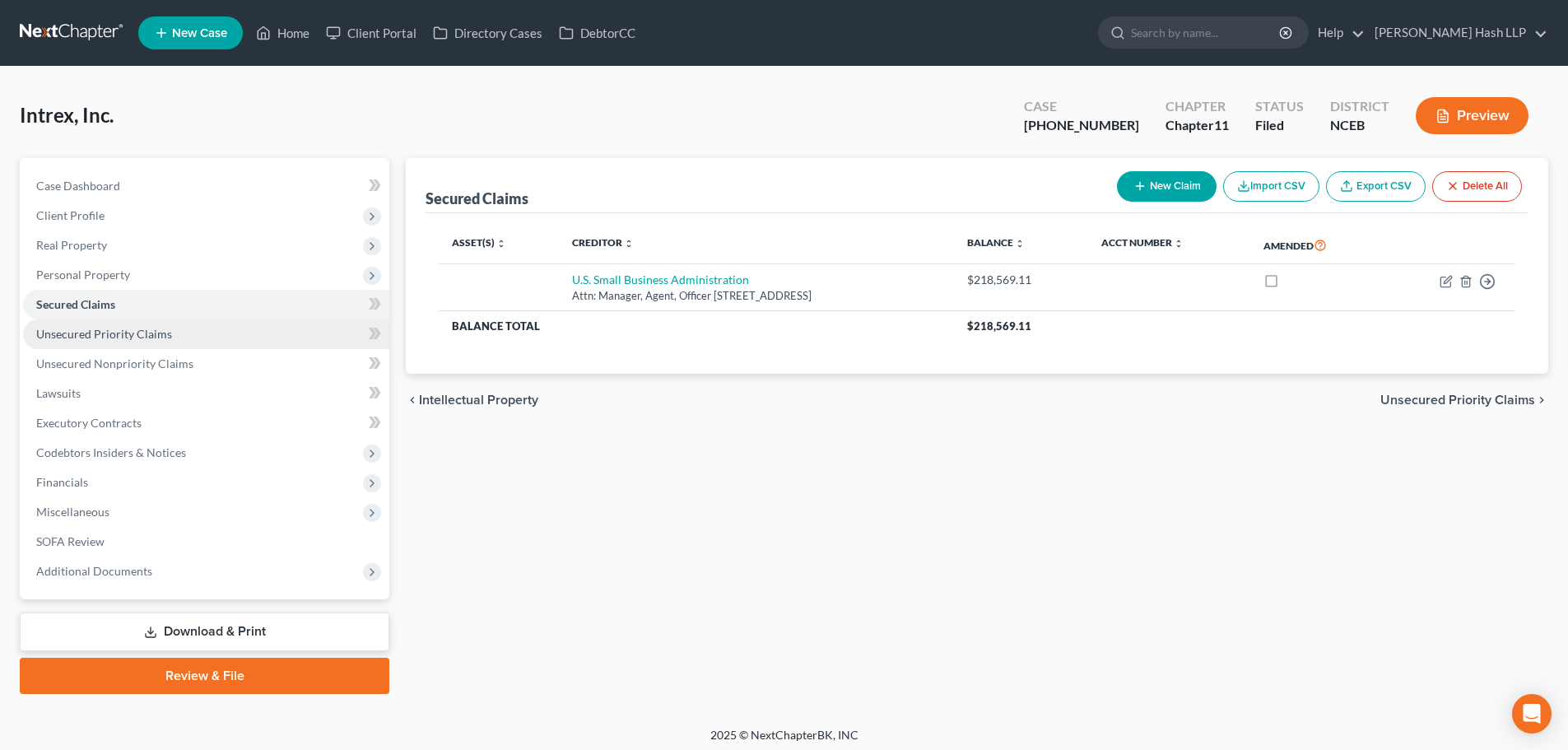
click at [130, 338] on span "Unsecured Priority Claims" at bounding box center [103, 334] width 136 height 14
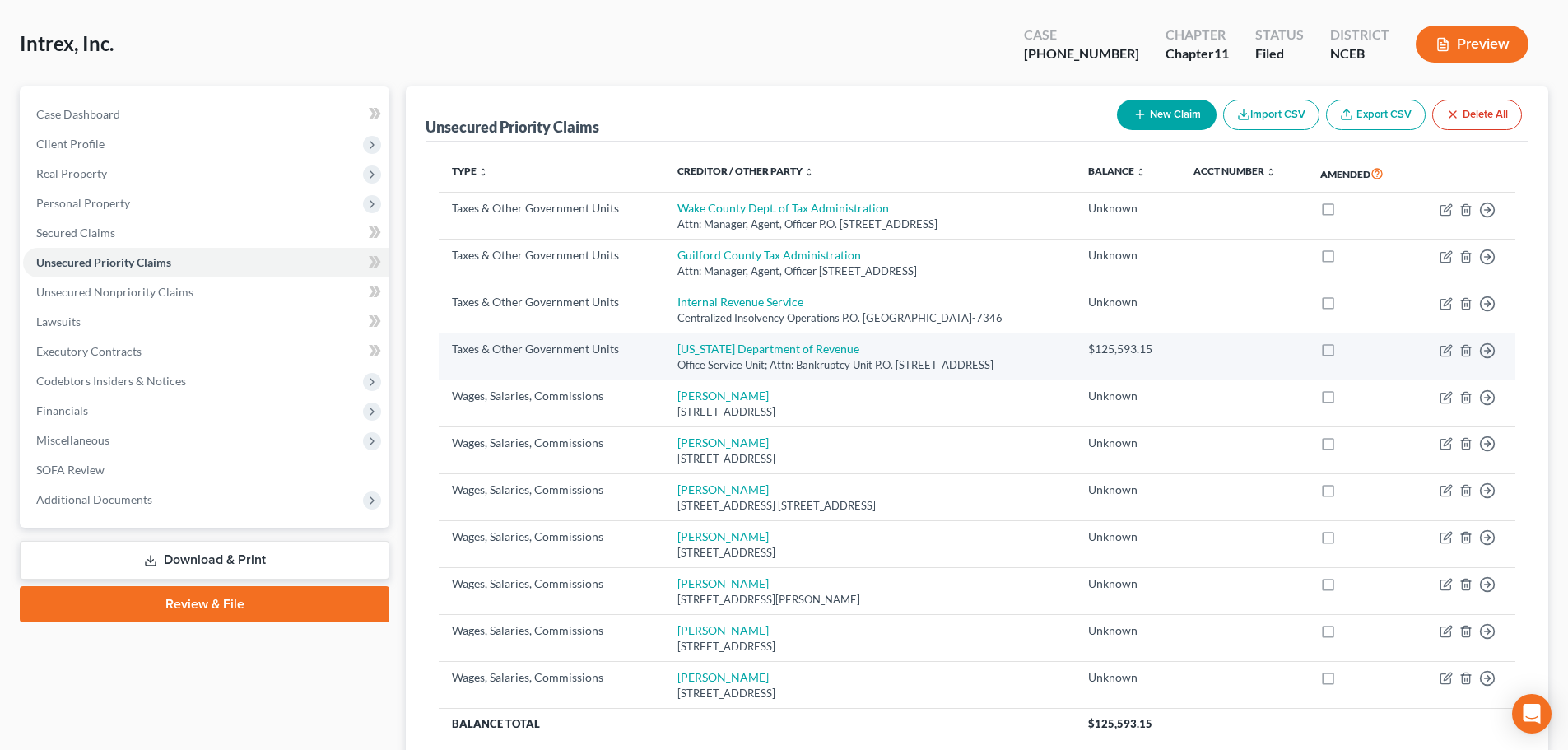
scroll to position [165, 0]
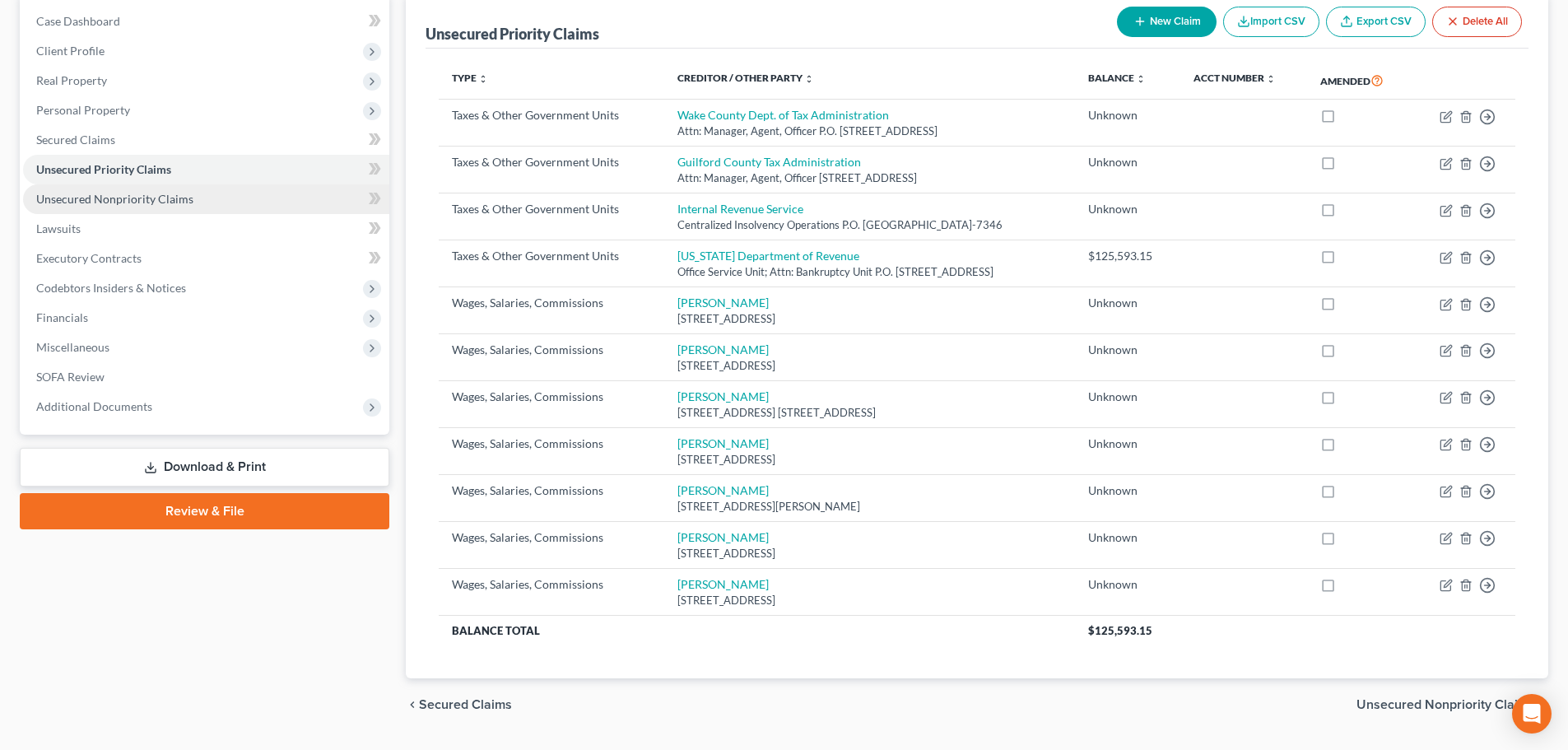
click at [117, 195] on span "Unsecured Nonpriority Claims" at bounding box center [114, 198] width 157 height 14
